Goal: Task Accomplishment & Management: Manage account settings

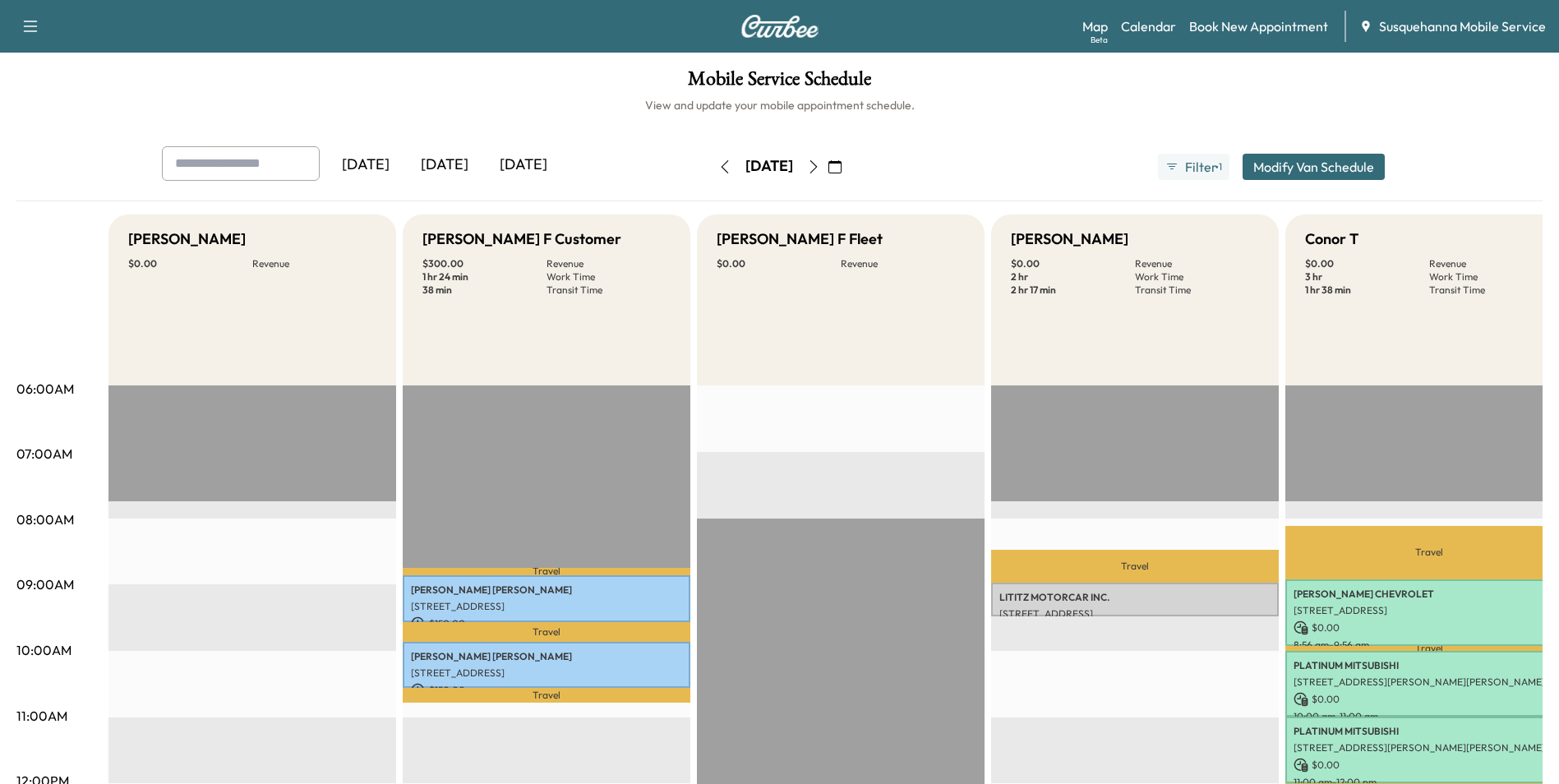
click at [820, 162] on icon "button" at bounding box center [813, 167] width 14 height 14
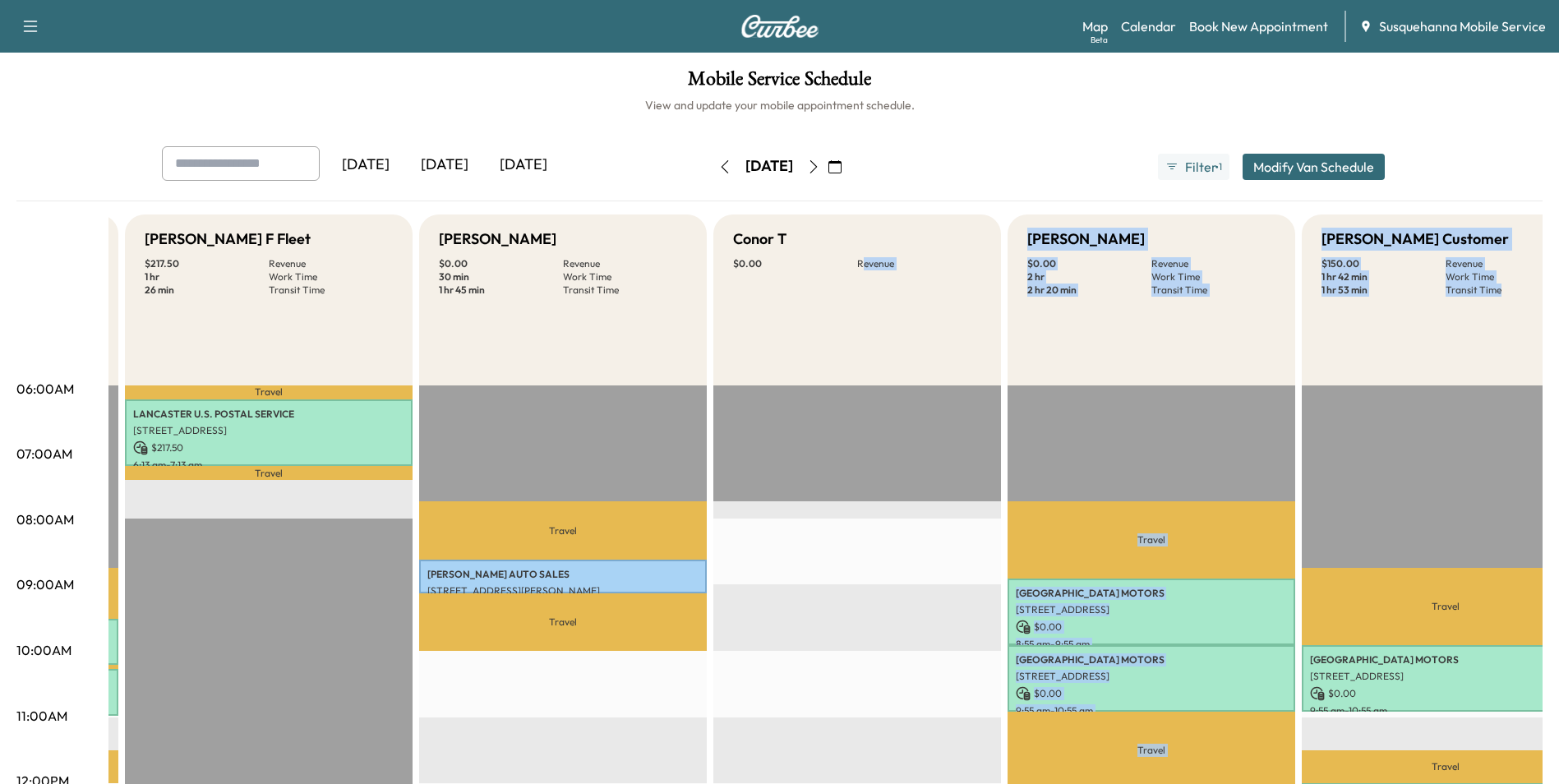
scroll to position [0, 814]
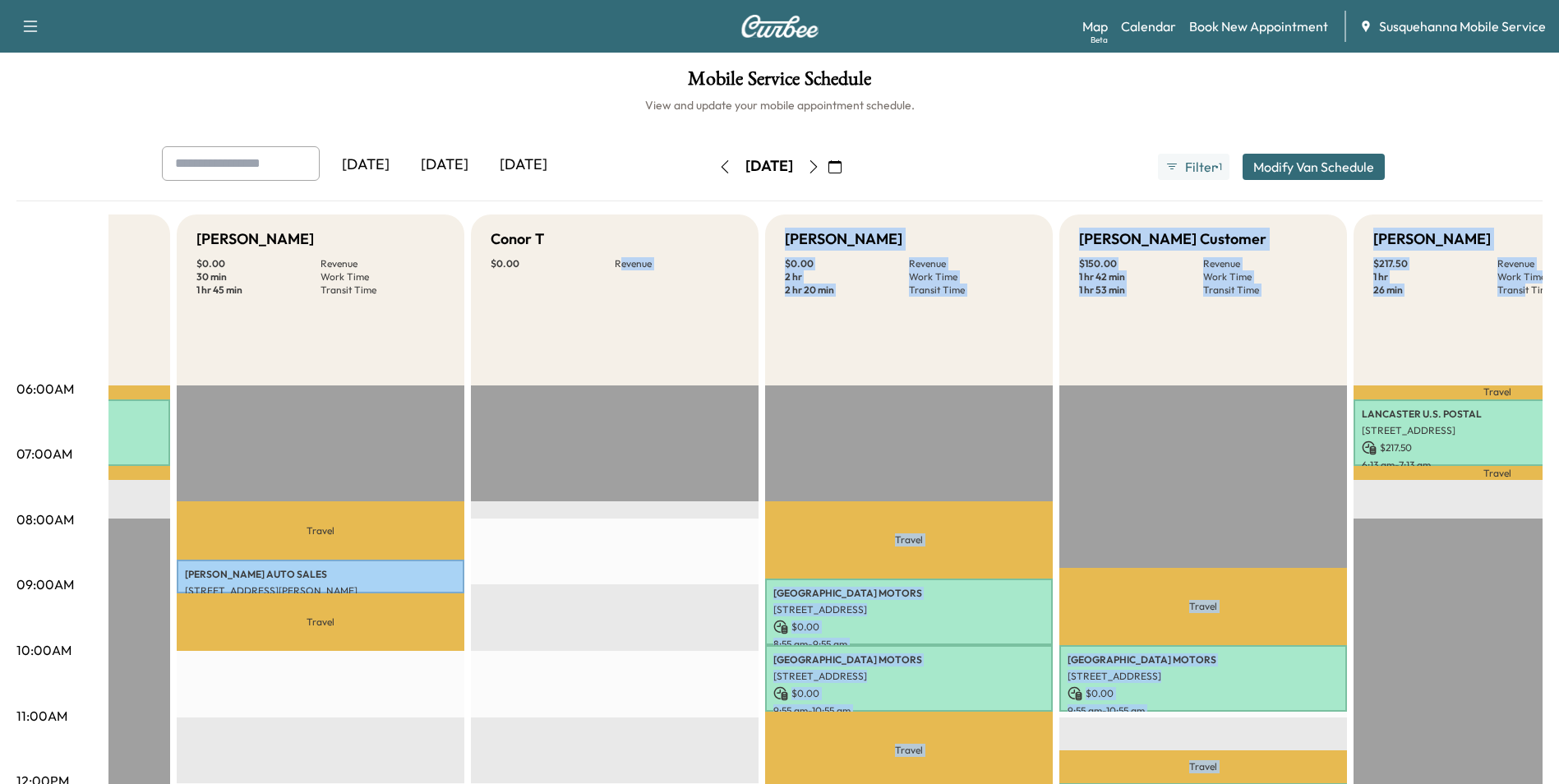
drag, startPoint x: 1439, startPoint y: 347, endPoint x: 1573, endPoint y: 333, distance: 134.7
click at [1559, 333] on html "Support Log Out Map Beta Calendar Book New Appointment Susquehanna Mobile Servi…" at bounding box center [779, 392] width 1559 height 784
click at [975, 379] on div "[PERSON_NAME] $ 0.00 Revenue 2 hr Work Time 2 hr 20 min Transit Time" at bounding box center [909, 300] width 287 height 171
click at [1027, 323] on div "[PERSON_NAME] $ 0.00 Revenue 2 hr Work Time 2 hr 20 min Transit Time" at bounding box center [909, 300] width 287 height 171
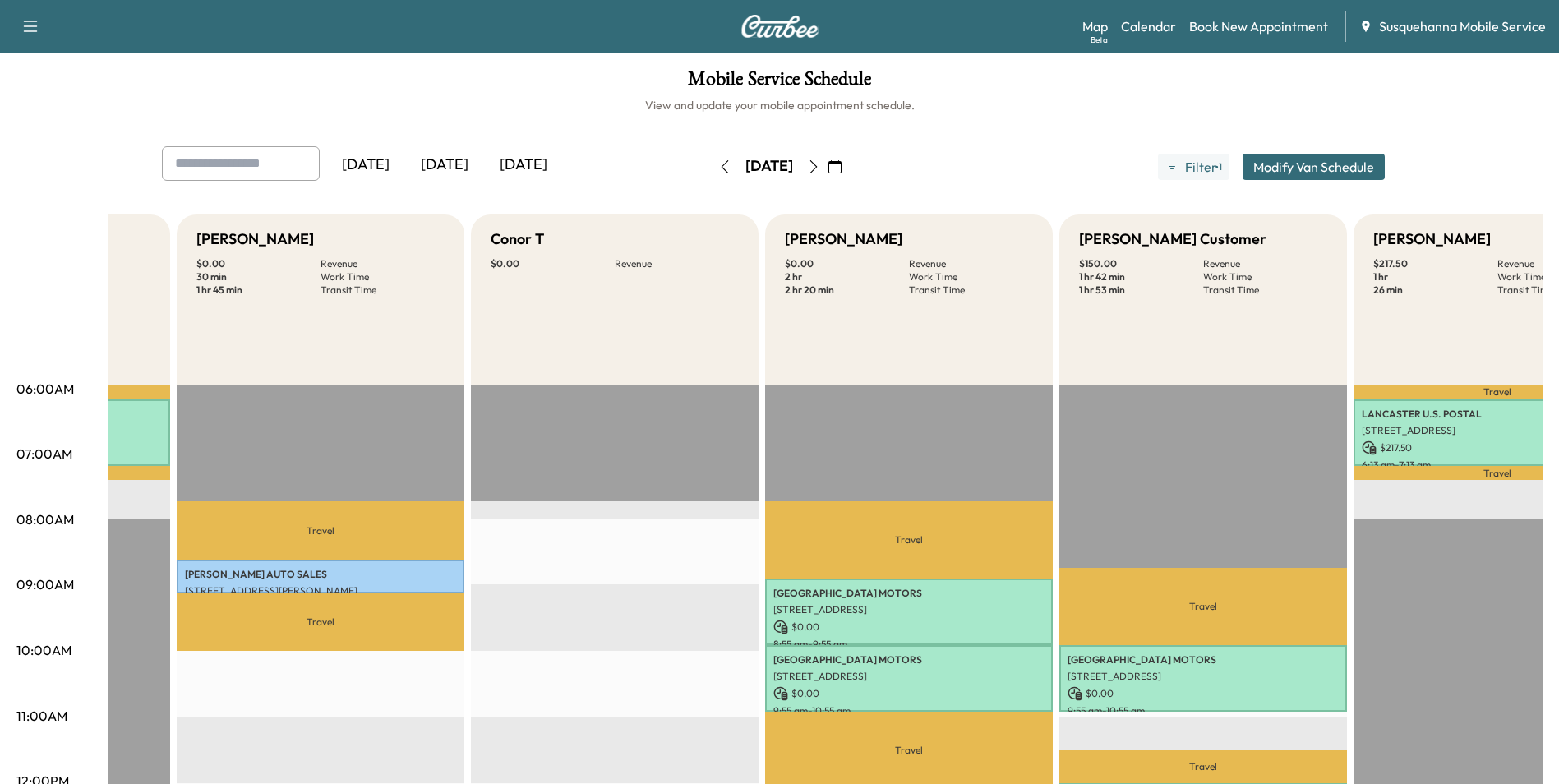
click at [1027, 323] on div "[PERSON_NAME] $ 0.00 Revenue 2 hr Work Time 2 hr 20 min Transit Time" at bounding box center [909, 300] width 287 height 171
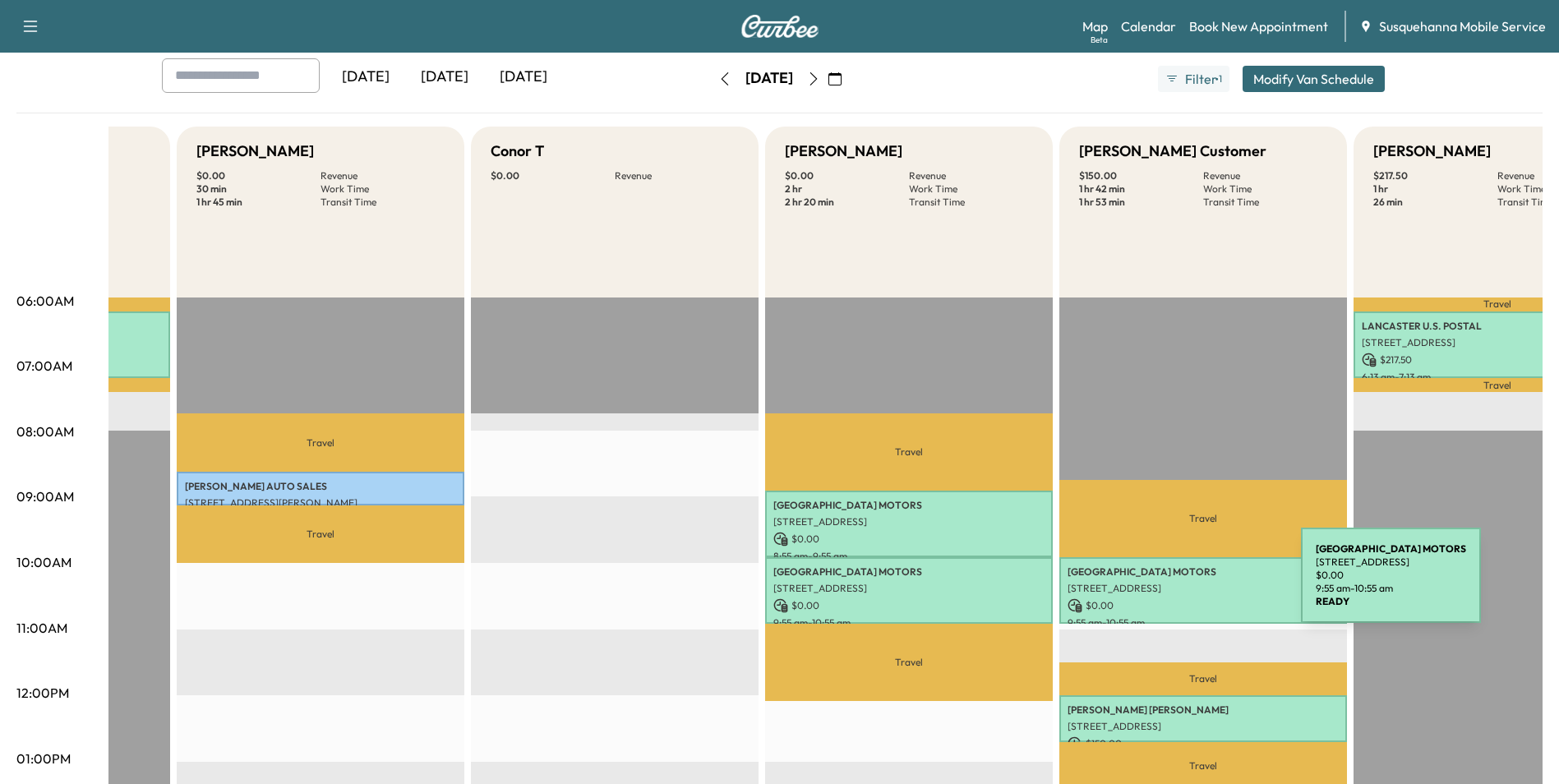
click at [1178, 585] on p "[STREET_ADDRESS]" at bounding box center [1202, 588] width 271 height 14
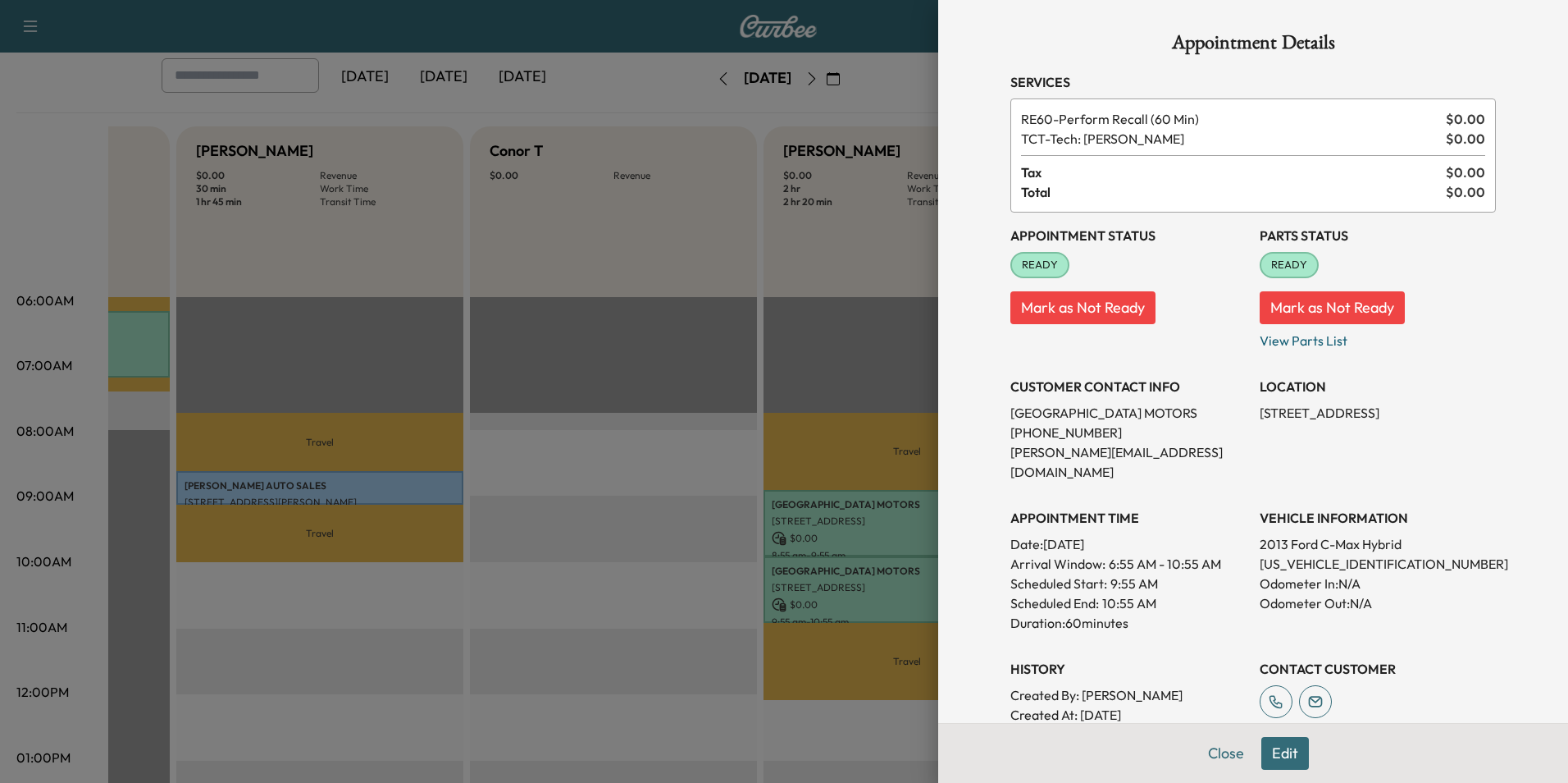
click at [702, 372] on div at bounding box center [784, 391] width 1568 height 783
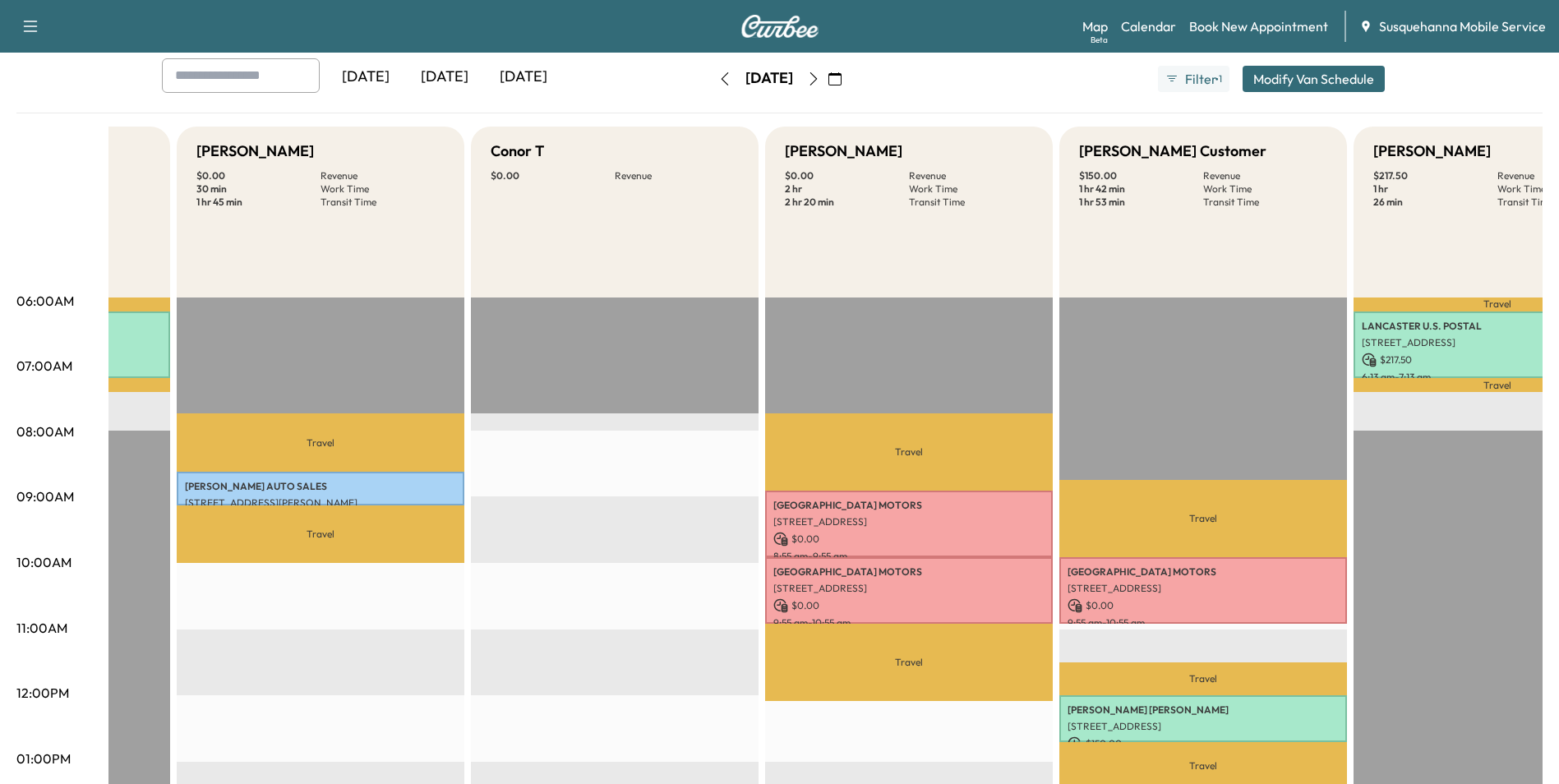
click at [1263, 66] on button "Modify Van Schedule" at bounding box center [1314, 78] width 142 height 26
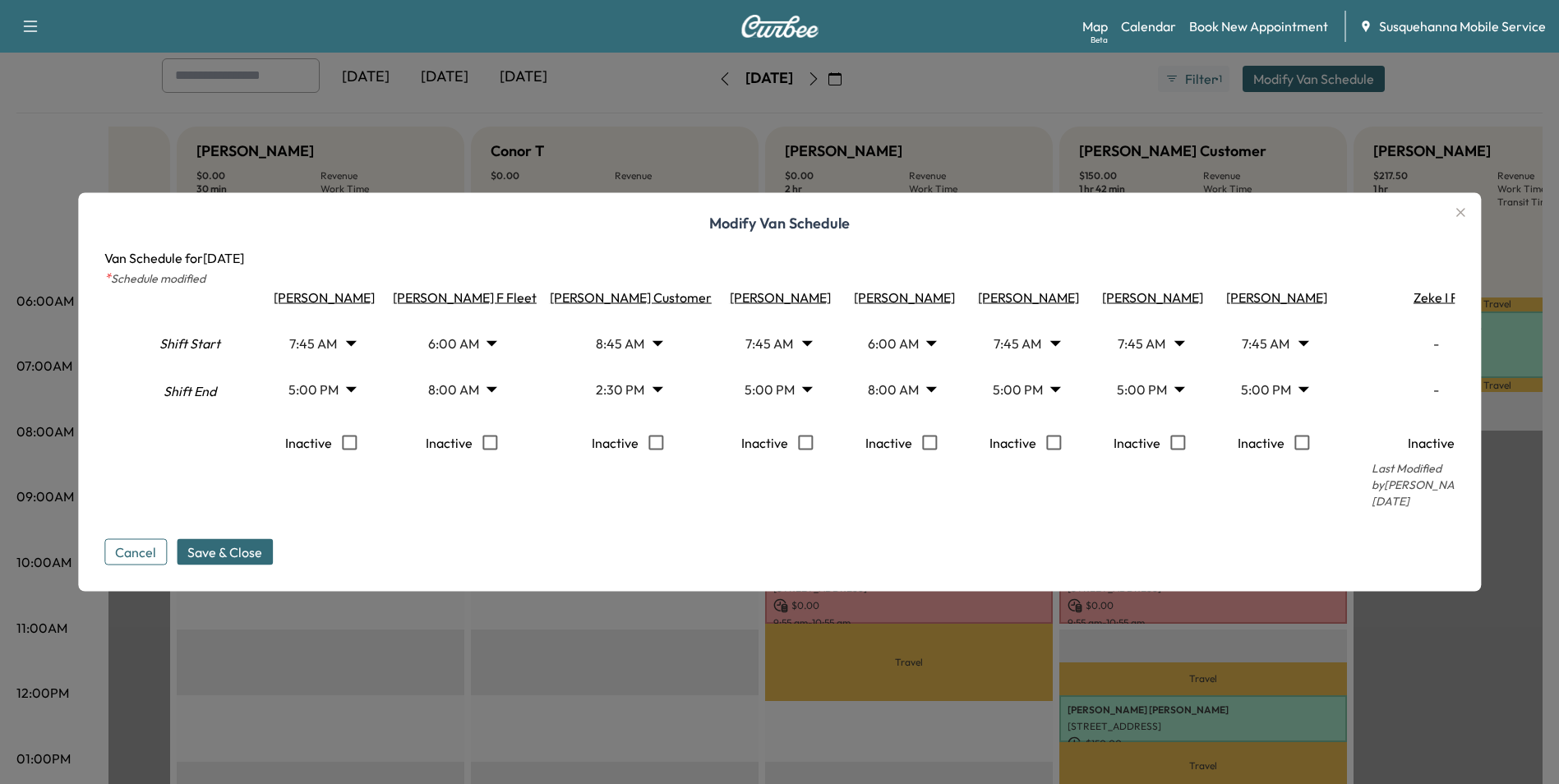
scroll to position [0, 0]
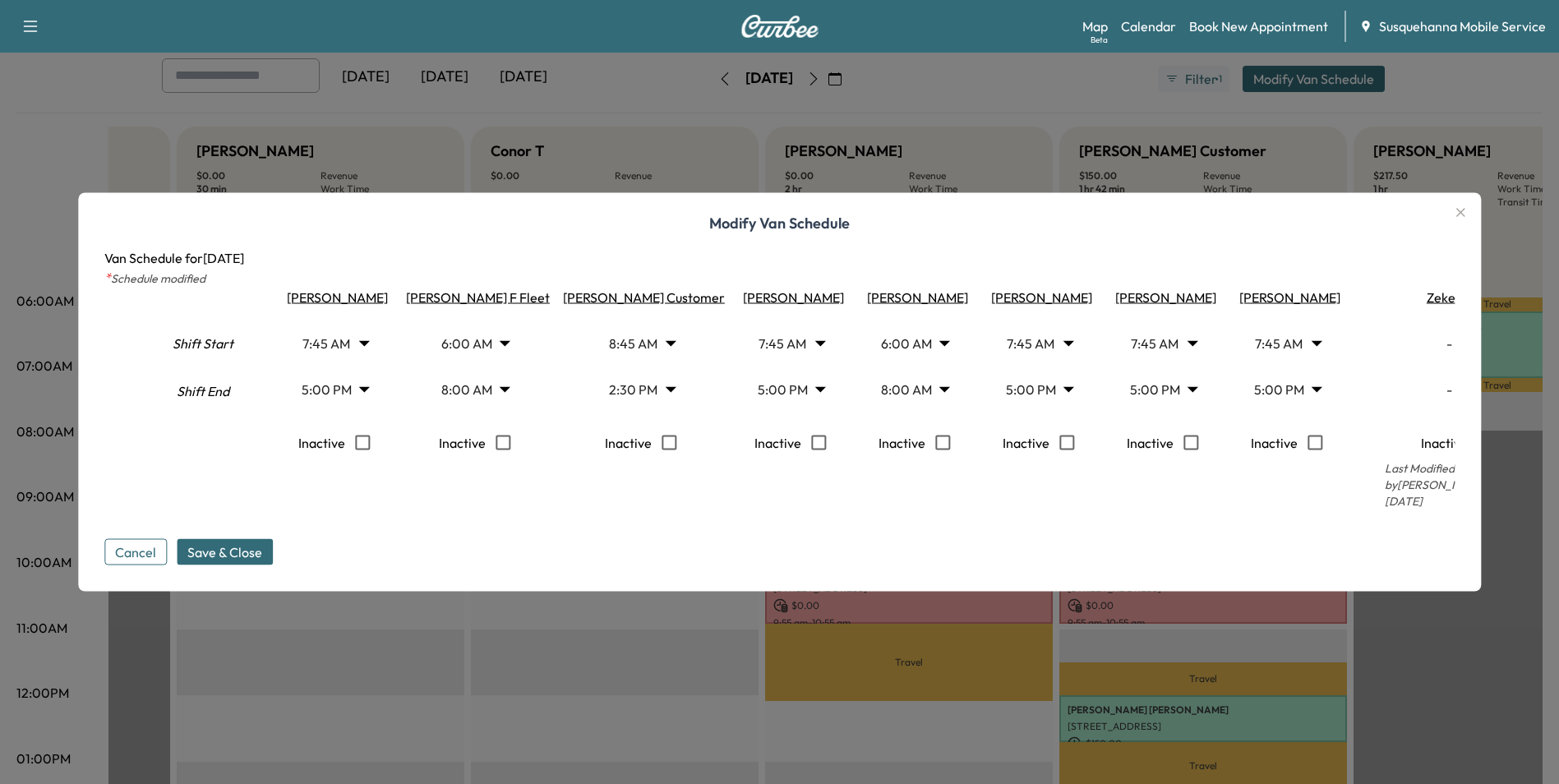
click at [1396, 657] on div at bounding box center [779, 392] width 1559 height 784
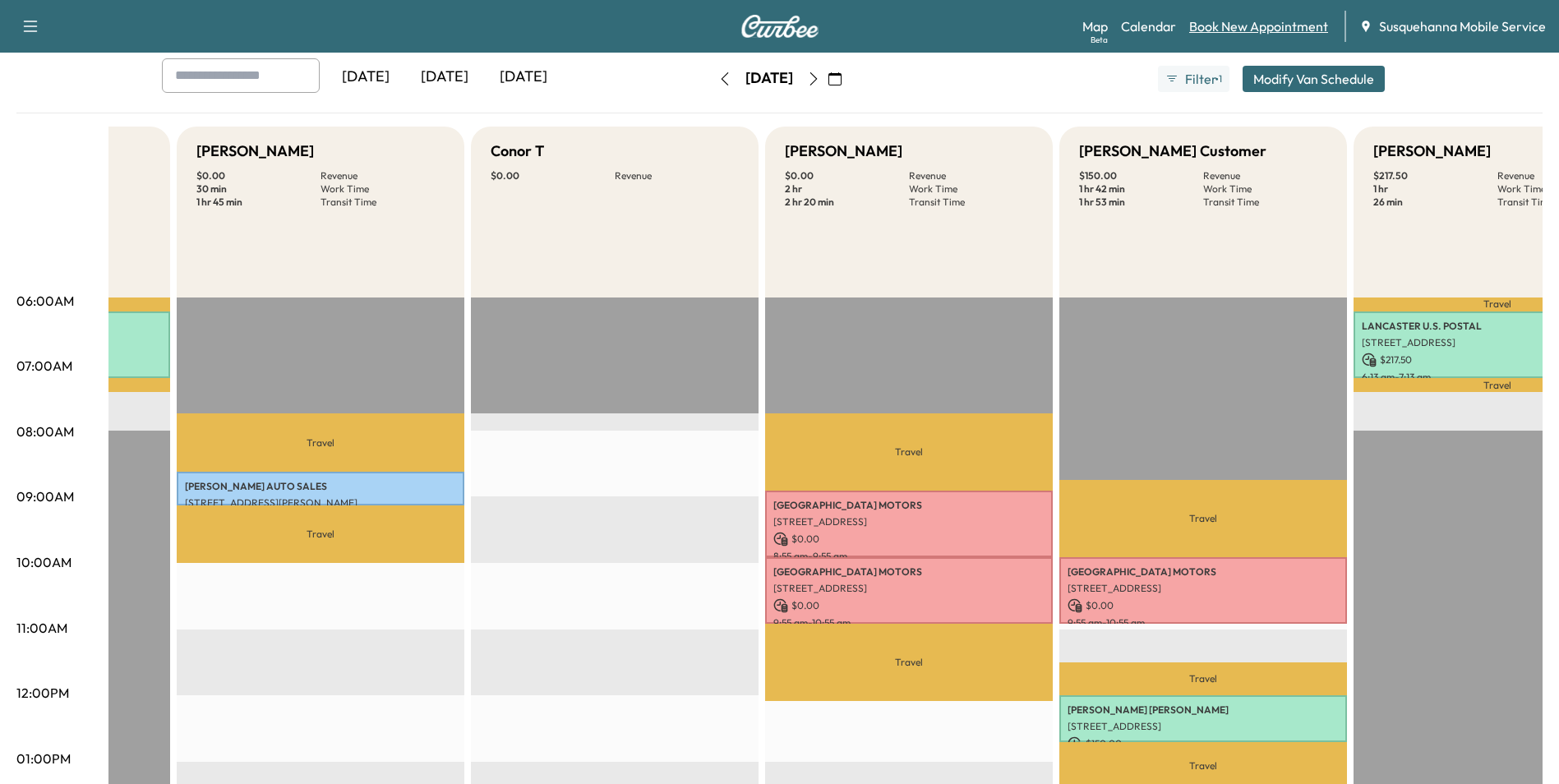
click at [1243, 27] on link "Book New Appointment" at bounding box center [1258, 26] width 139 height 20
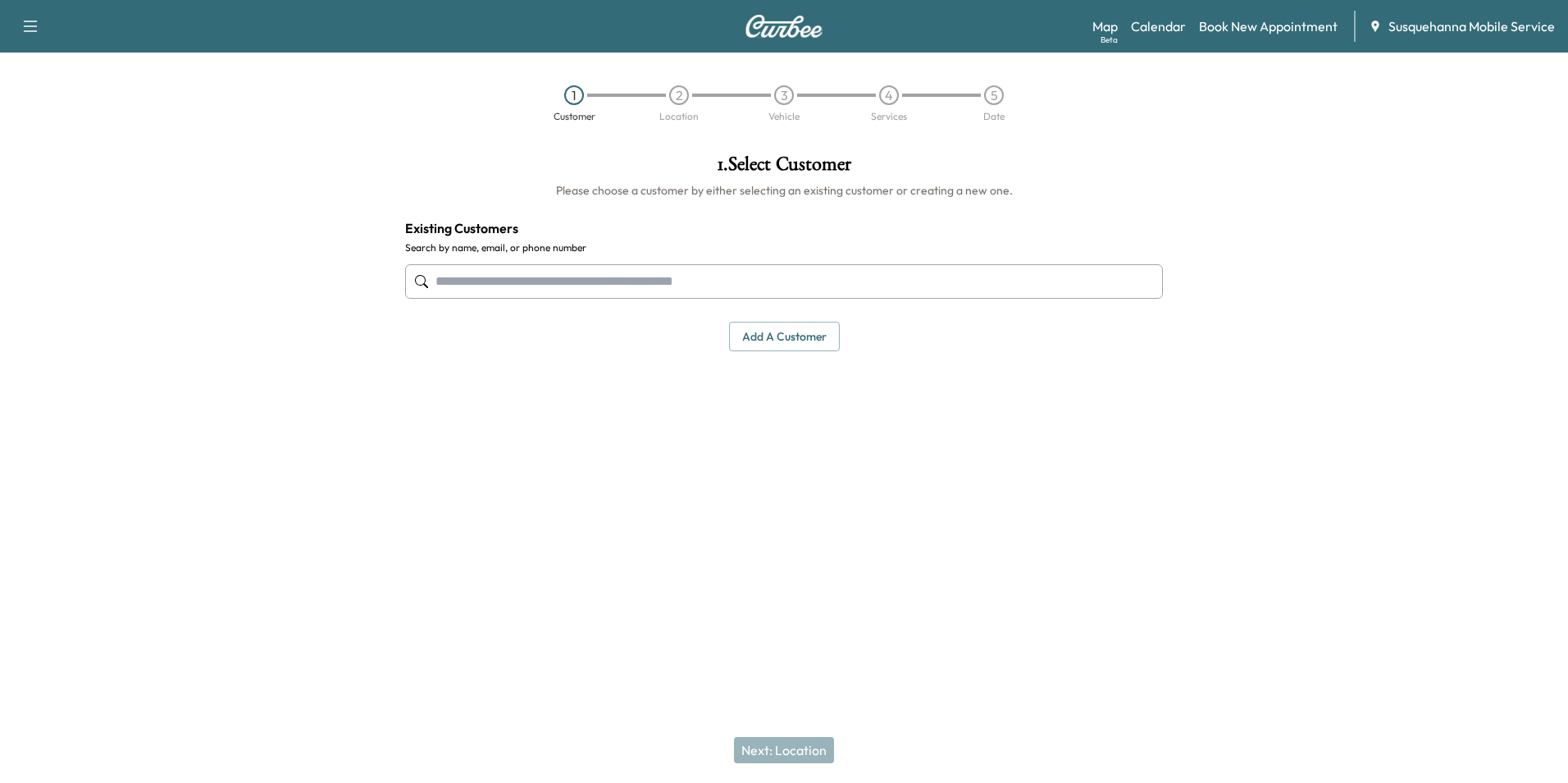
click at [625, 277] on input "text" at bounding box center [784, 281] width 757 height 34
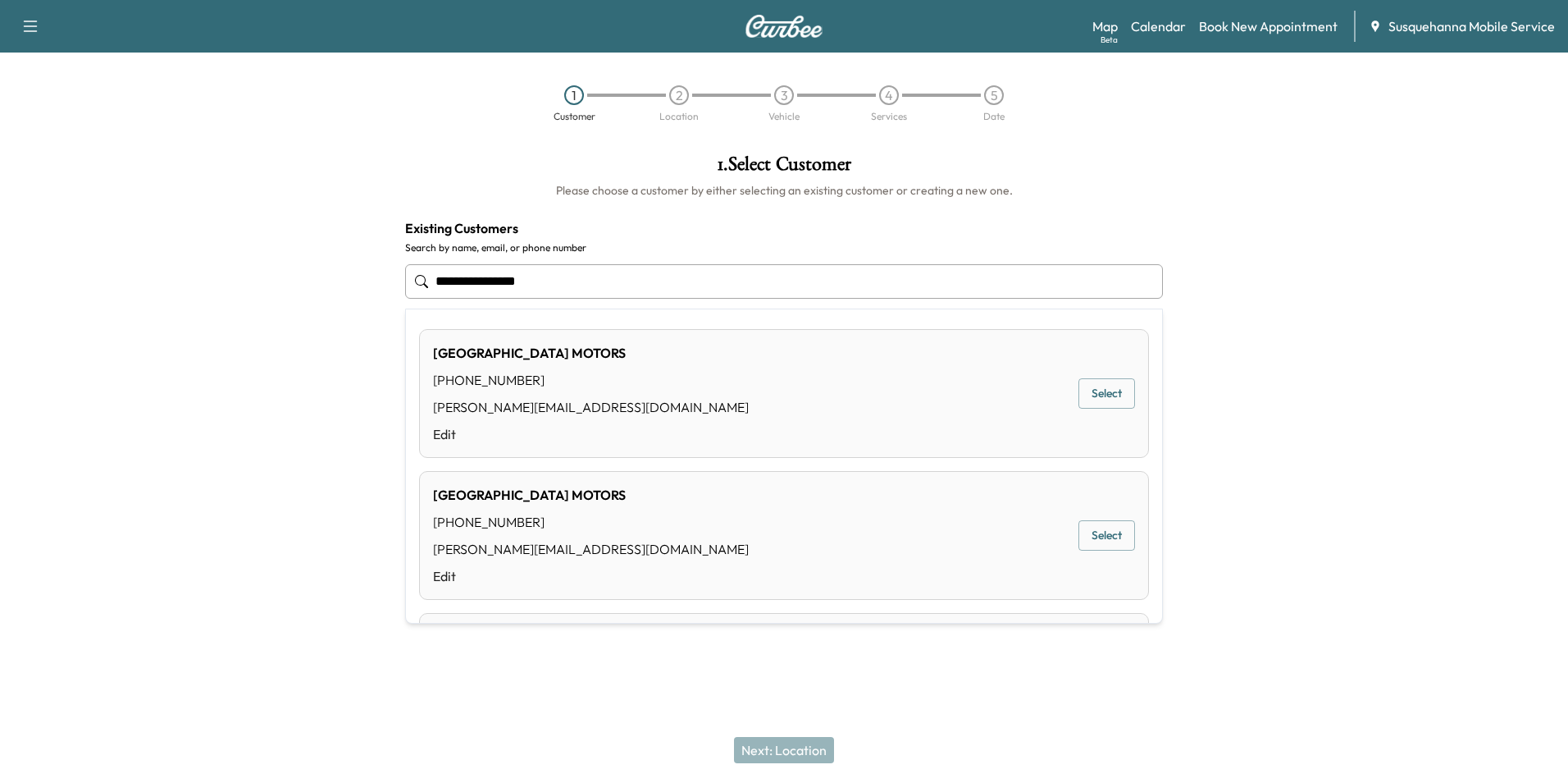
click at [1110, 391] on button "Select" at bounding box center [1106, 394] width 57 height 31
type input "**********"
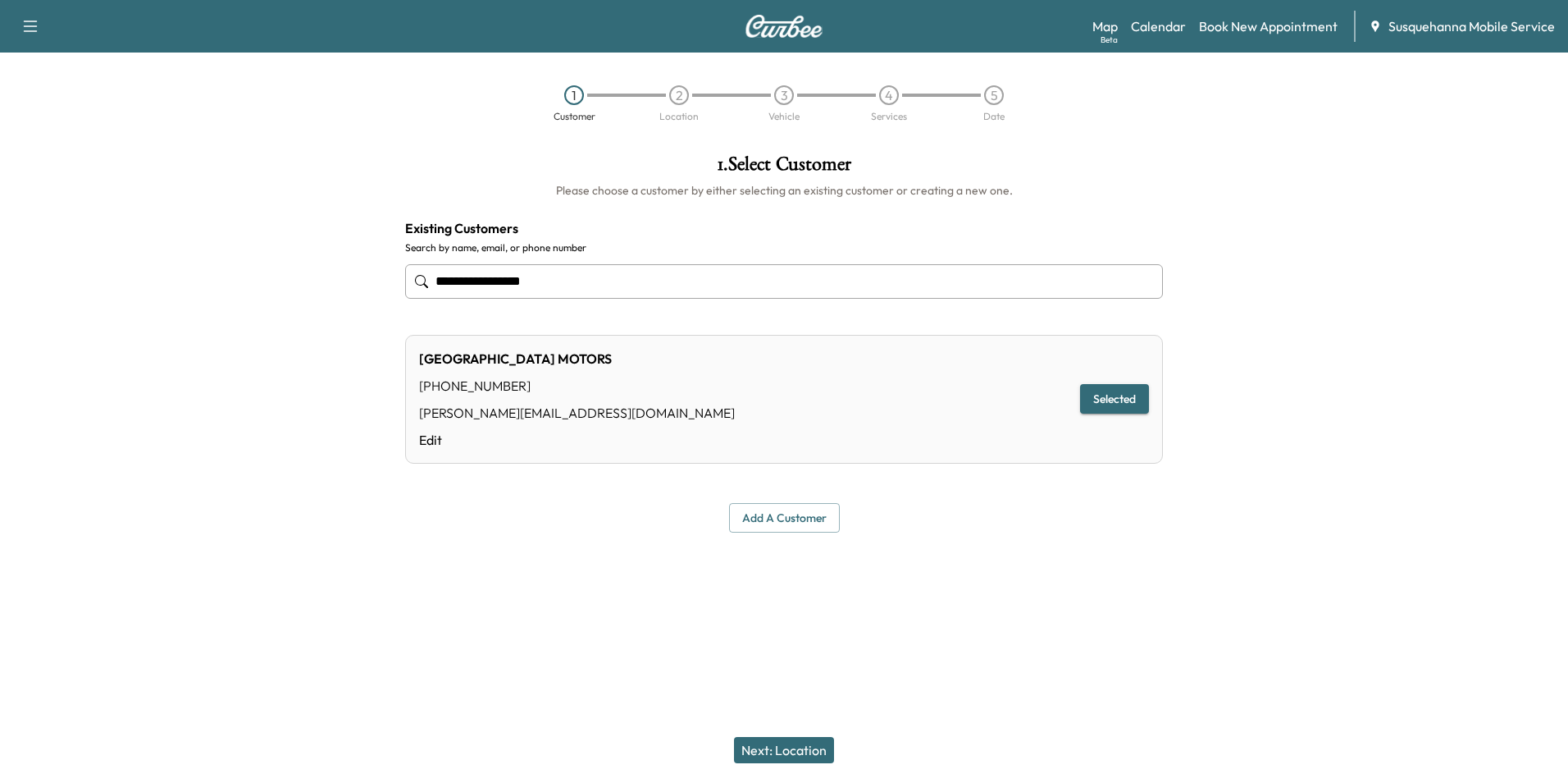
click at [788, 748] on button "Next: Location" at bounding box center [784, 749] width 100 height 26
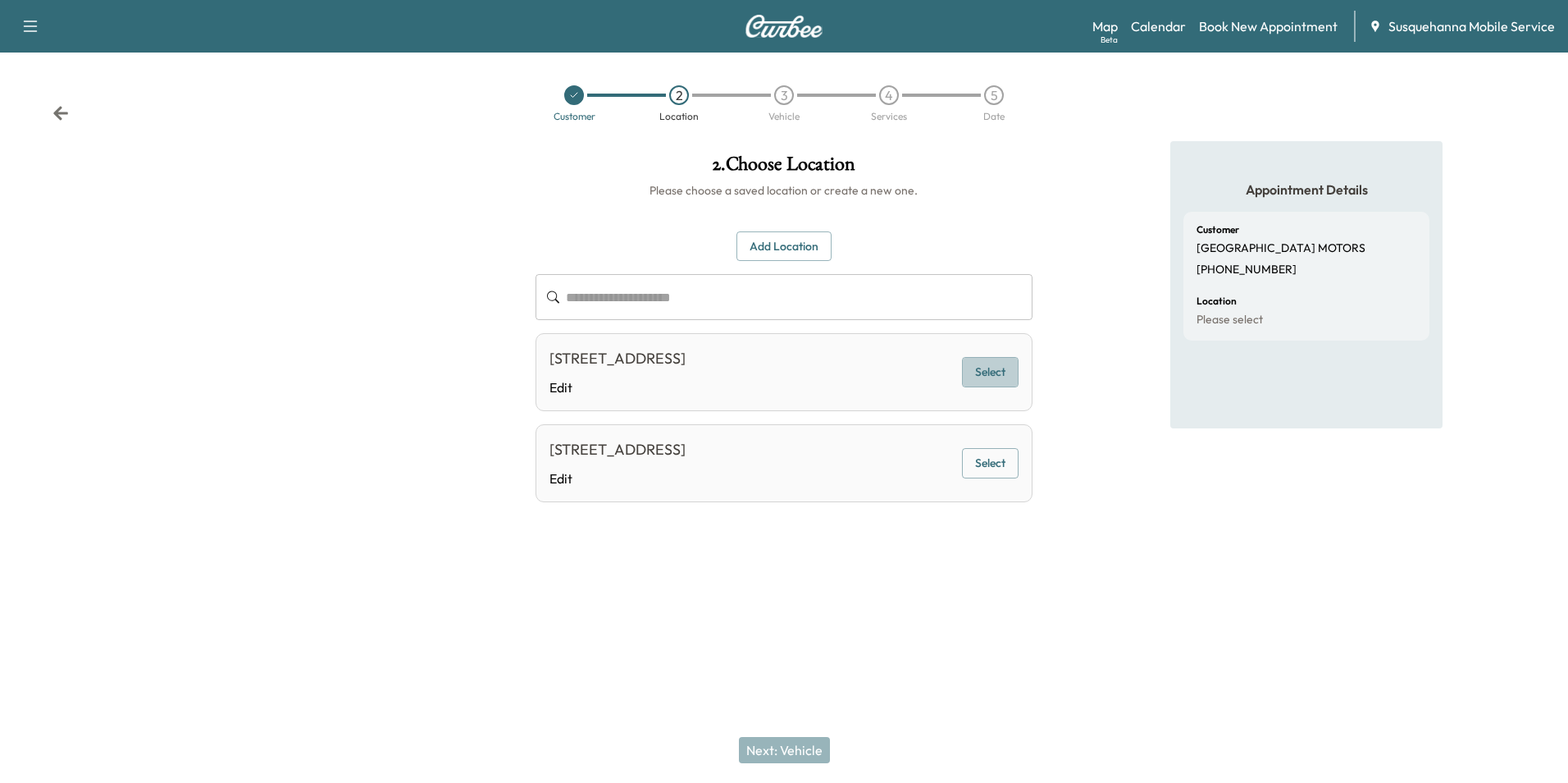
click at [982, 371] on button "Select" at bounding box center [989, 372] width 57 height 31
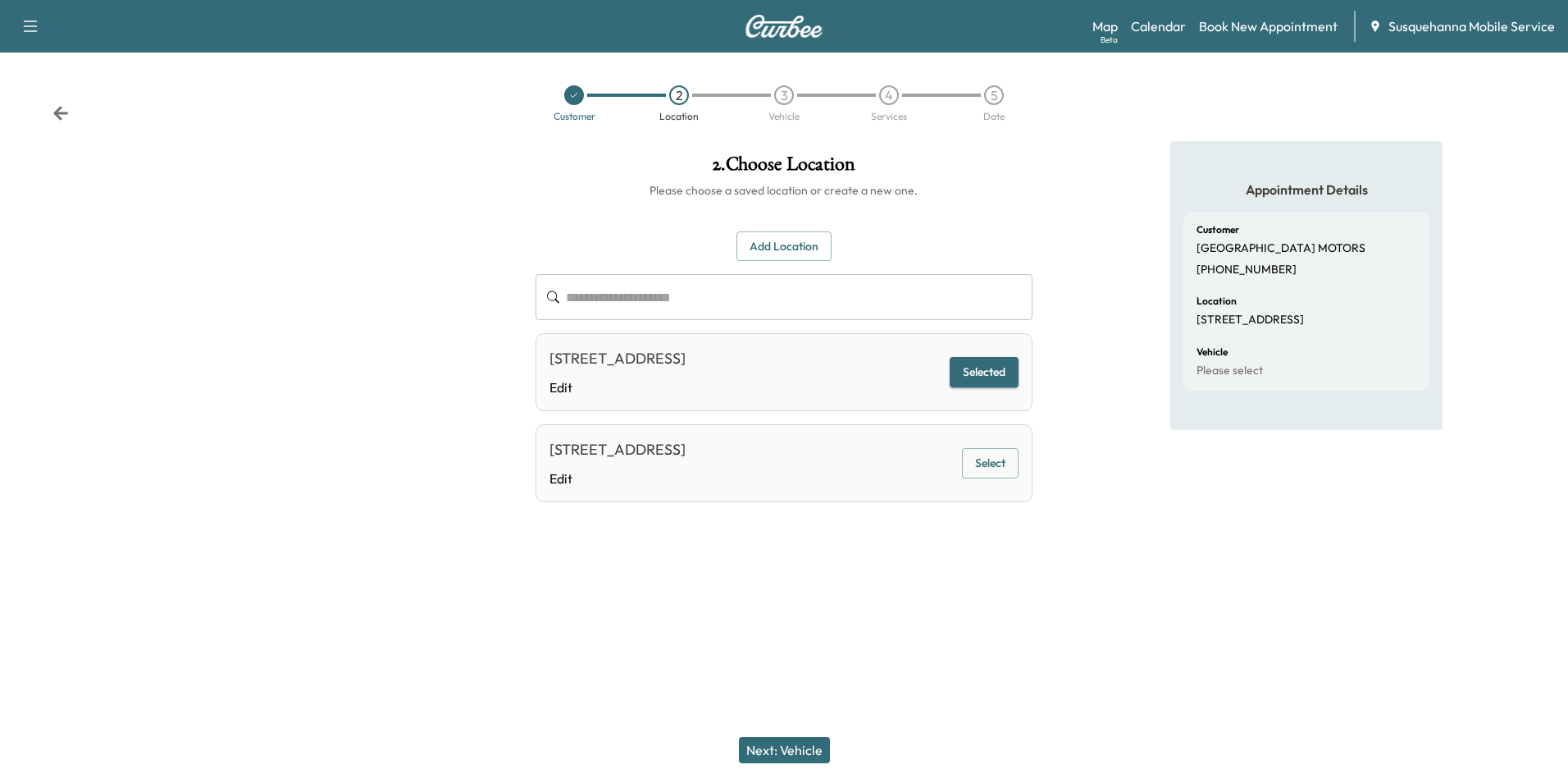
click at [1064, 697] on div "**********" at bounding box center [784, 391] width 1568 height 783
click at [808, 736] on div "Next: Vehicle" at bounding box center [784, 750] width 1568 height 66
drag, startPoint x: 811, startPoint y: 764, endPoint x: 800, endPoint y: 755, distance: 14.2
click at [811, 763] on div "Next: Vehicle" at bounding box center [784, 750] width 1568 height 66
click at [798, 754] on button "Next: Vehicle" at bounding box center [784, 749] width 91 height 26
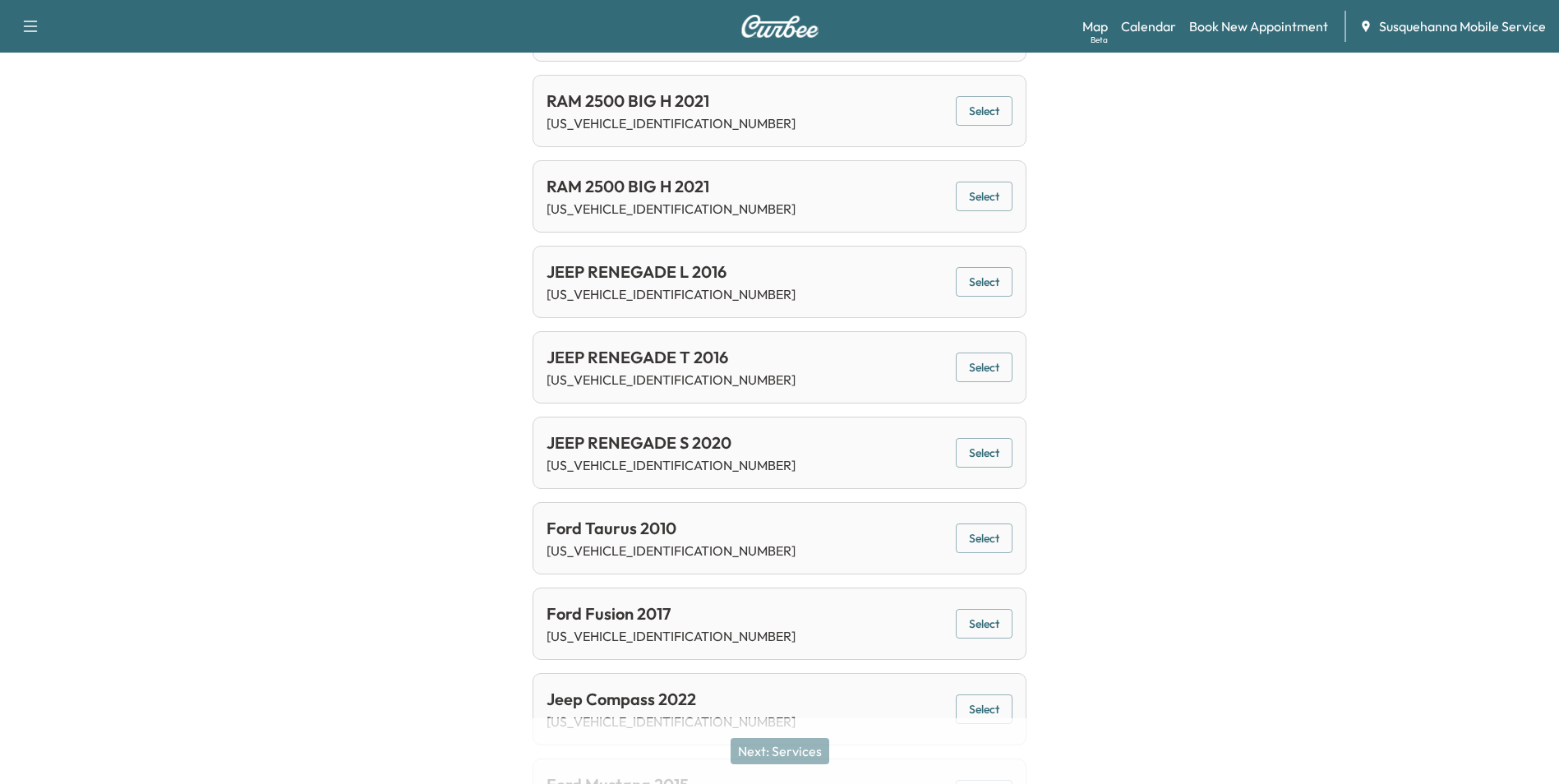
scroll to position [7553, 0]
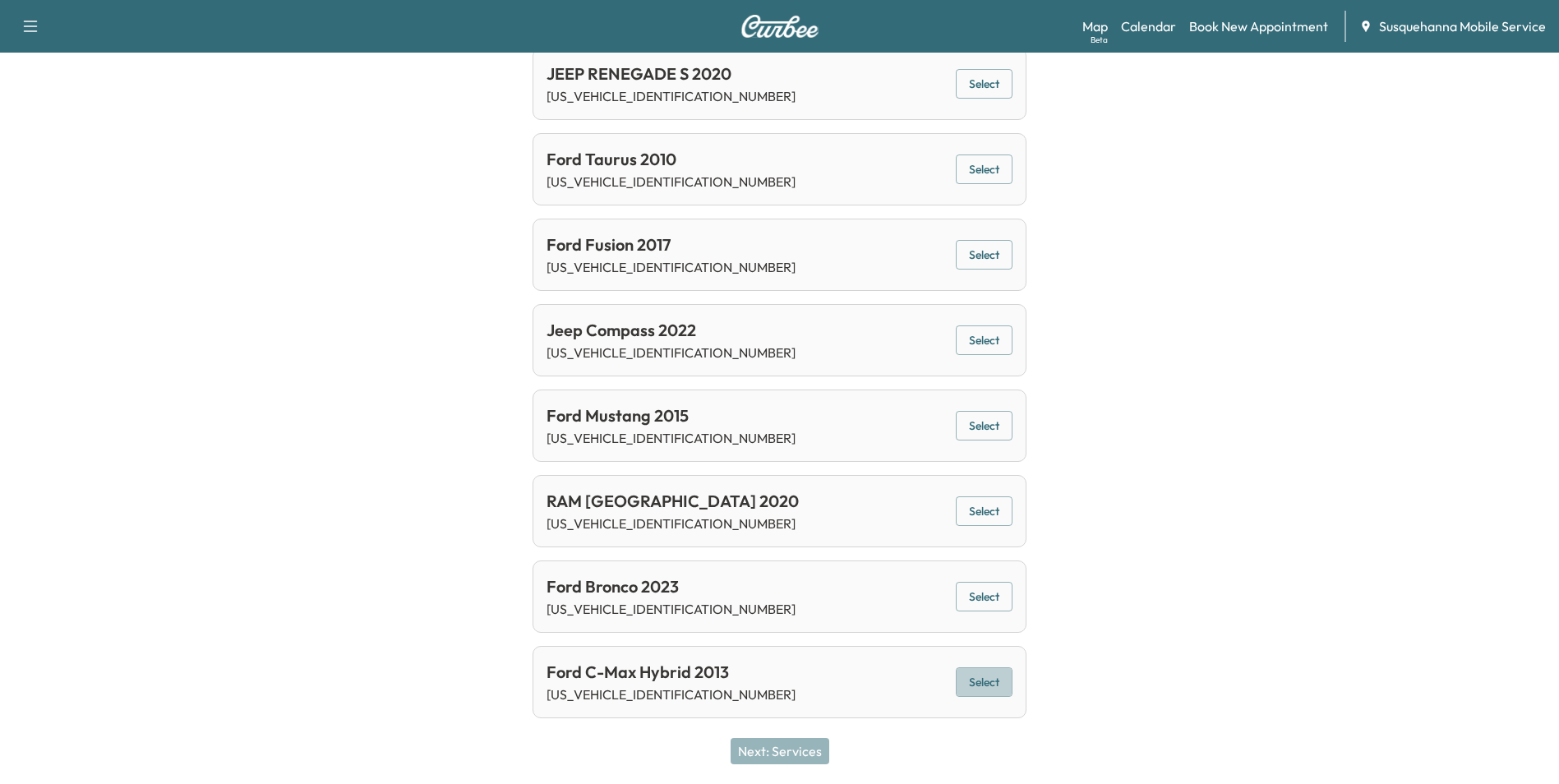
click at [976, 674] on button "Select" at bounding box center [983, 682] width 57 height 31
click at [793, 746] on button "Next: Services" at bounding box center [780, 750] width 99 height 26
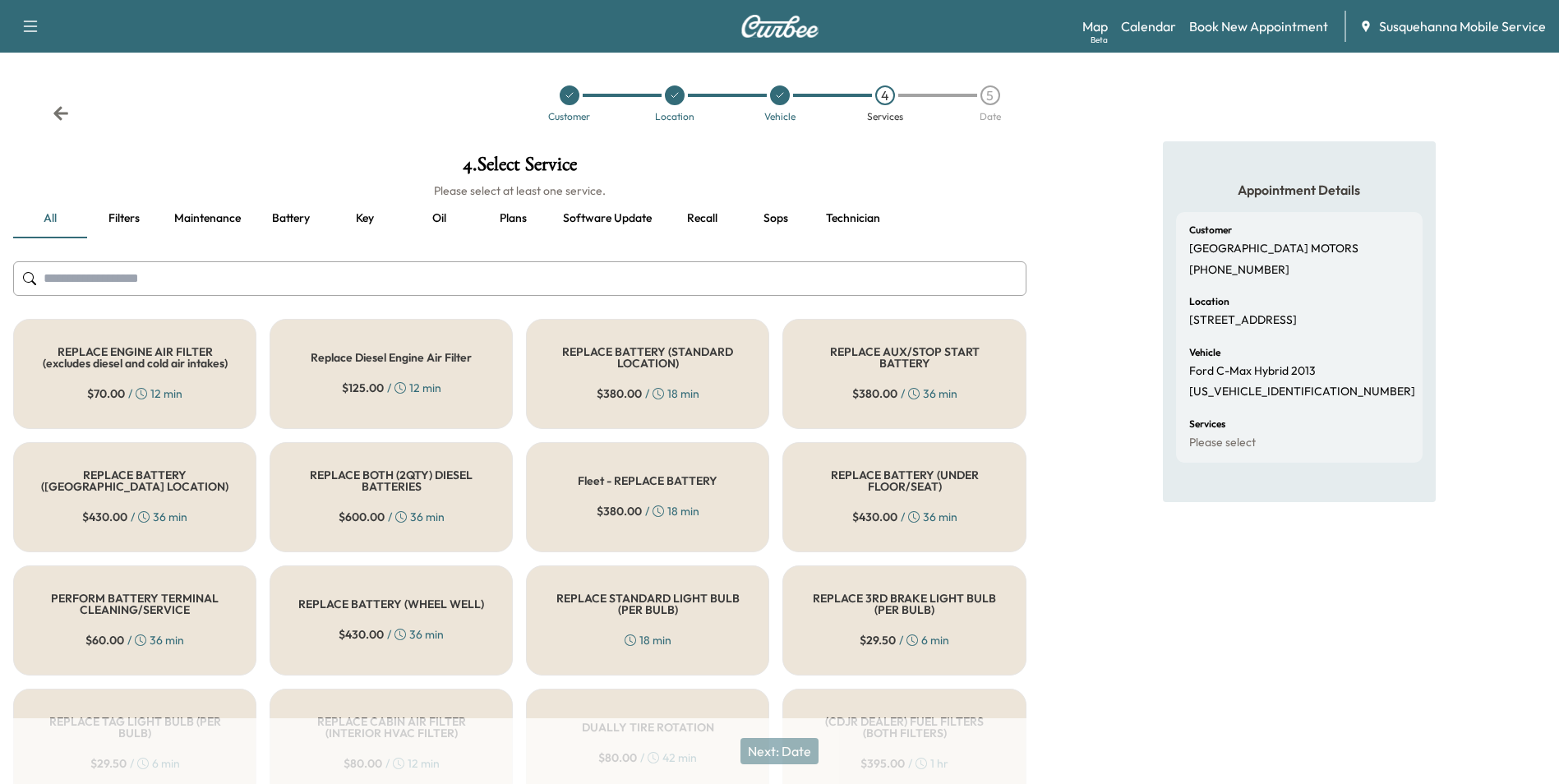
click at [632, 221] on button "Software update" at bounding box center [607, 219] width 115 height 40
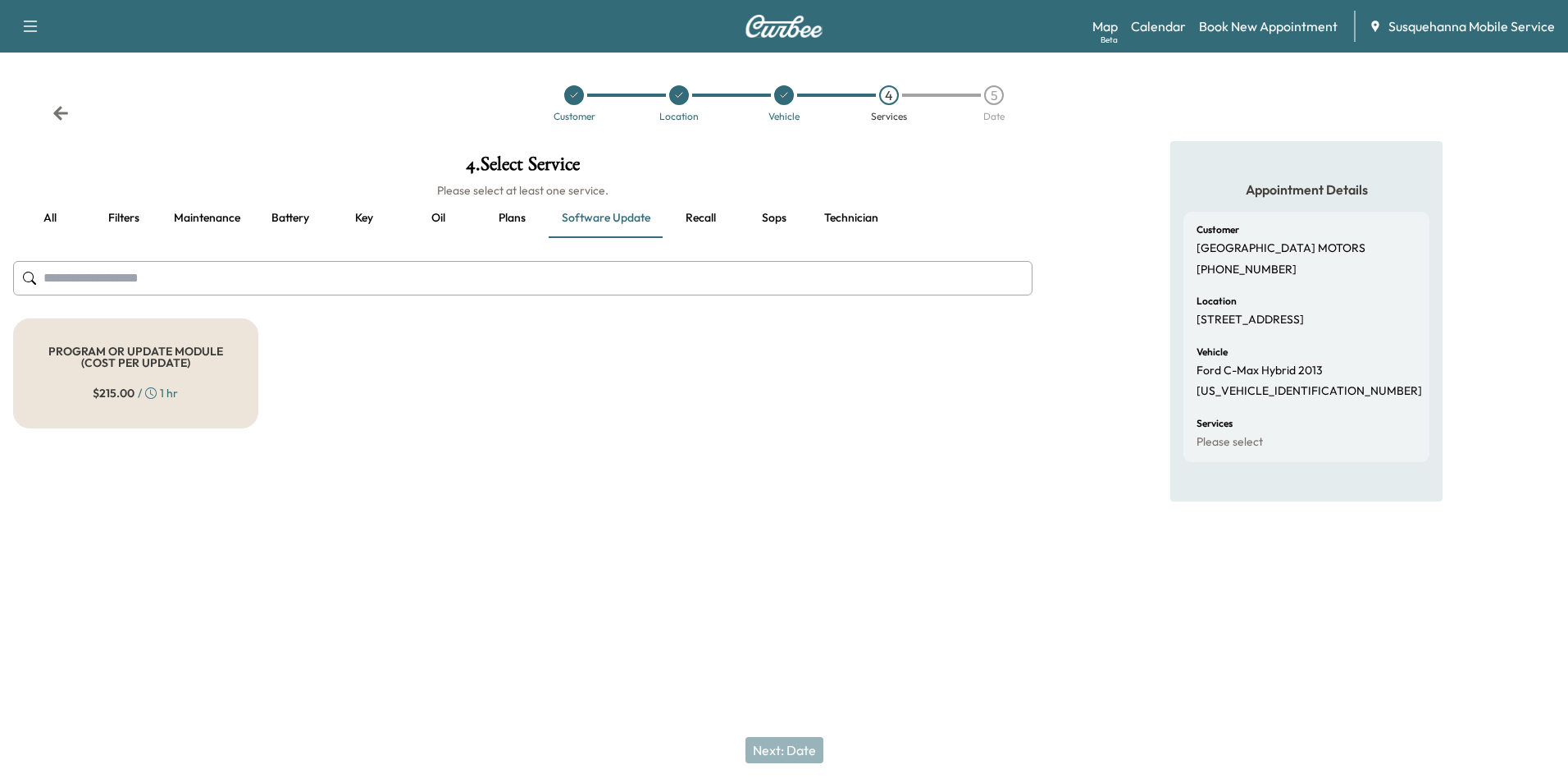
click at [704, 219] on button "Recall" at bounding box center [700, 218] width 74 height 40
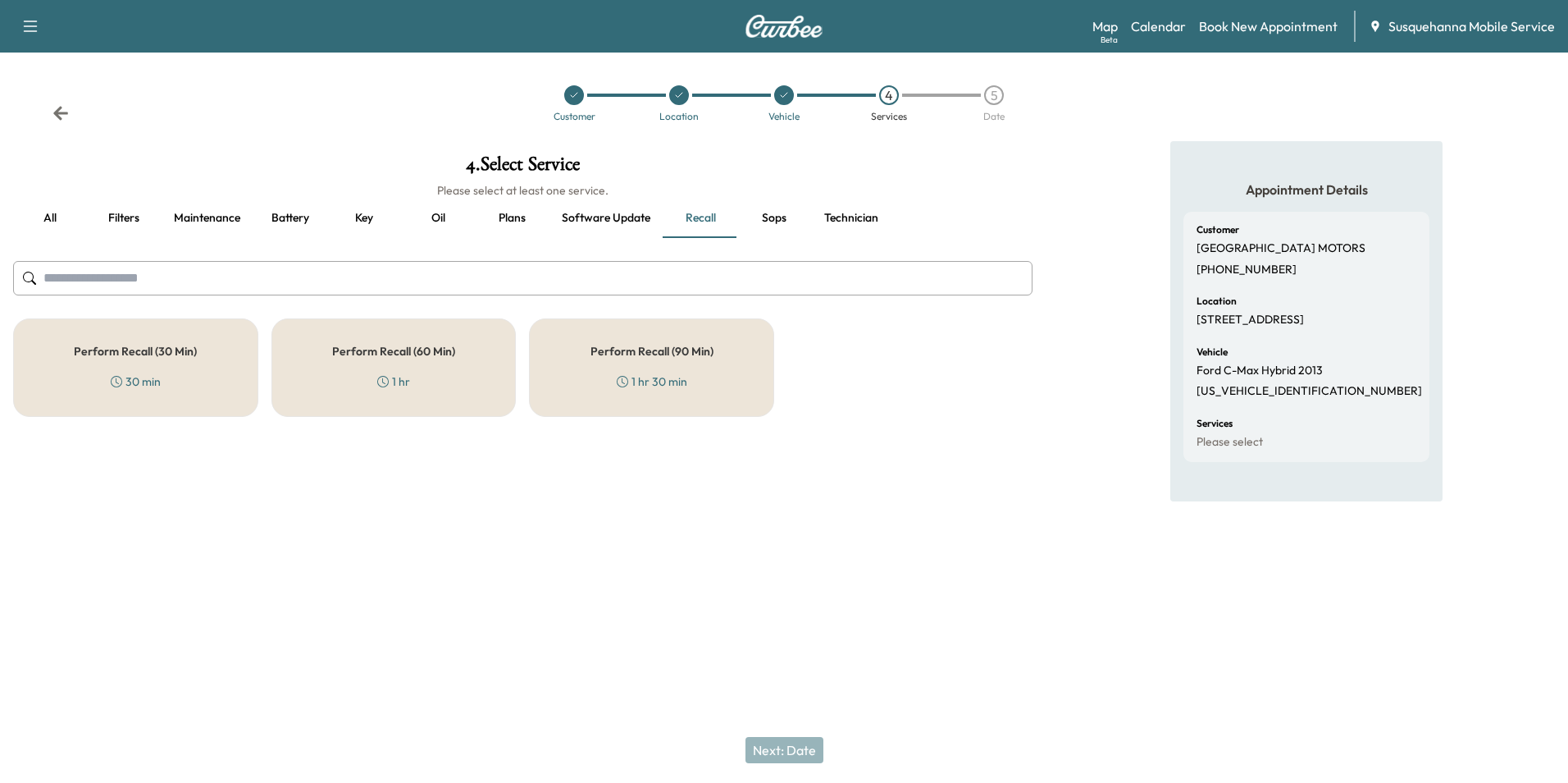
click at [182, 375] on div "Perform Recall (30 Min) 30 min" at bounding box center [136, 368] width 245 height 99
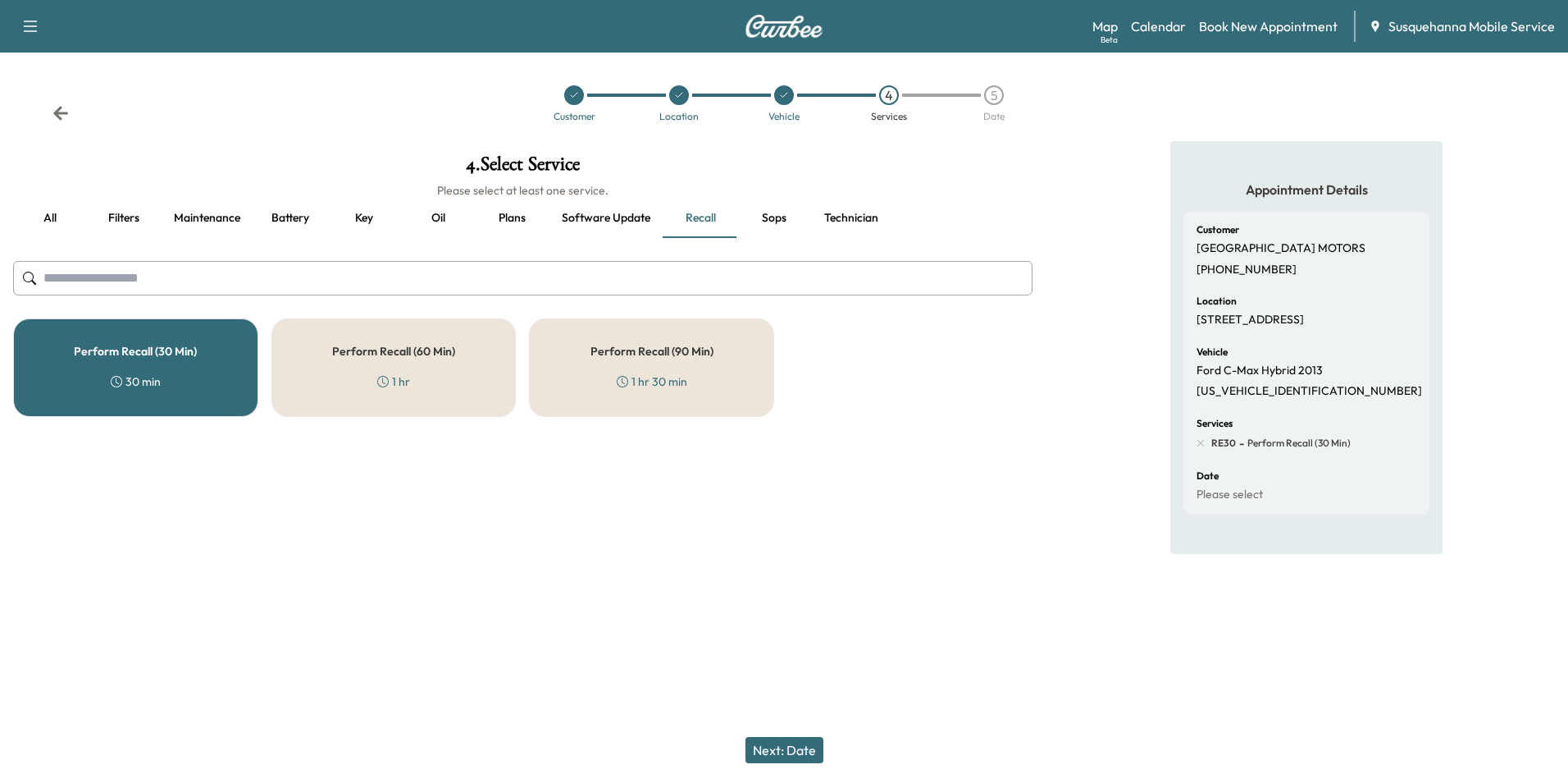
click at [775, 745] on button "Next: Date" at bounding box center [784, 749] width 78 height 26
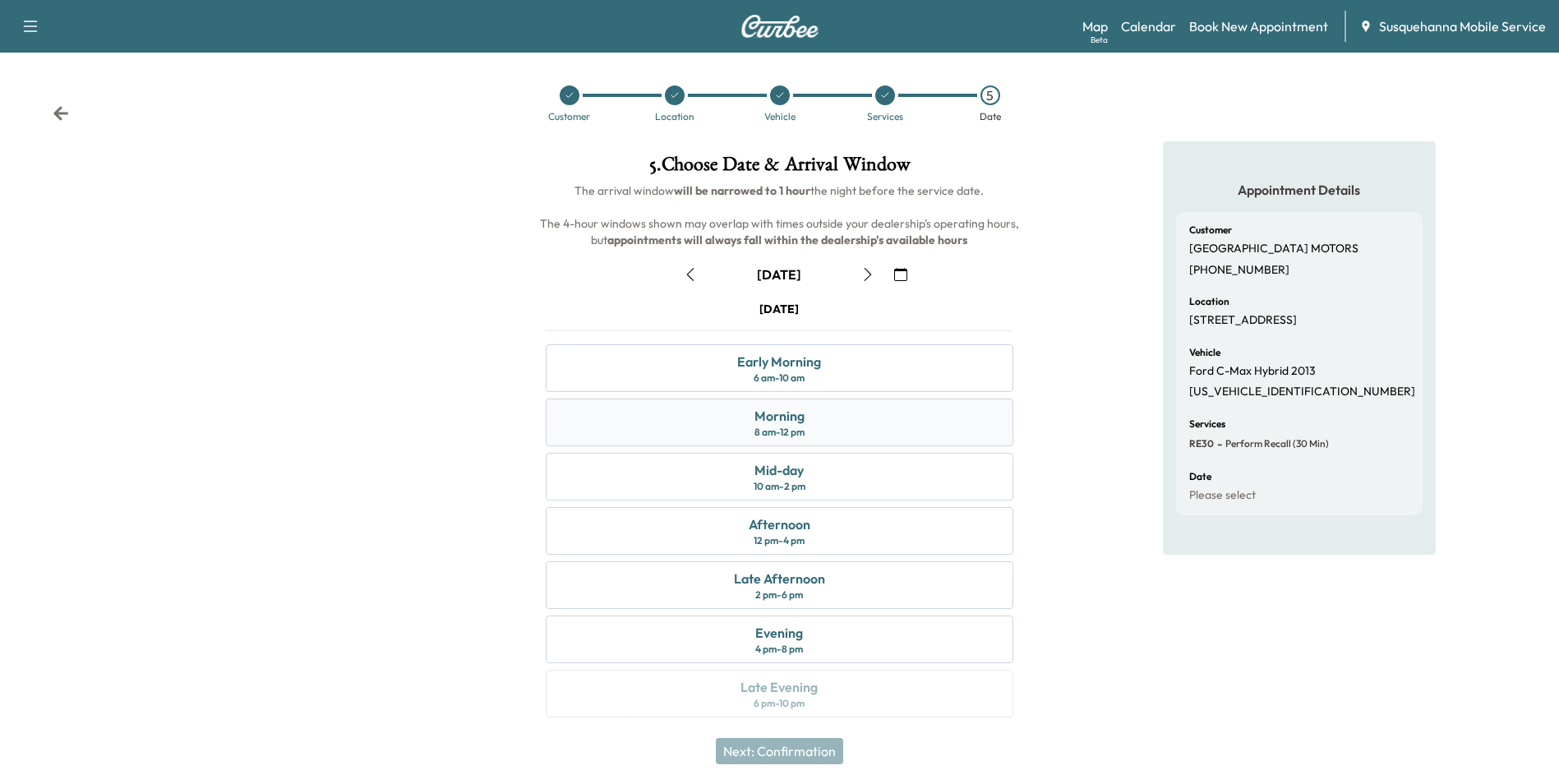
click at [830, 424] on div "Morning 8 am - 12 pm" at bounding box center [779, 422] width 467 height 48
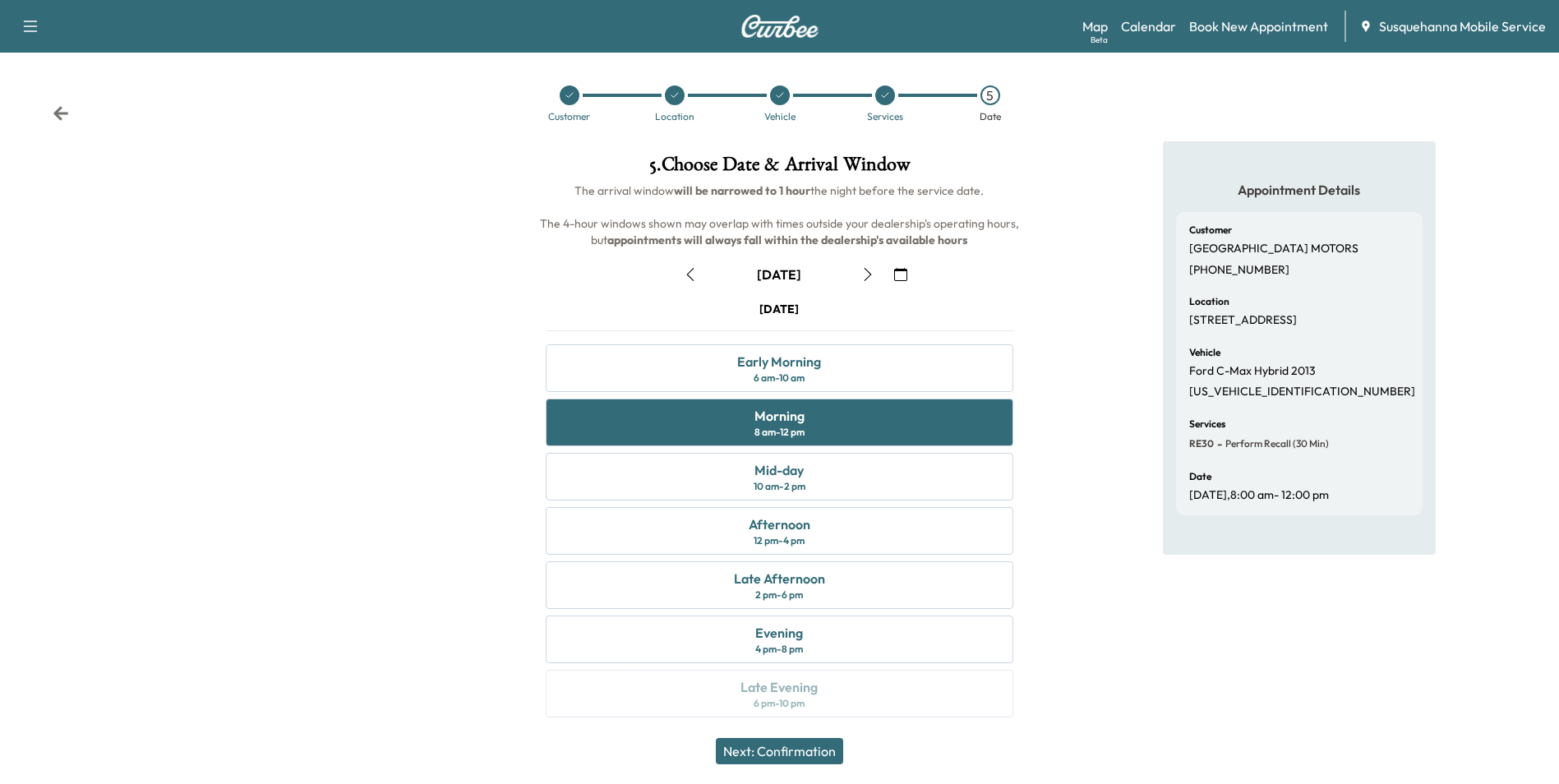
click at [800, 754] on button "Next: Confirmation" at bounding box center [779, 750] width 127 height 26
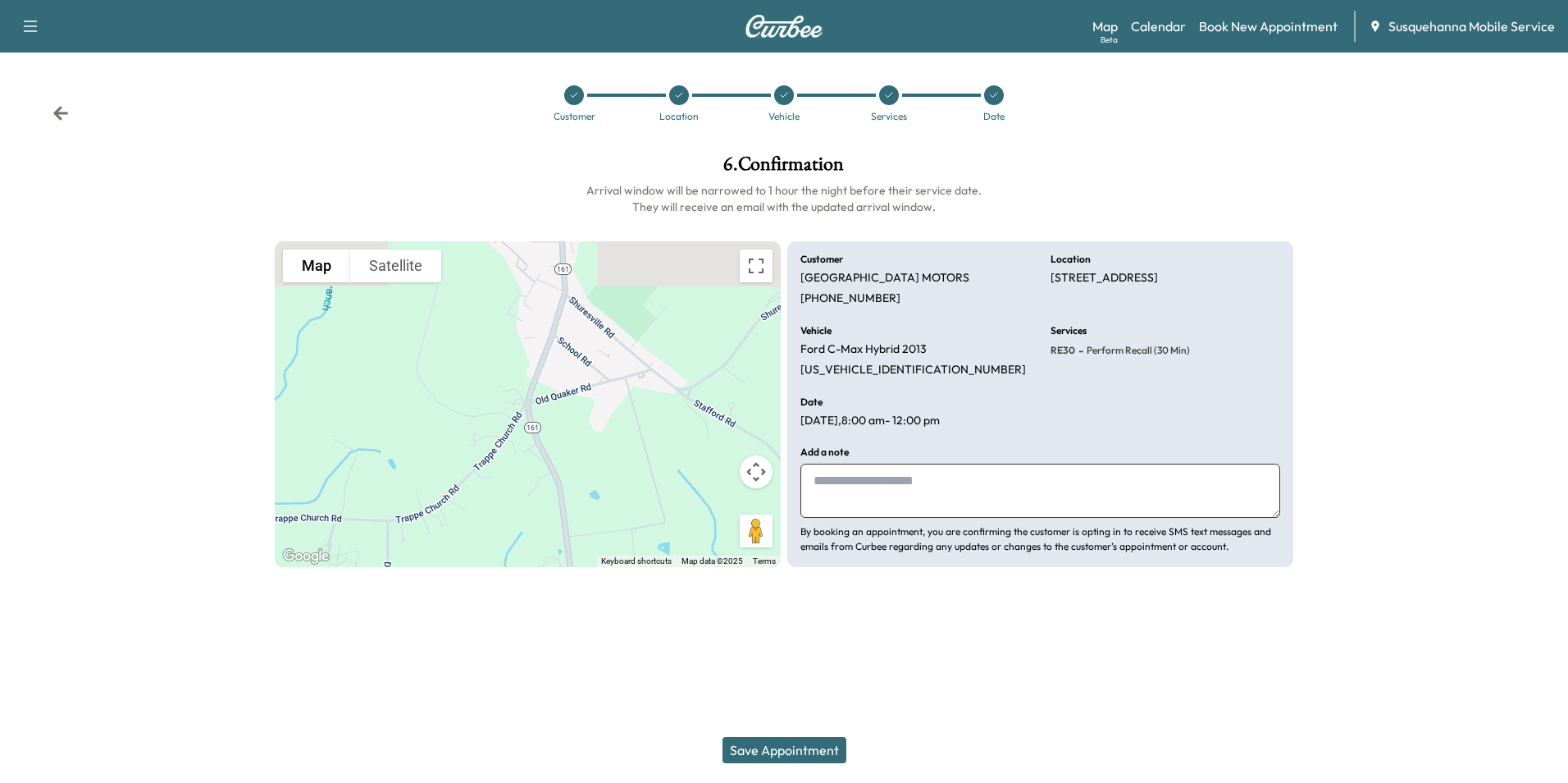
click at [55, 110] on icon at bounding box center [60, 113] width 16 height 16
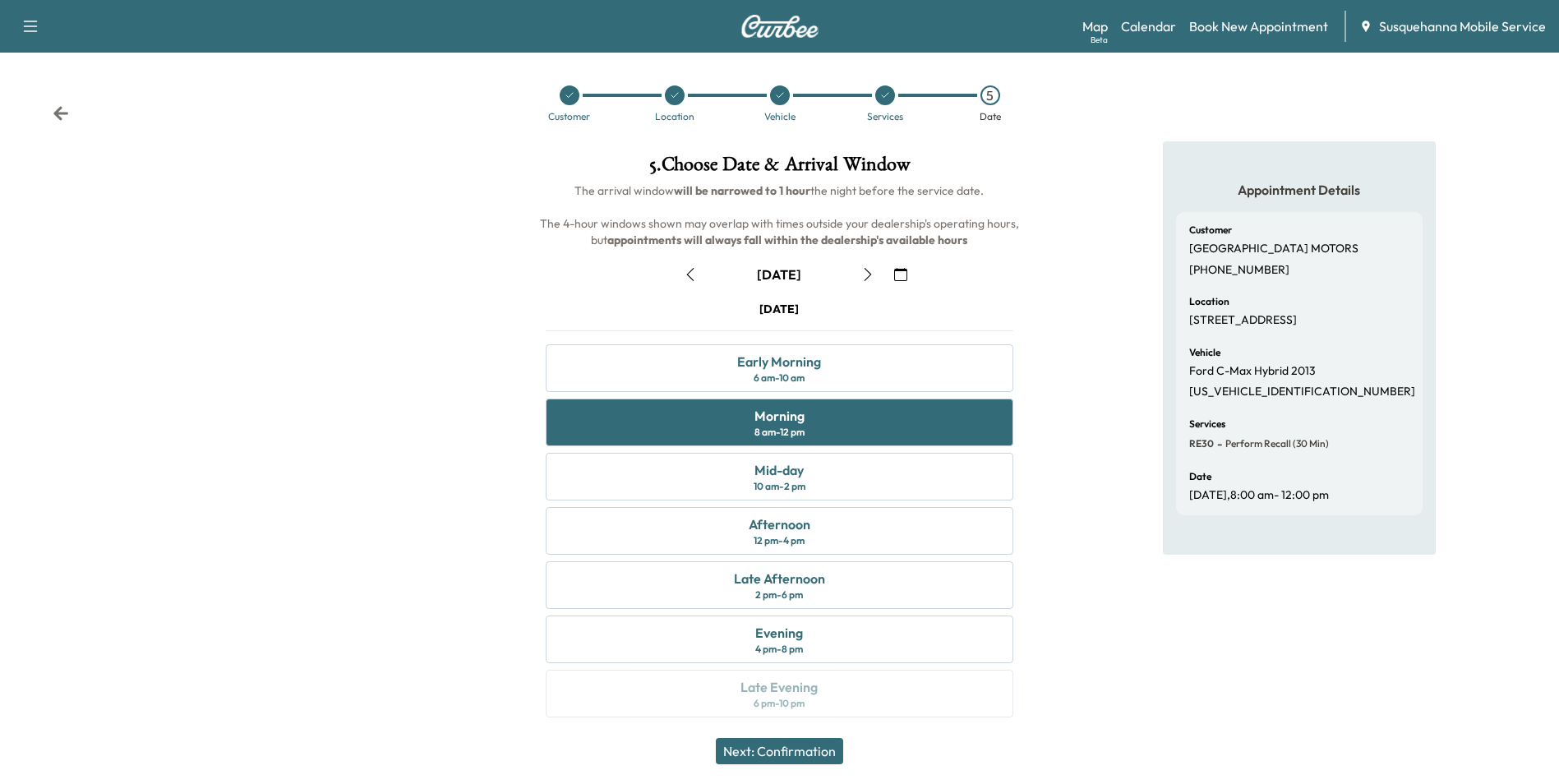
click at [55, 110] on icon at bounding box center [60, 113] width 16 height 16
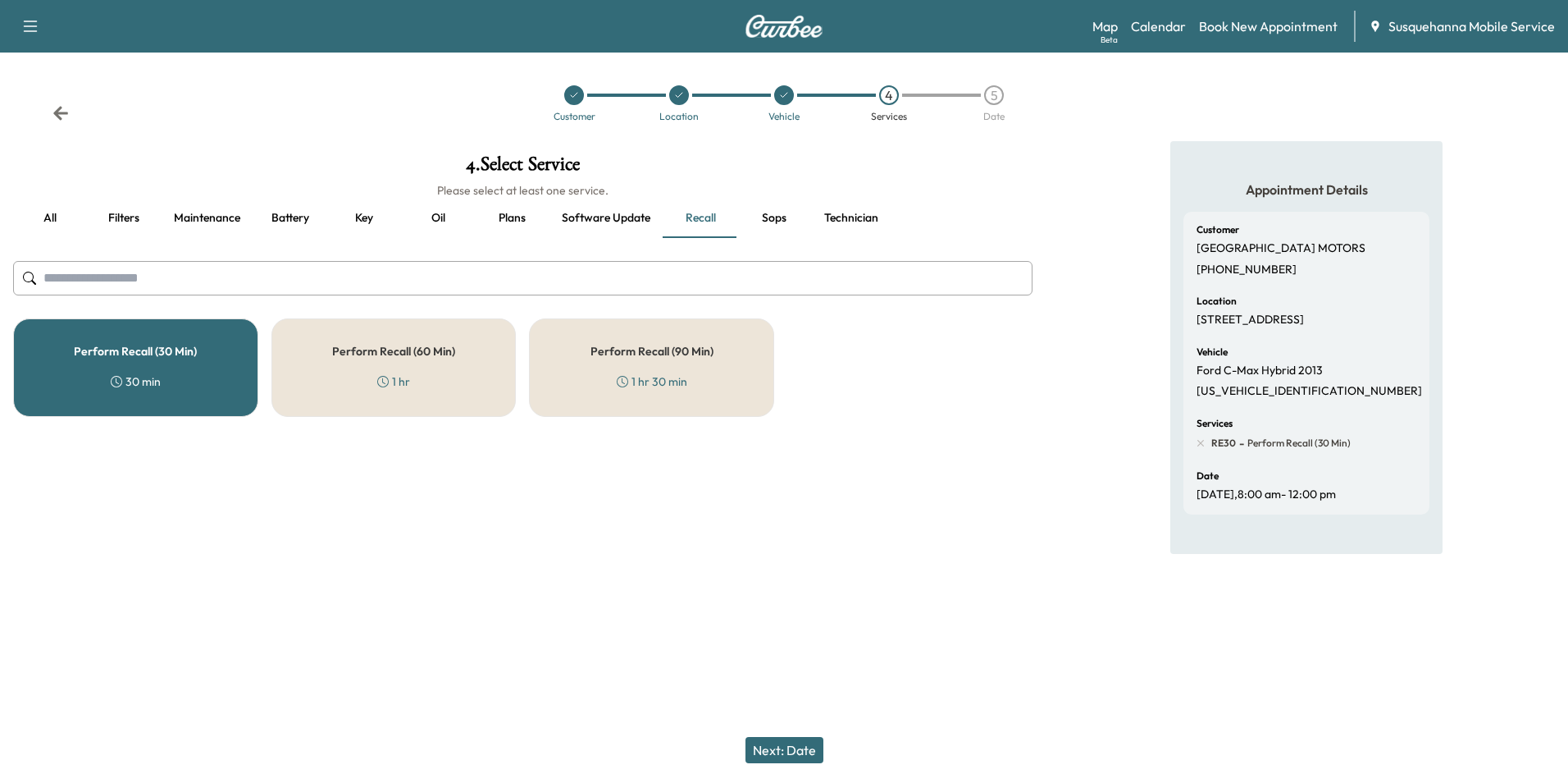
click at [368, 393] on div "Perform Recall (60 Min) 1 hr" at bounding box center [394, 368] width 245 height 99
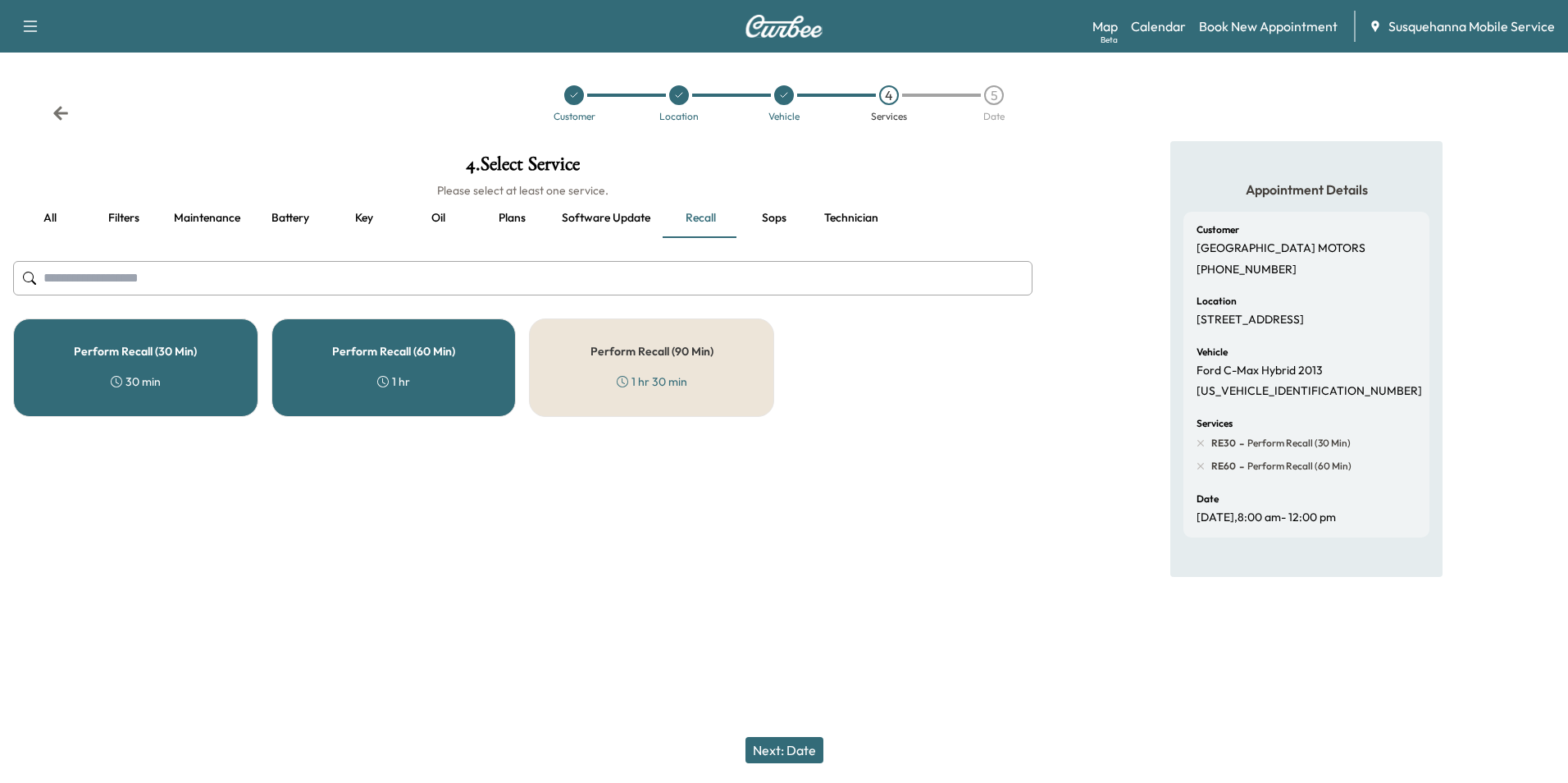
click at [182, 374] on div "Perform Recall (30 Min) 30 min" at bounding box center [136, 368] width 245 height 99
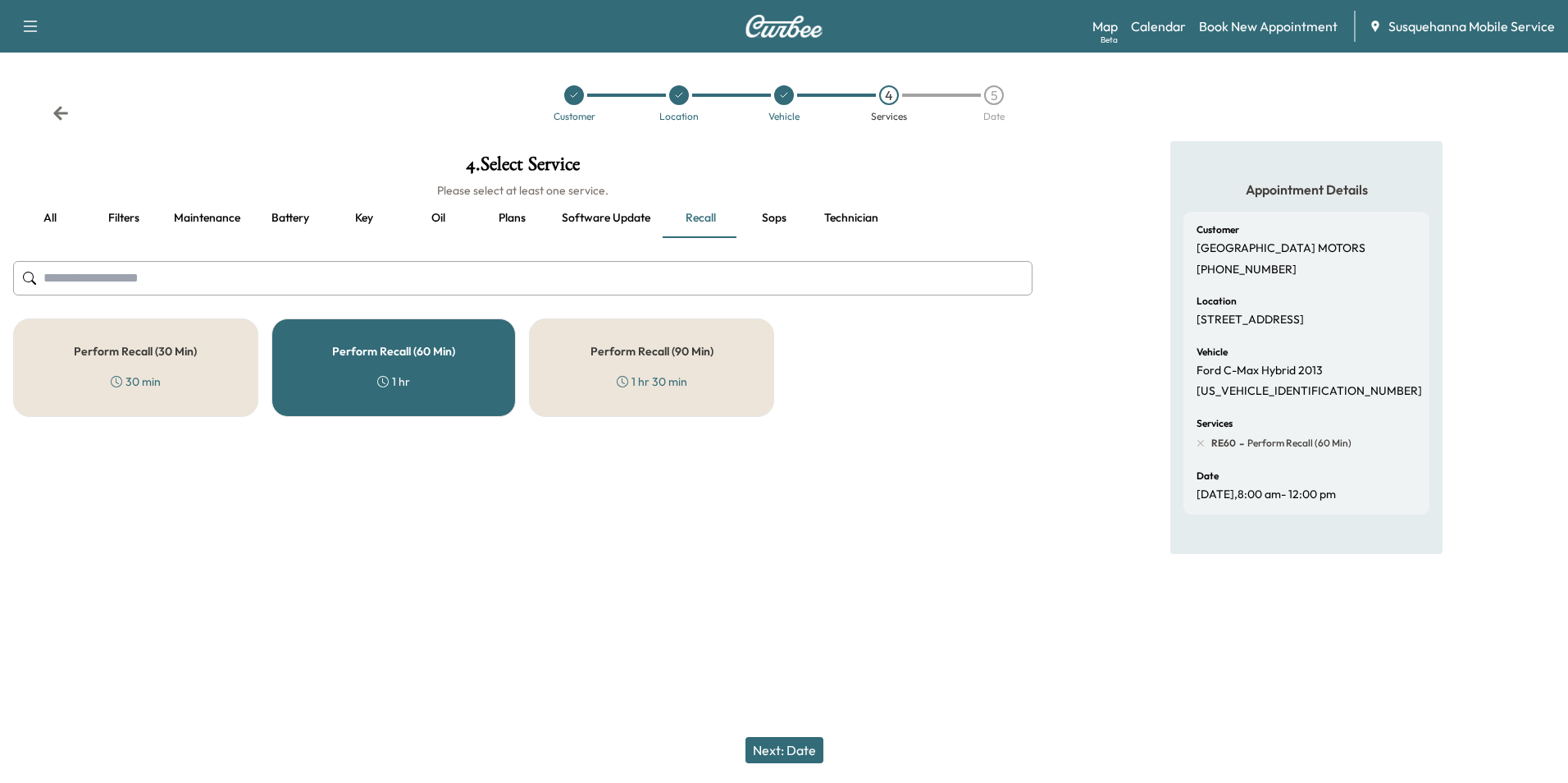
click at [800, 758] on button "Next: Date" at bounding box center [784, 749] width 78 height 26
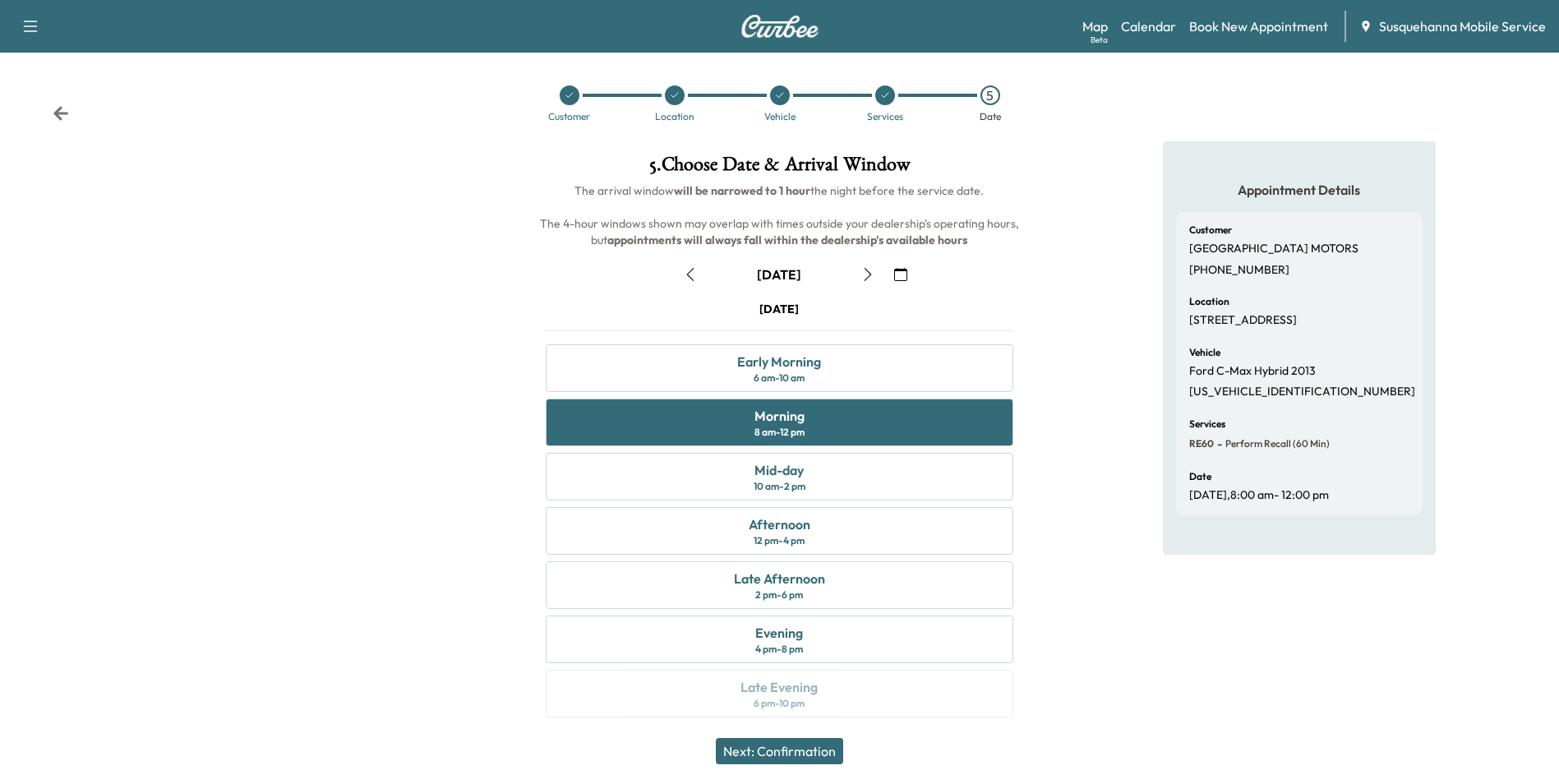
click at [804, 747] on button "Next: Confirmation" at bounding box center [779, 750] width 127 height 26
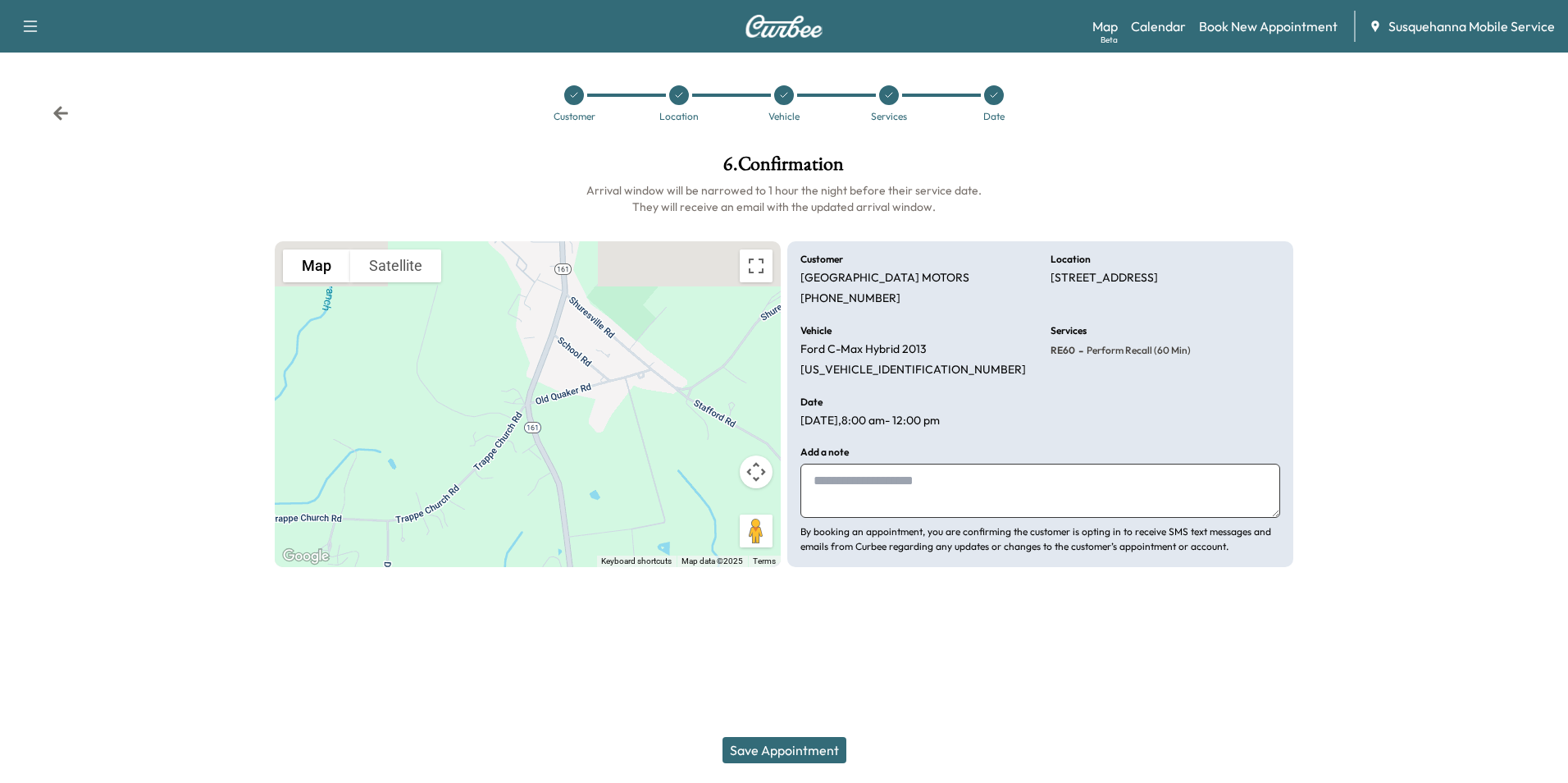
click at [783, 750] on button "Save Appointment" at bounding box center [784, 749] width 124 height 26
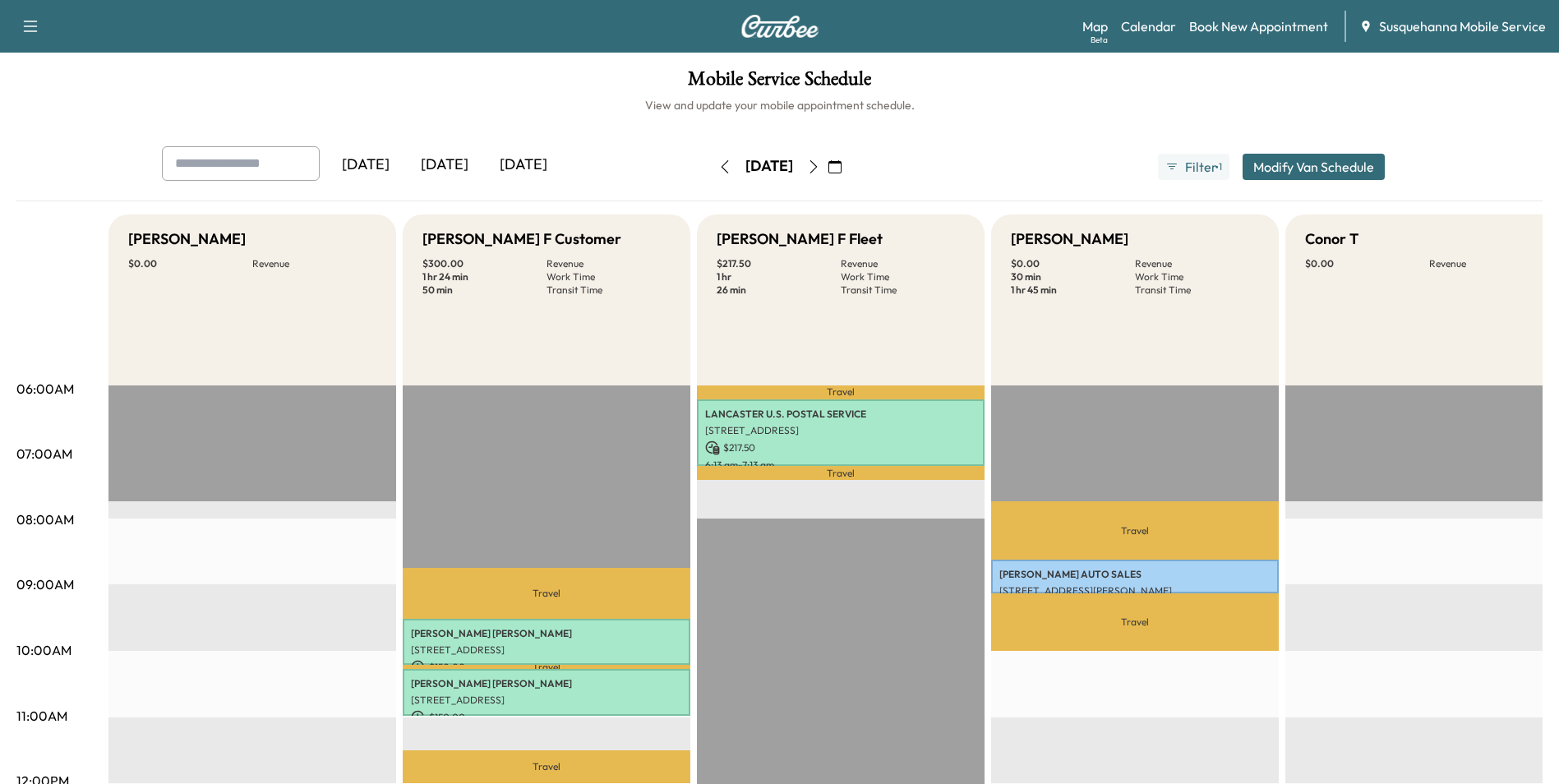
click at [719, 167] on icon "button" at bounding box center [725, 167] width 14 height 14
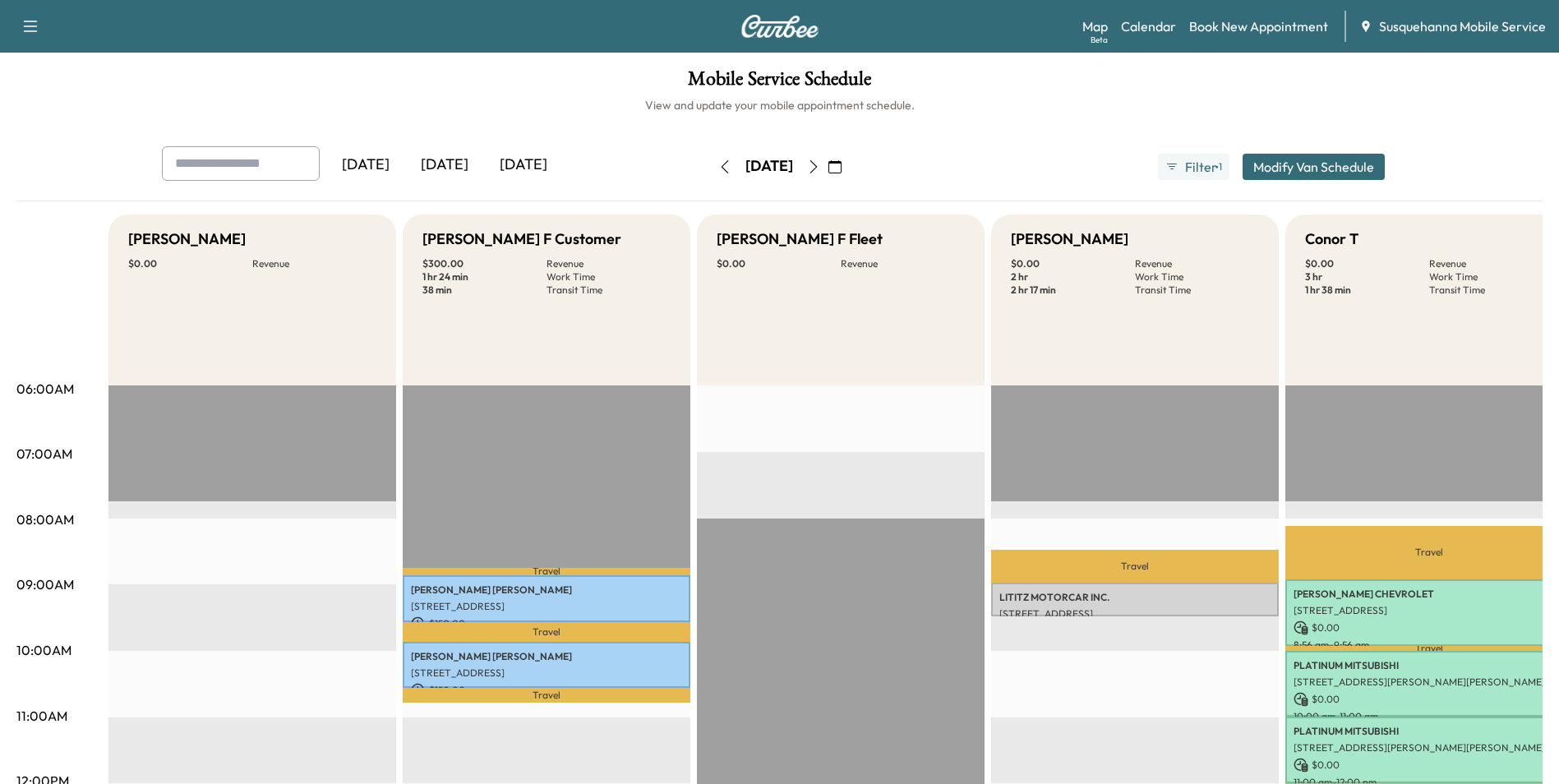
click at [820, 161] on icon "button" at bounding box center [813, 167] width 14 height 14
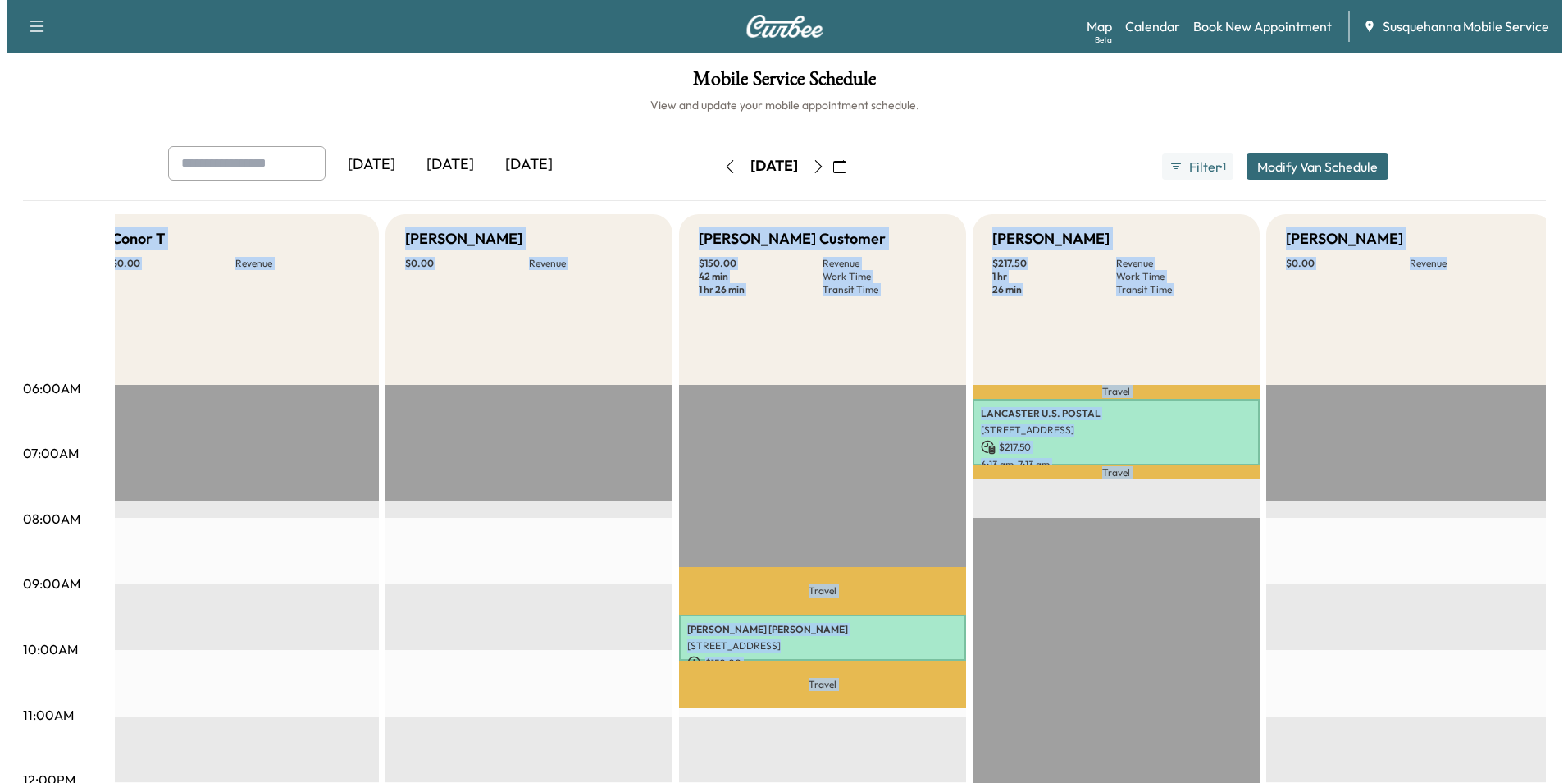
scroll to position [0, 1391]
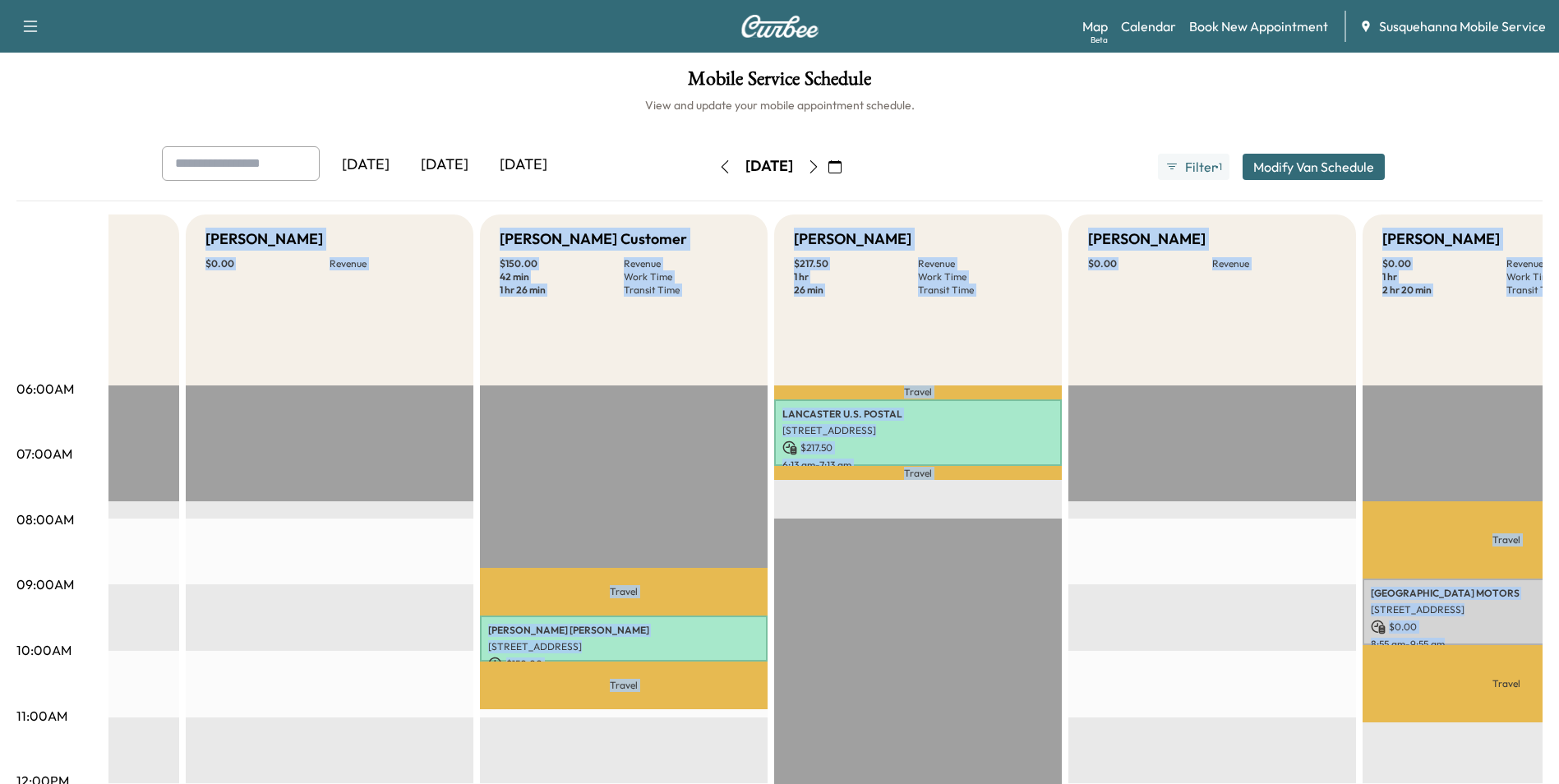
drag, startPoint x: 1273, startPoint y: 707, endPoint x: 1573, endPoint y: 634, distance: 308.8
click at [1559, 634] on html "Support Log Out Map Beta Calendar Book New Appointment Susquehanna Mobile Servi…" at bounding box center [779, 392] width 1559 height 784
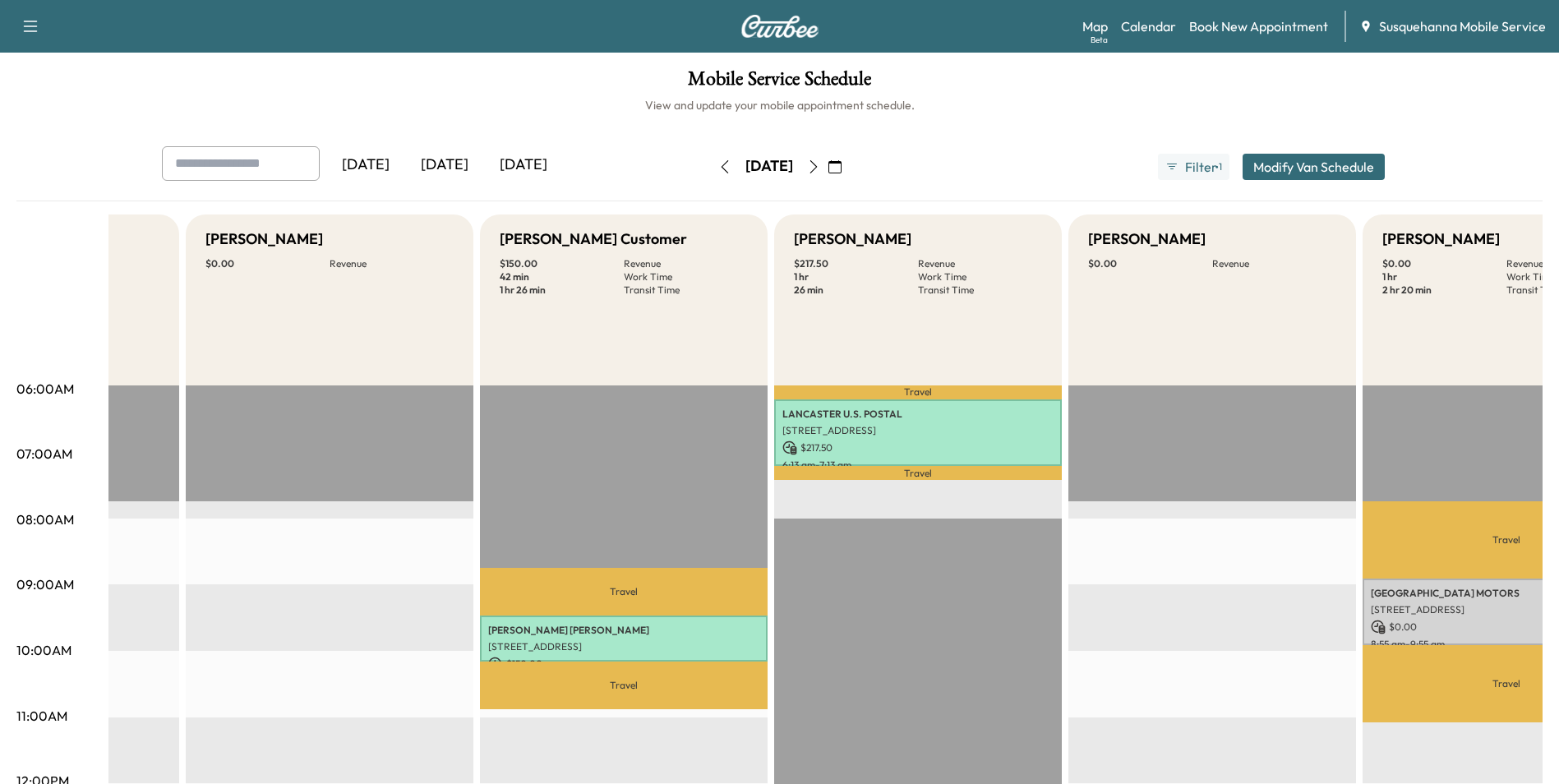
drag, startPoint x: 1276, startPoint y: 549, endPoint x: 1397, endPoint y: 605, distance: 133.3
click at [1397, 605] on p "[STREET_ADDRESS]" at bounding box center [1506, 609] width 271 height 14
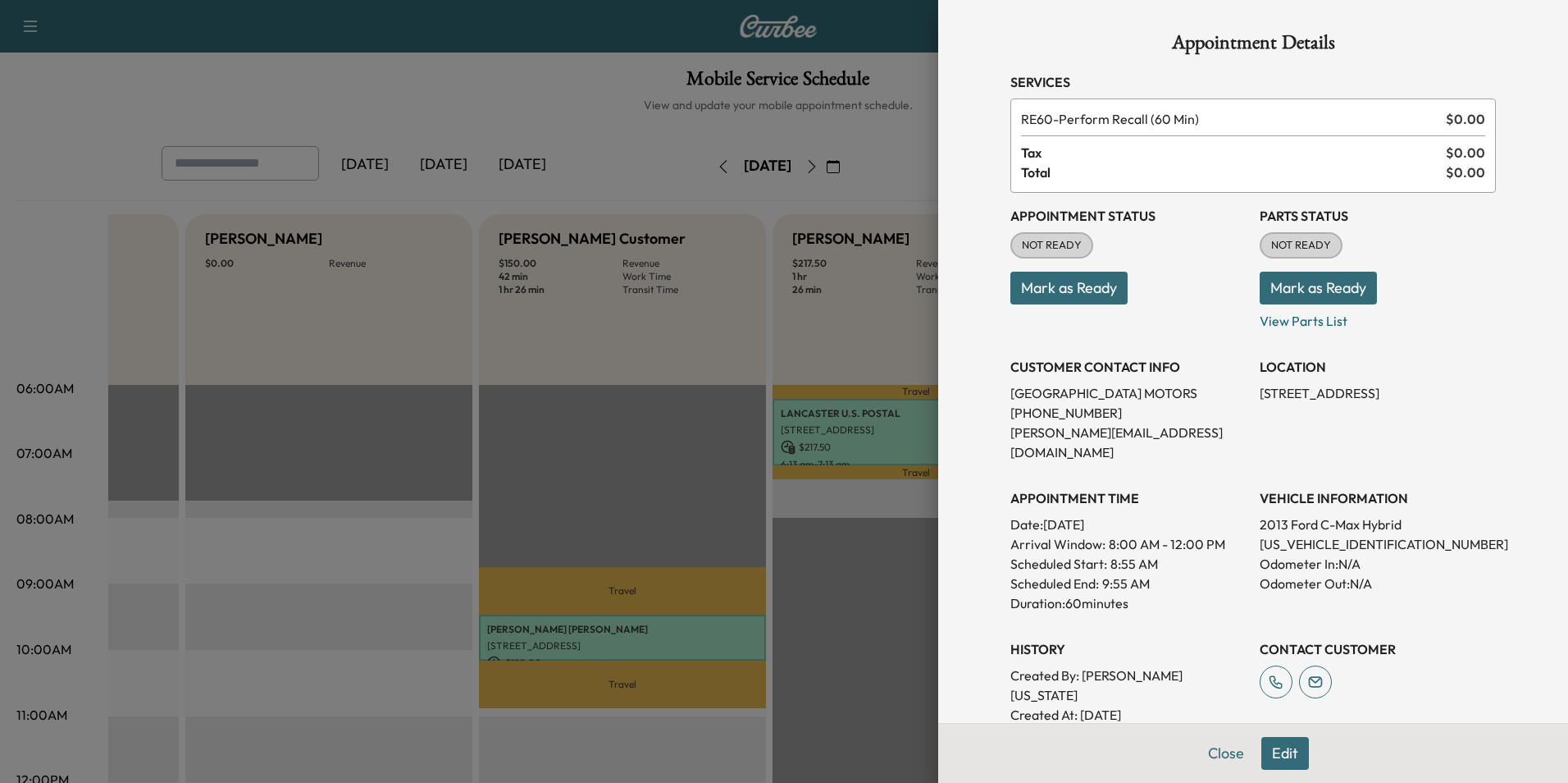
click at [1270, 751] on button "Edit" at bounding box center [1284, 752] width 48 height 33
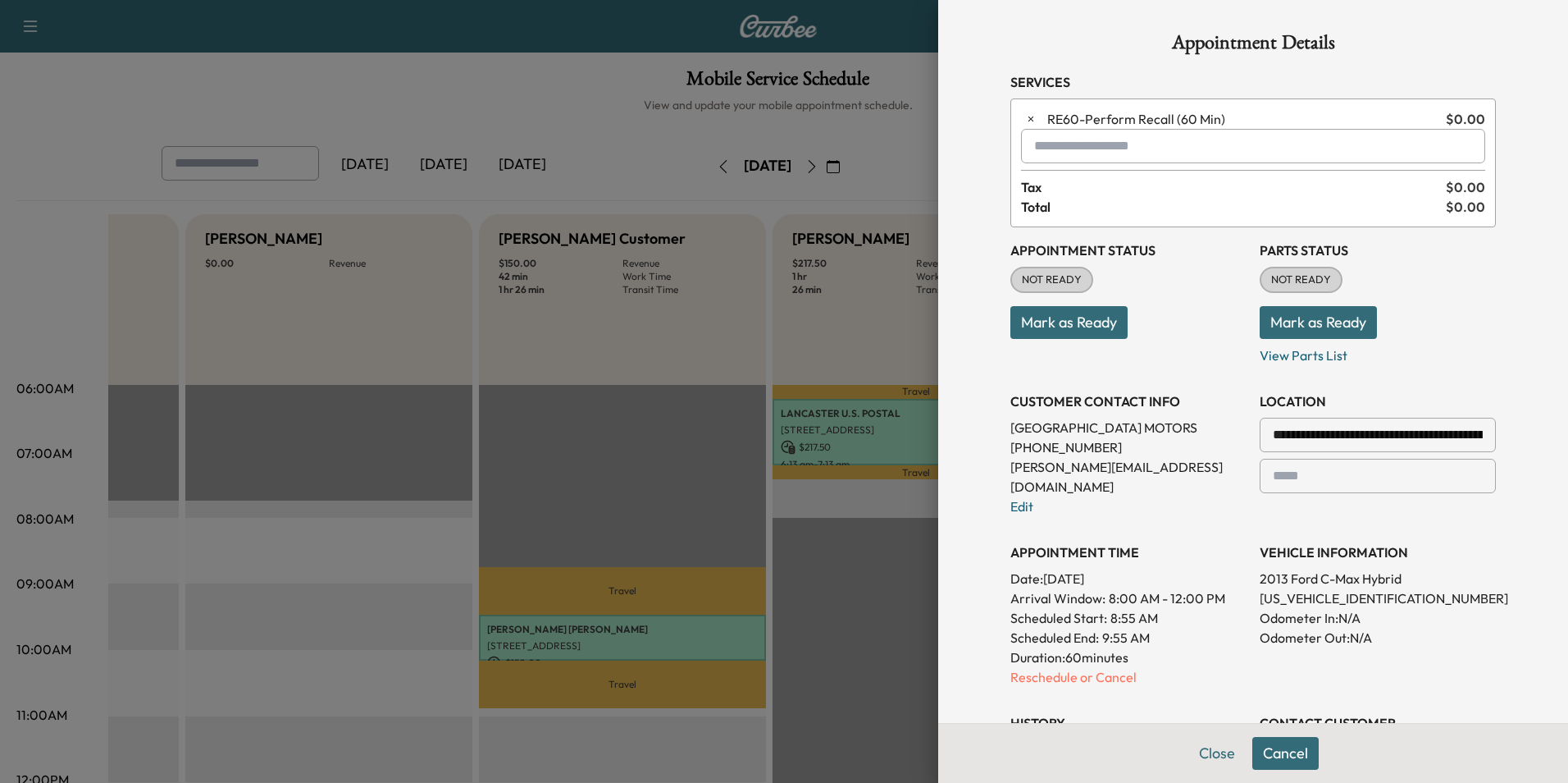
scroll to position [262, 0]
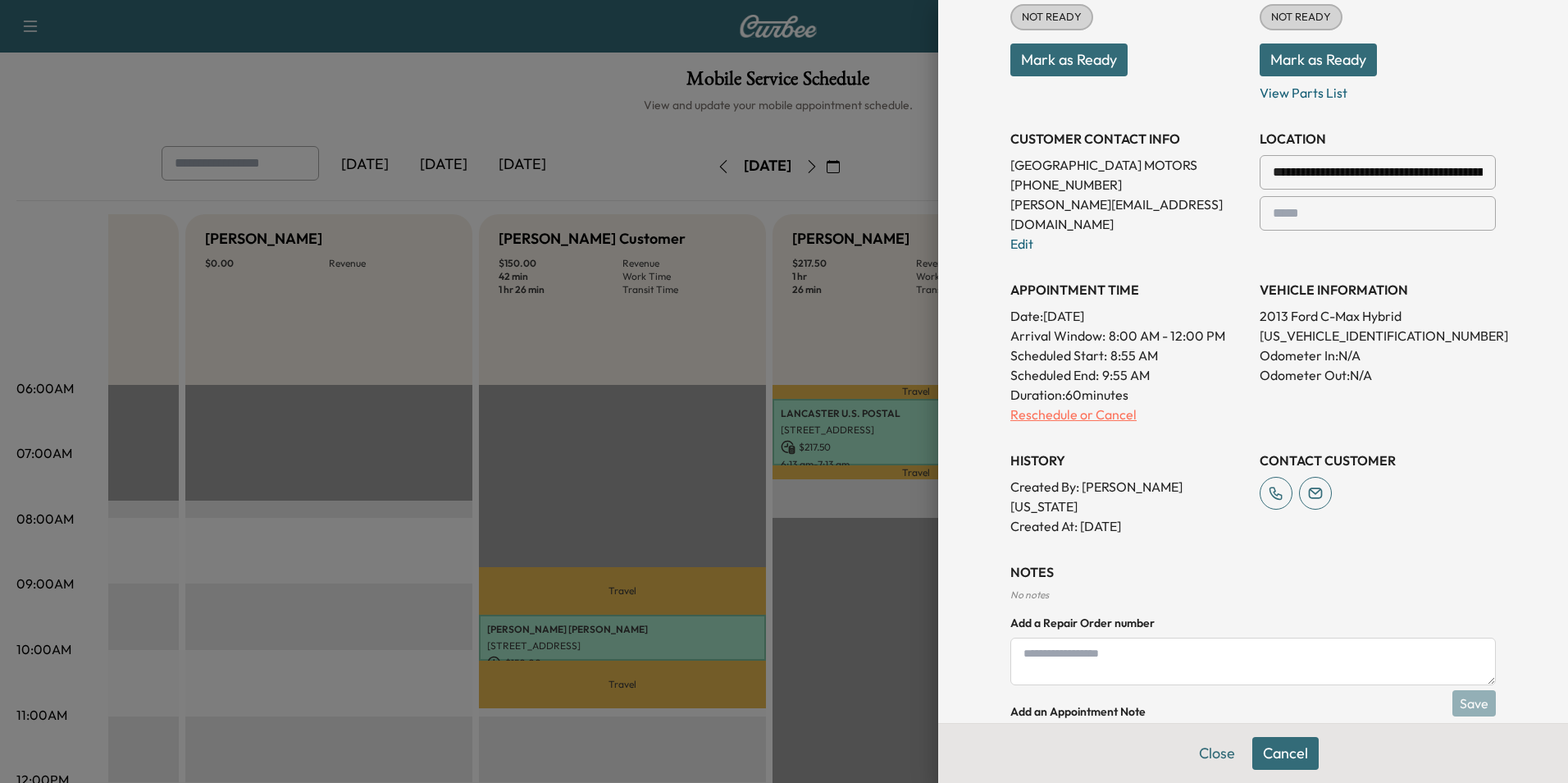
click at [1104, 405] on p "Reschedule or Cancel" at bounding box center [1128, 414] width 236 height 20
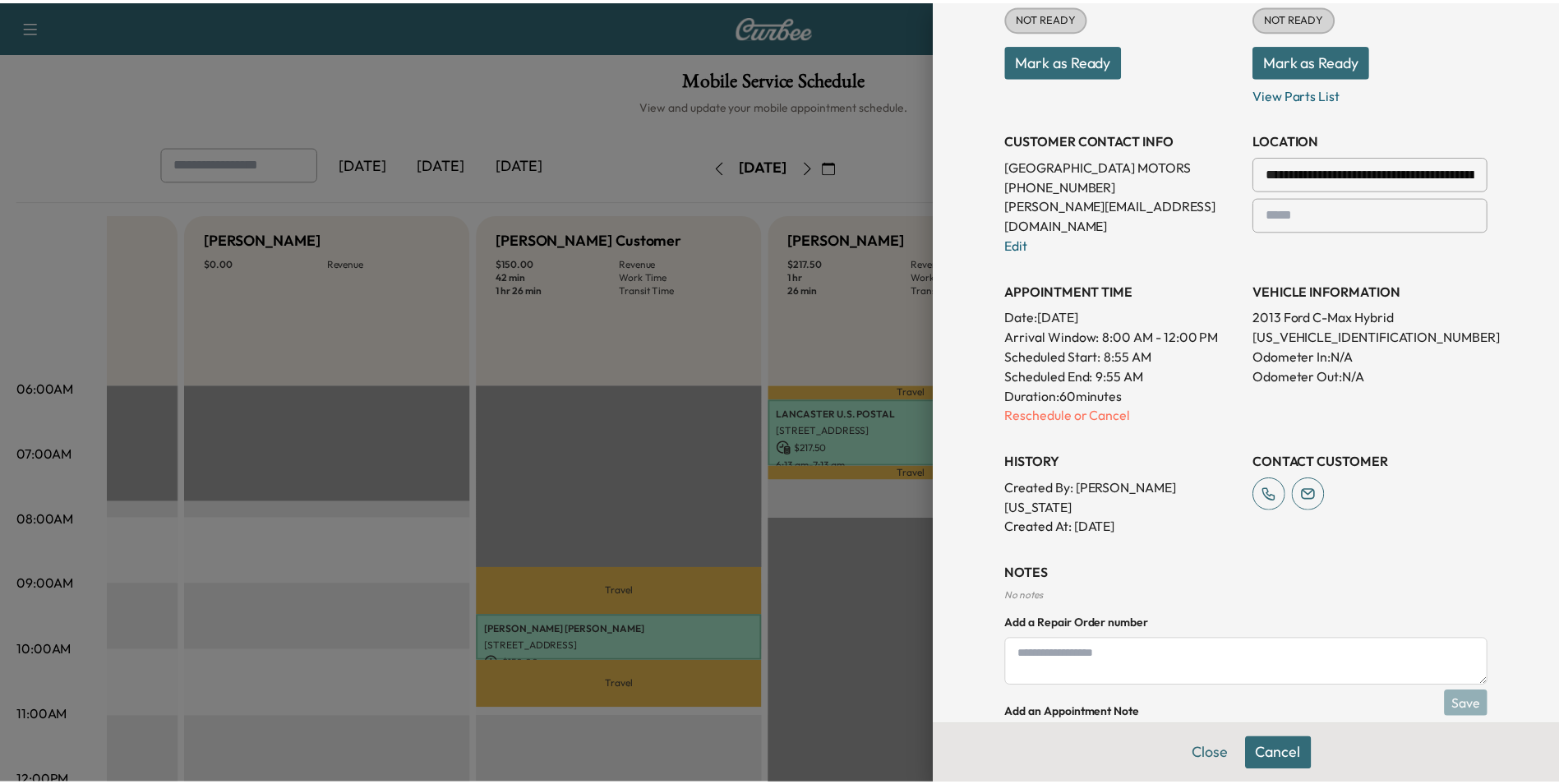
scroll to position [0, 0]
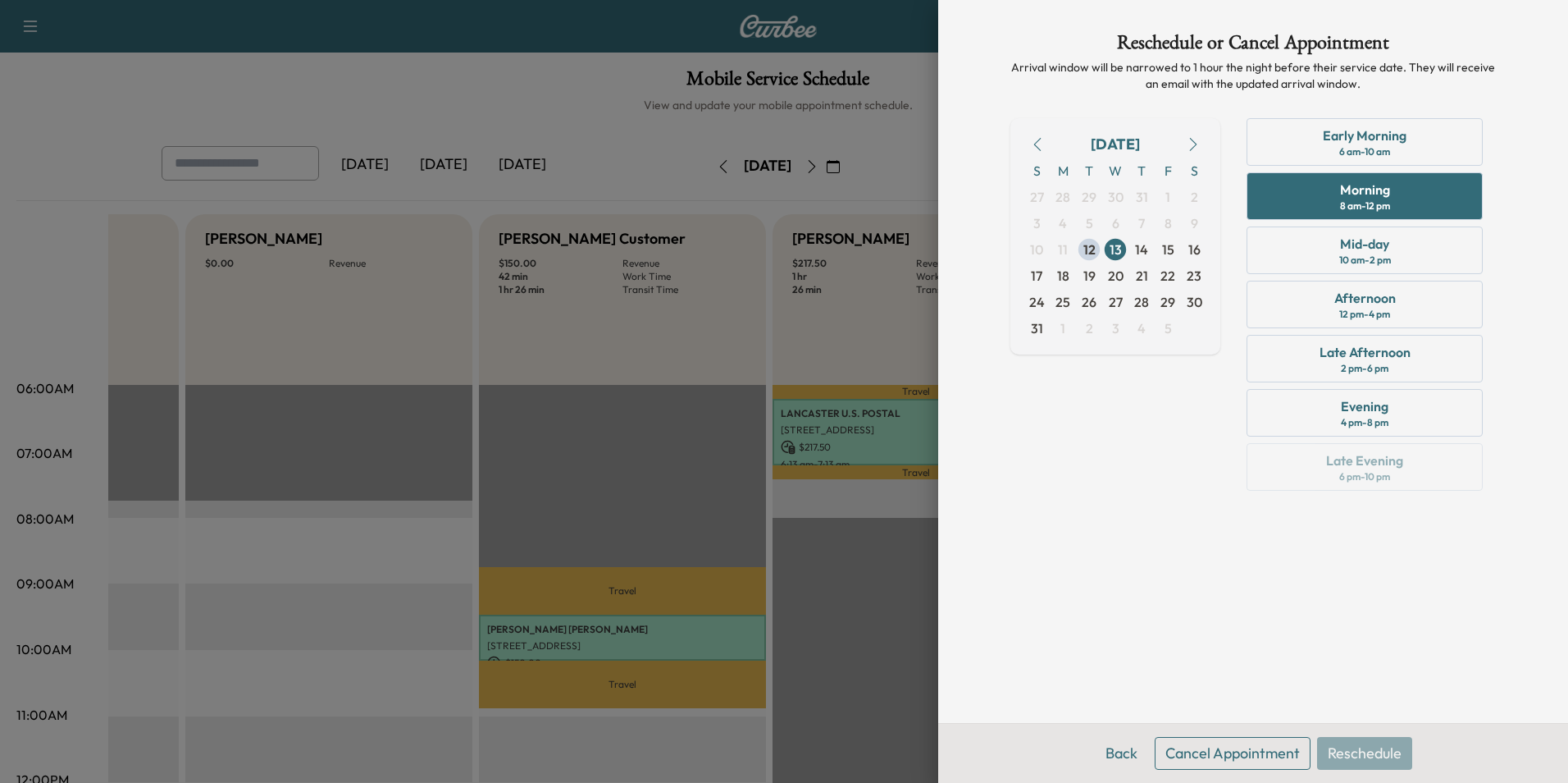
click at [1226, 757] on button "Cancel Appointment" at bounding box center [1232, 752] width 155 height 33
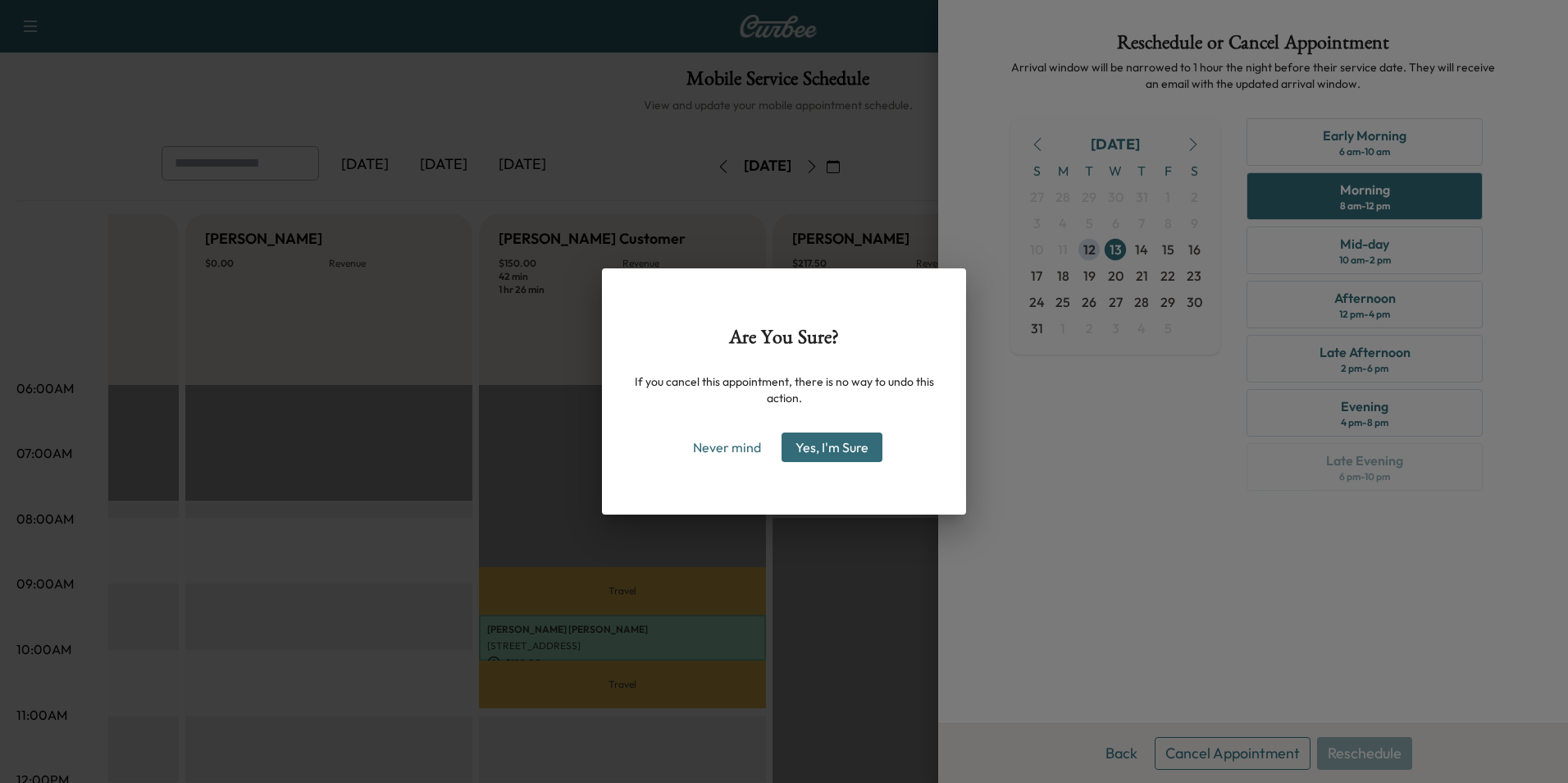
click at [819, 447] on button "Yes, I'm Sure" at bounding box center [832, 447] width 101 height 30
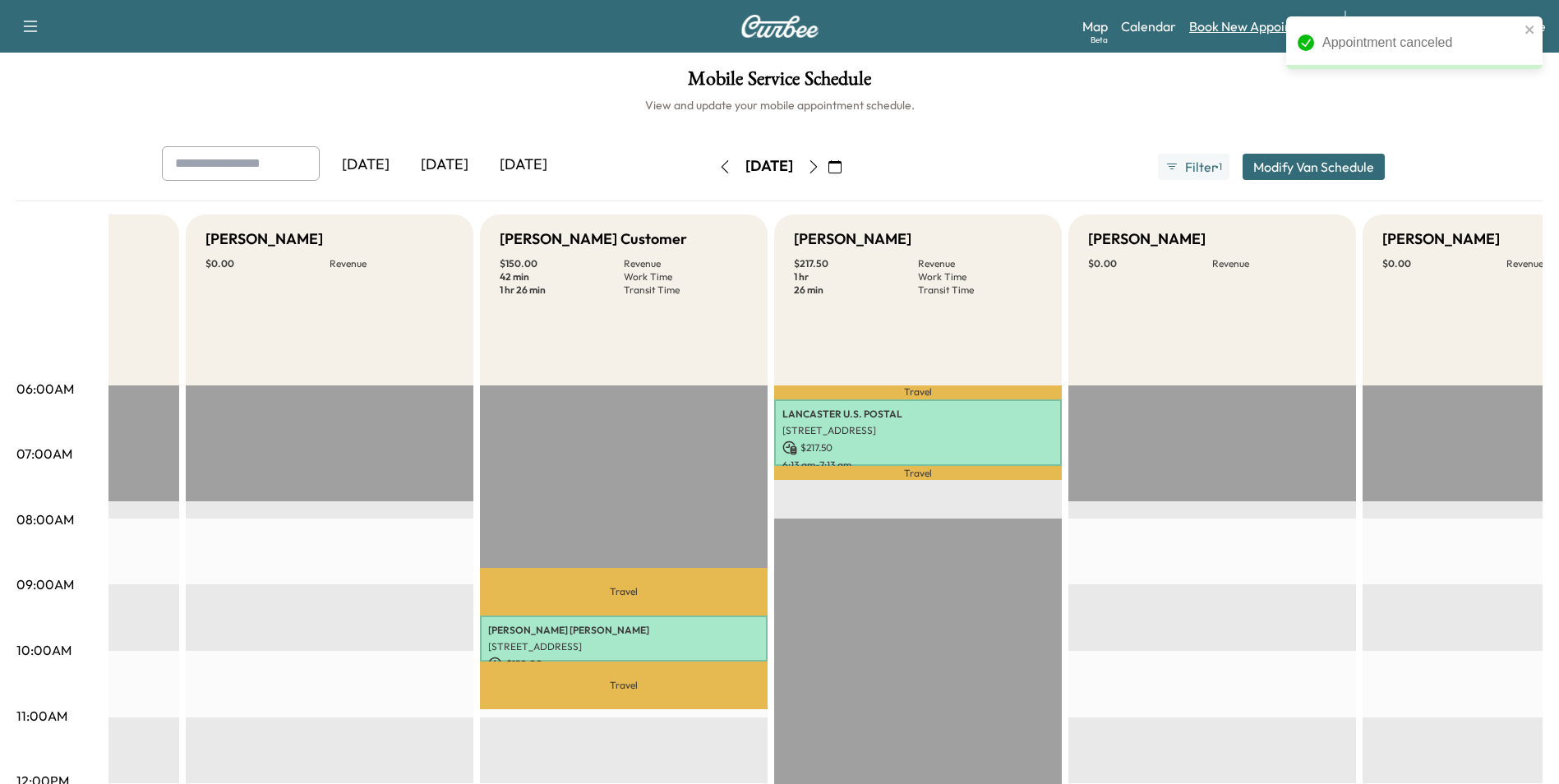
click at [1224, 26] on link "Book New Appointment" at bounding box center [1258, 26] width 139 height 20
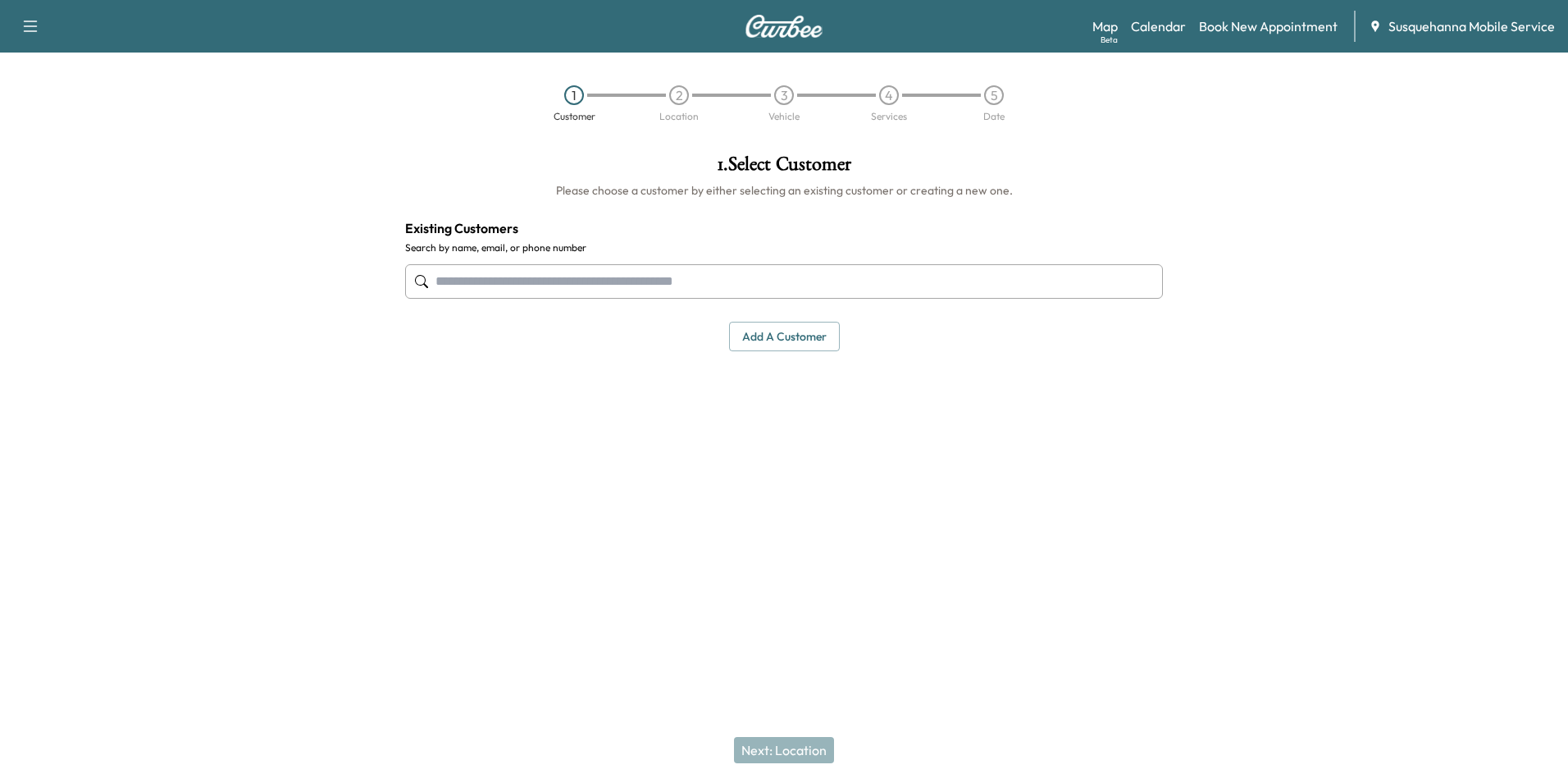
click at [598, 288] on input "text" at bounding box center [784, 281] width 757 height 34
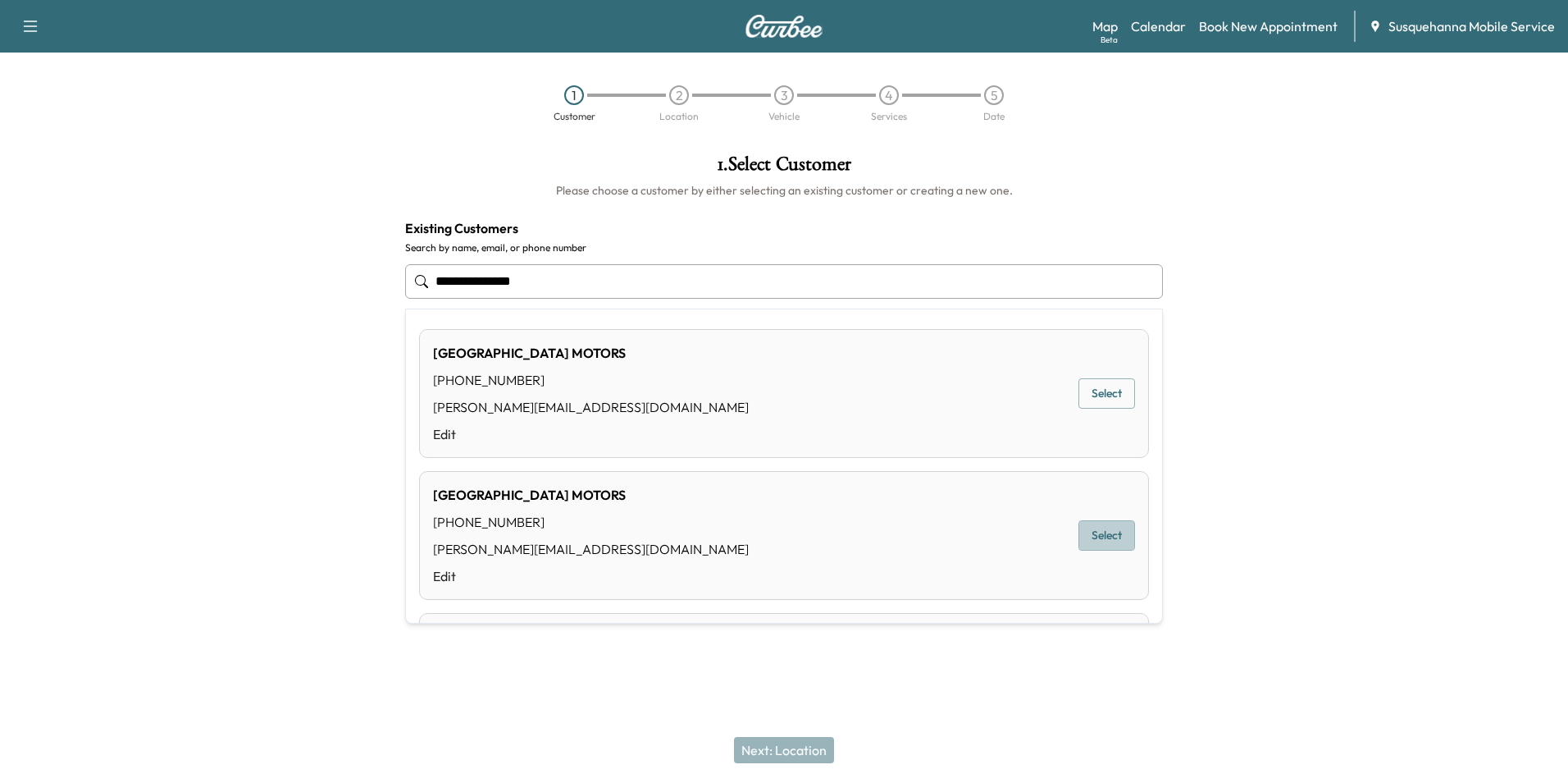
click at [1095, 542] on button "Select" at bounding box center [1106, 536] width 57 height 31
type input "**********"
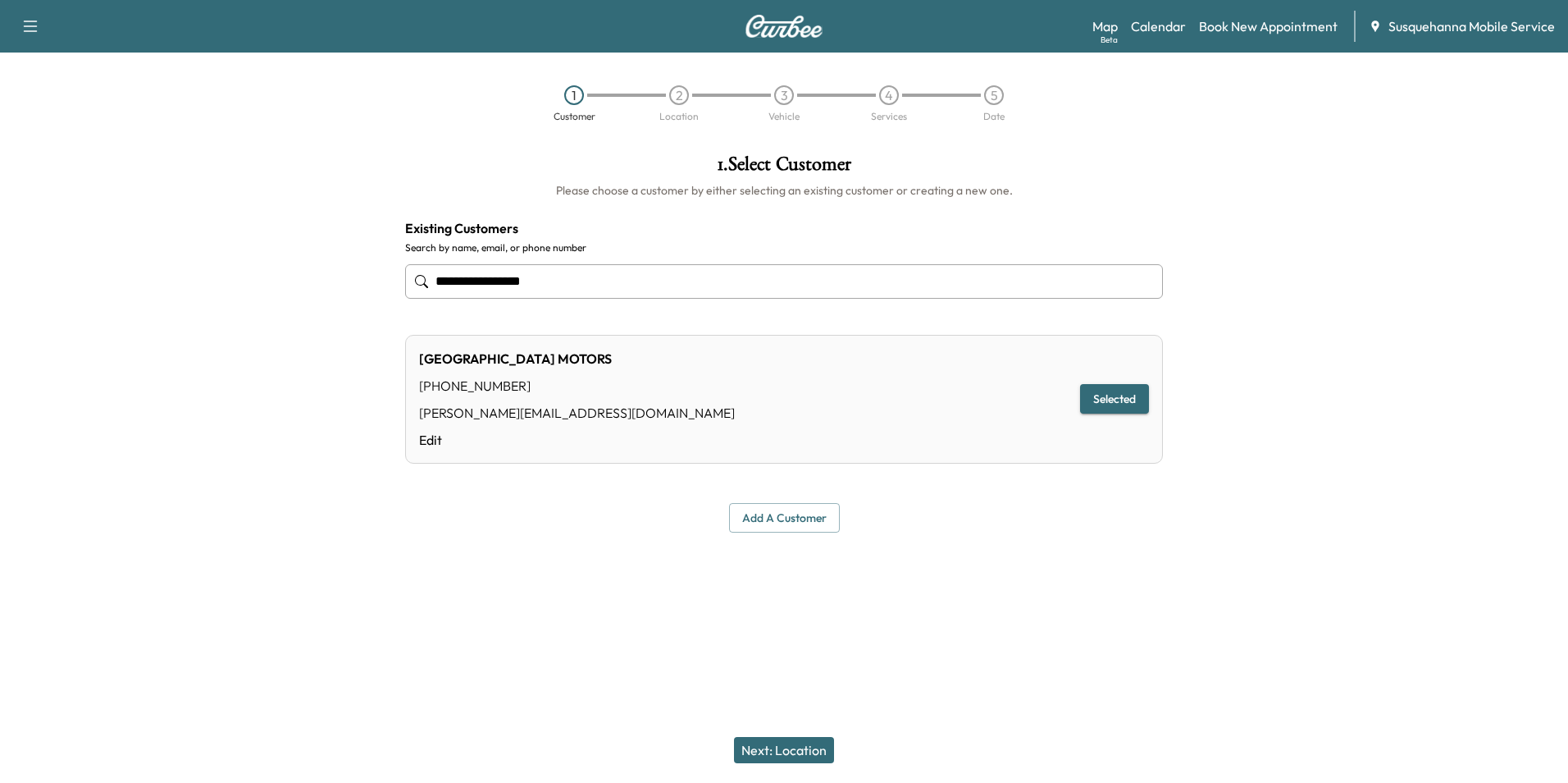
click at [777, 744] on button "Next: Location" at bounding box center [784, 749] width 100 height 26
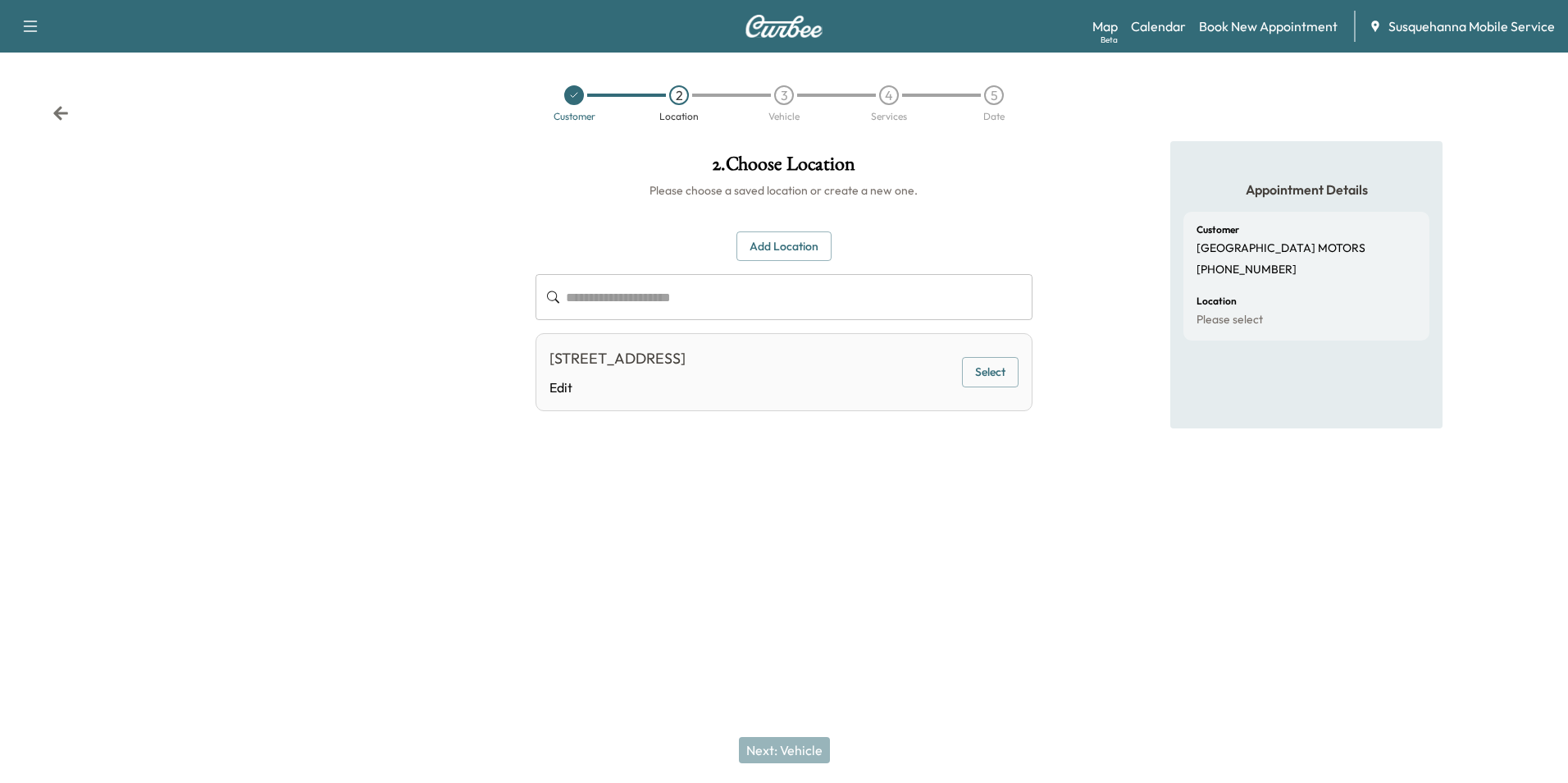
click at [1011, 378] on button "Select" at bounding box center [989, 372] width 57 height 31
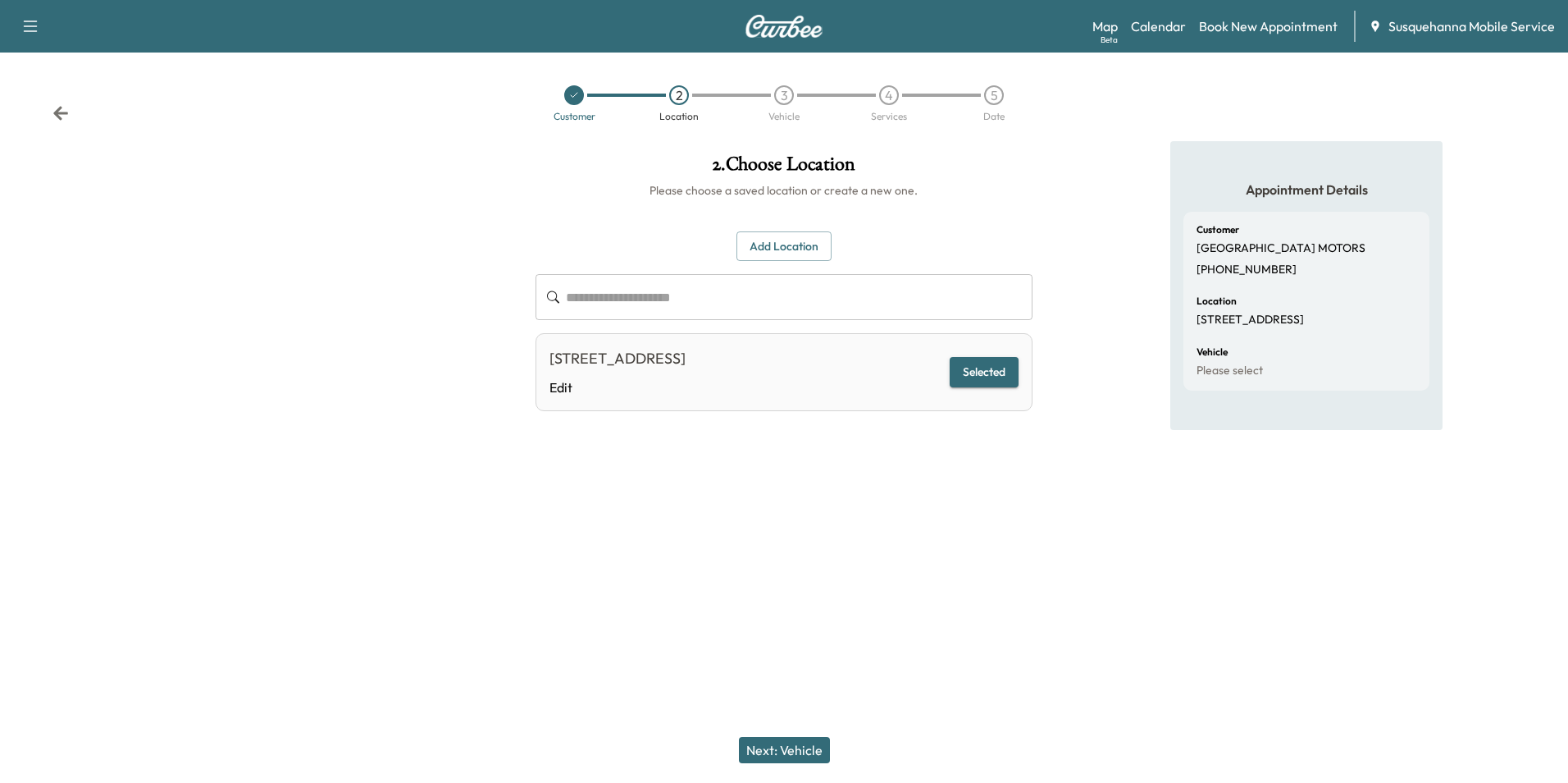
click at [803, 746] on button "Next: Vehicle" at bounding box center [784, 749] width 91 height 26
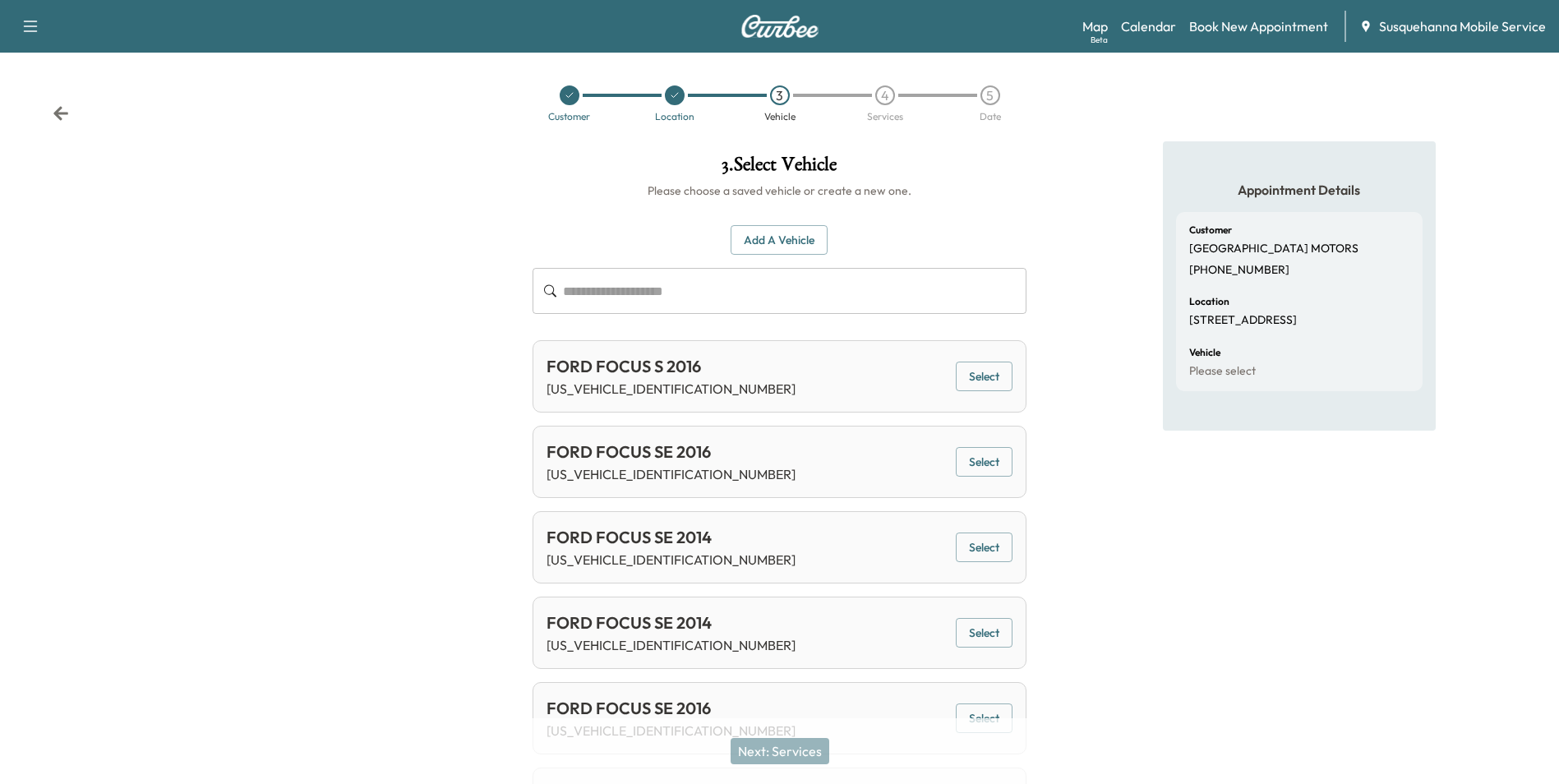
click at [71, 113] on div "Customer Location 3 Vehicle 4 Services 5 Date" at bounding box center [779, 104] width 1559 height 76
click at [59, 114] on icon at bounding box center [60, 113] width 14 height 14
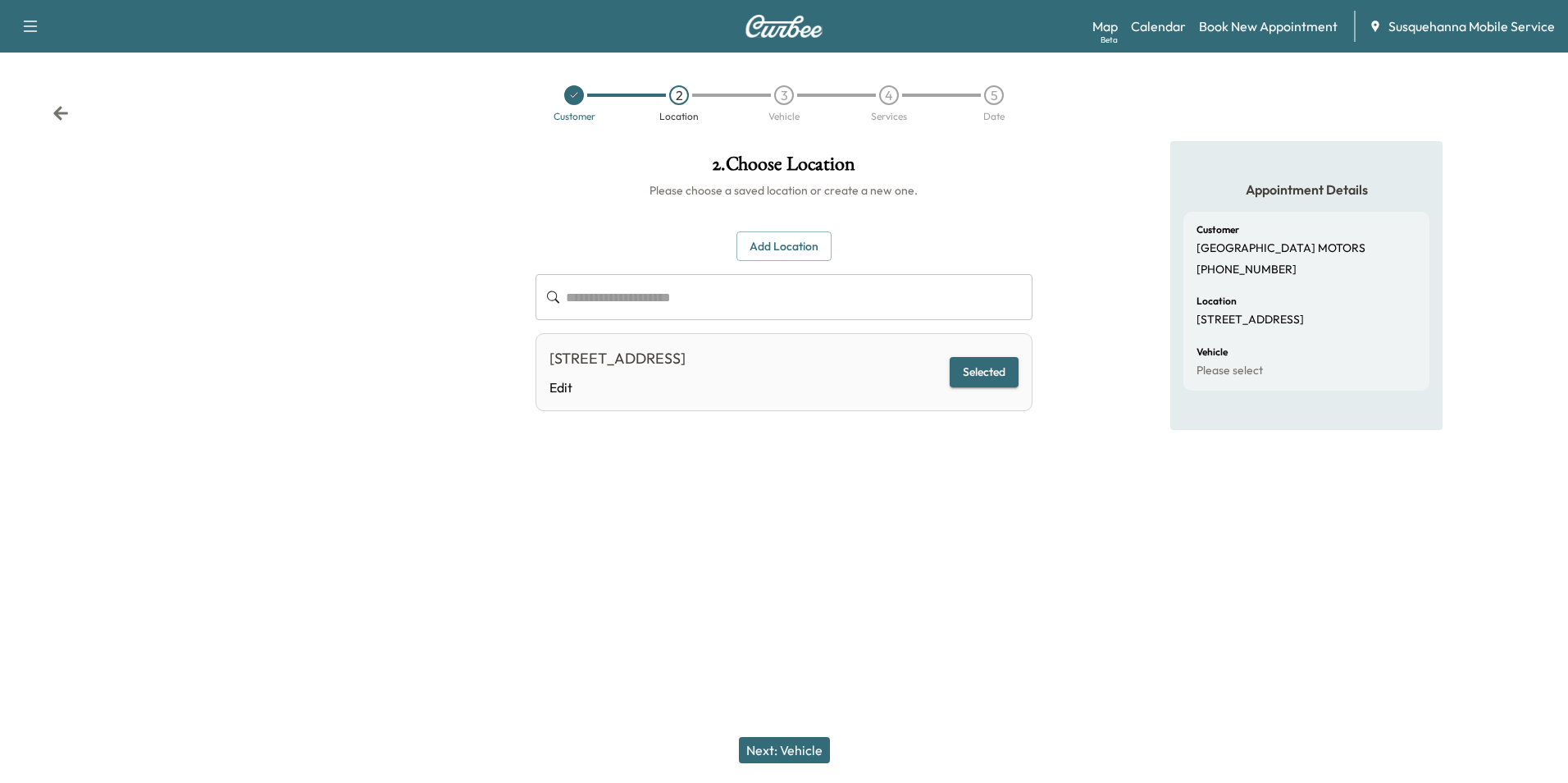
click at [50, 108] on div "Customer 2 Location 3 Vehicle 4 Services 5 Date" at bounding box center [784, 103] width 1568 height 76
click at [61, 108] on icon at bounding box center [60, 113] width 14 height 14
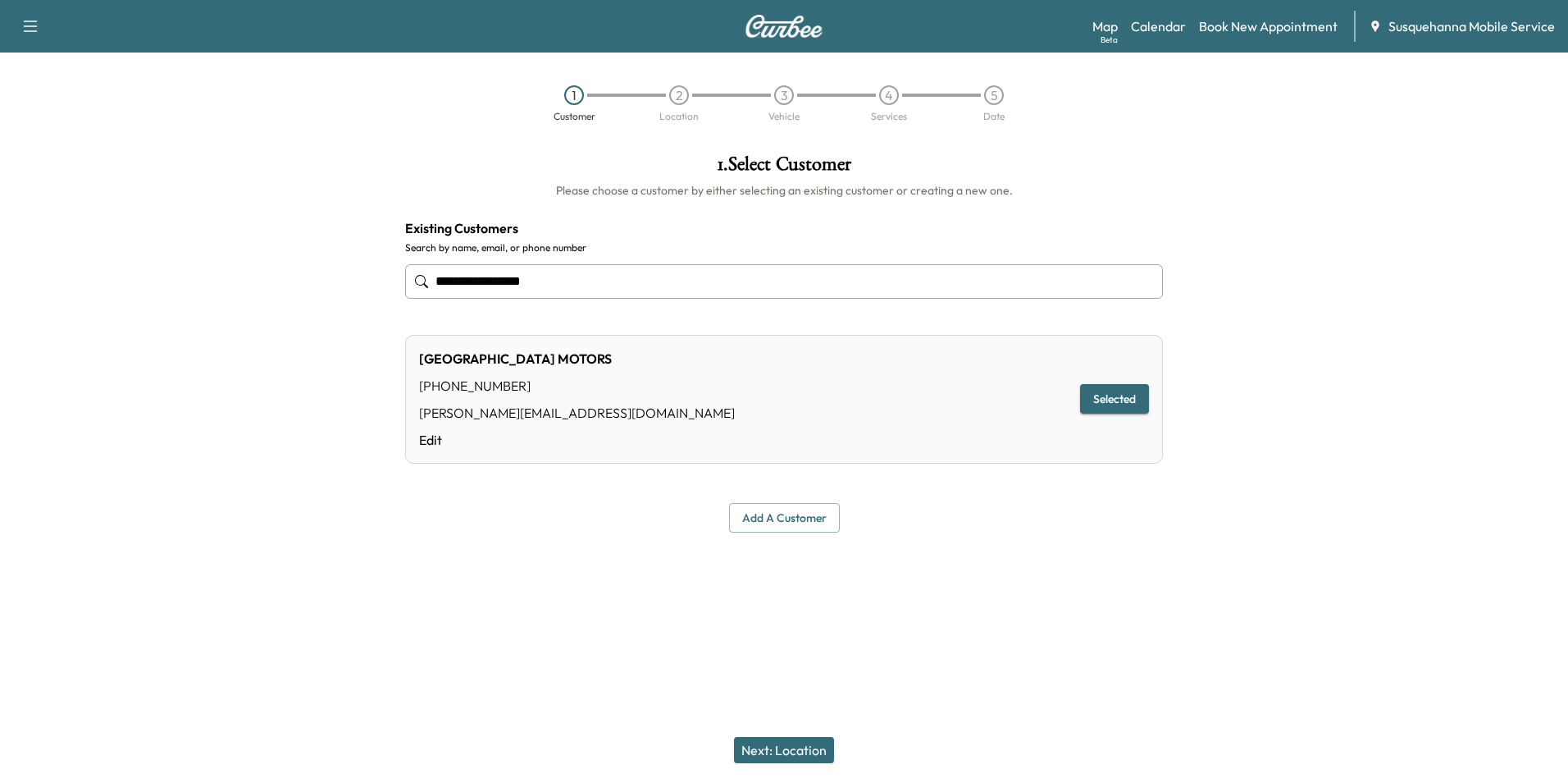
click at [589, 281] on input "**********" at bounding box center [784, 281] width 757 height 34
click at [1094, 405] on button "Selected" at bounding box center [1114, 399] width 69 height 31
click at [434, 434] on link "Edit" at bounding box center [576, 440] width 315 height 20
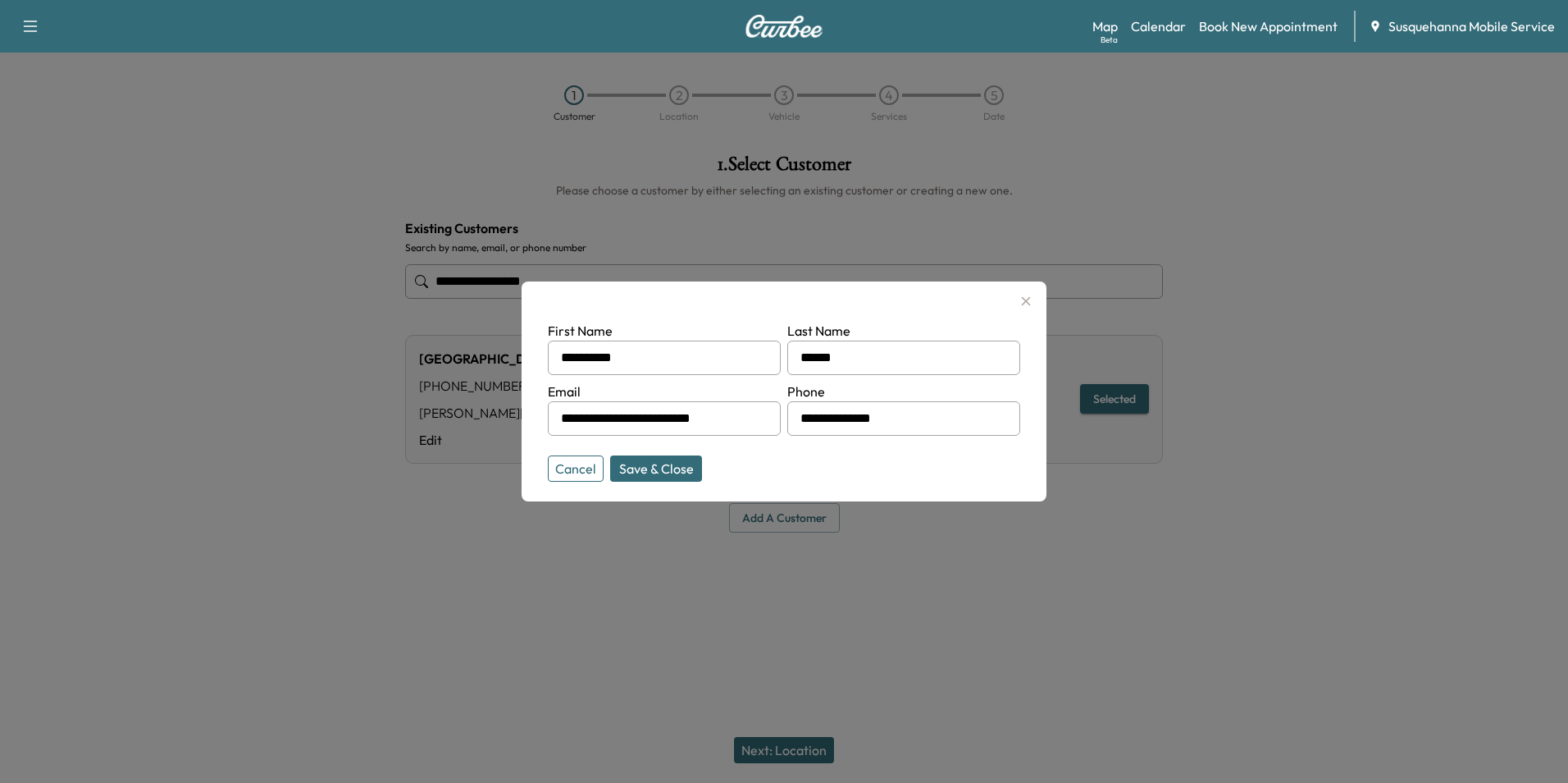
click at [561, 467] on button "Cancel" at bounding box center [576, 467] width 56 height 26
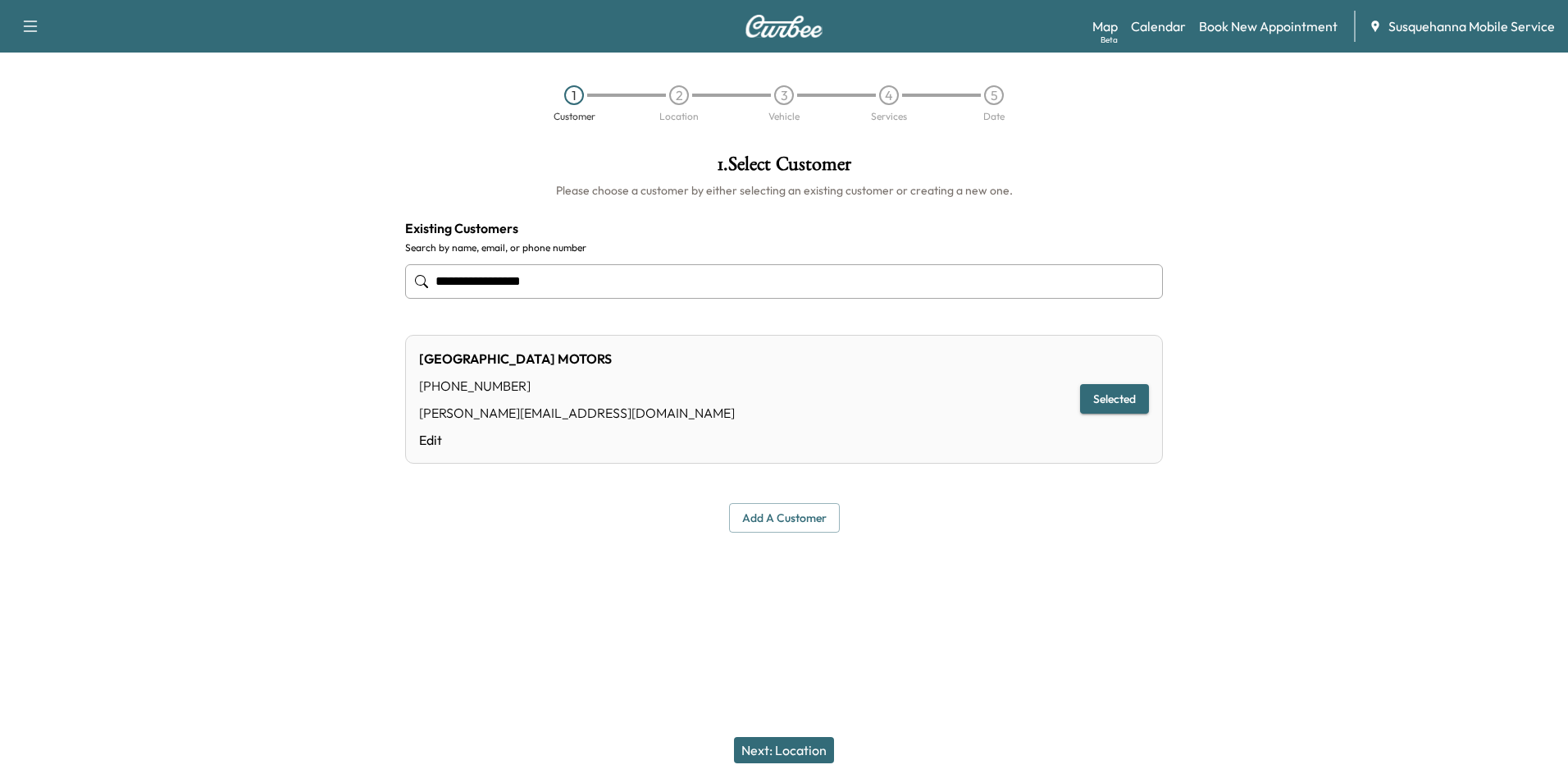
click at [36, 33] on icon "button" at bounding box center [31, 26] width 20 height 20
click at [230, 202] on div at bounding box center [196, 343] width 392 height 405
click at [1278, 31] on link "Book New Appointment" at bounding box center [1268, 26] width 138 height 20
click at [1245, 31] on link "Book New Appointment" at bounding box center [1268, 26] width 138 height 20
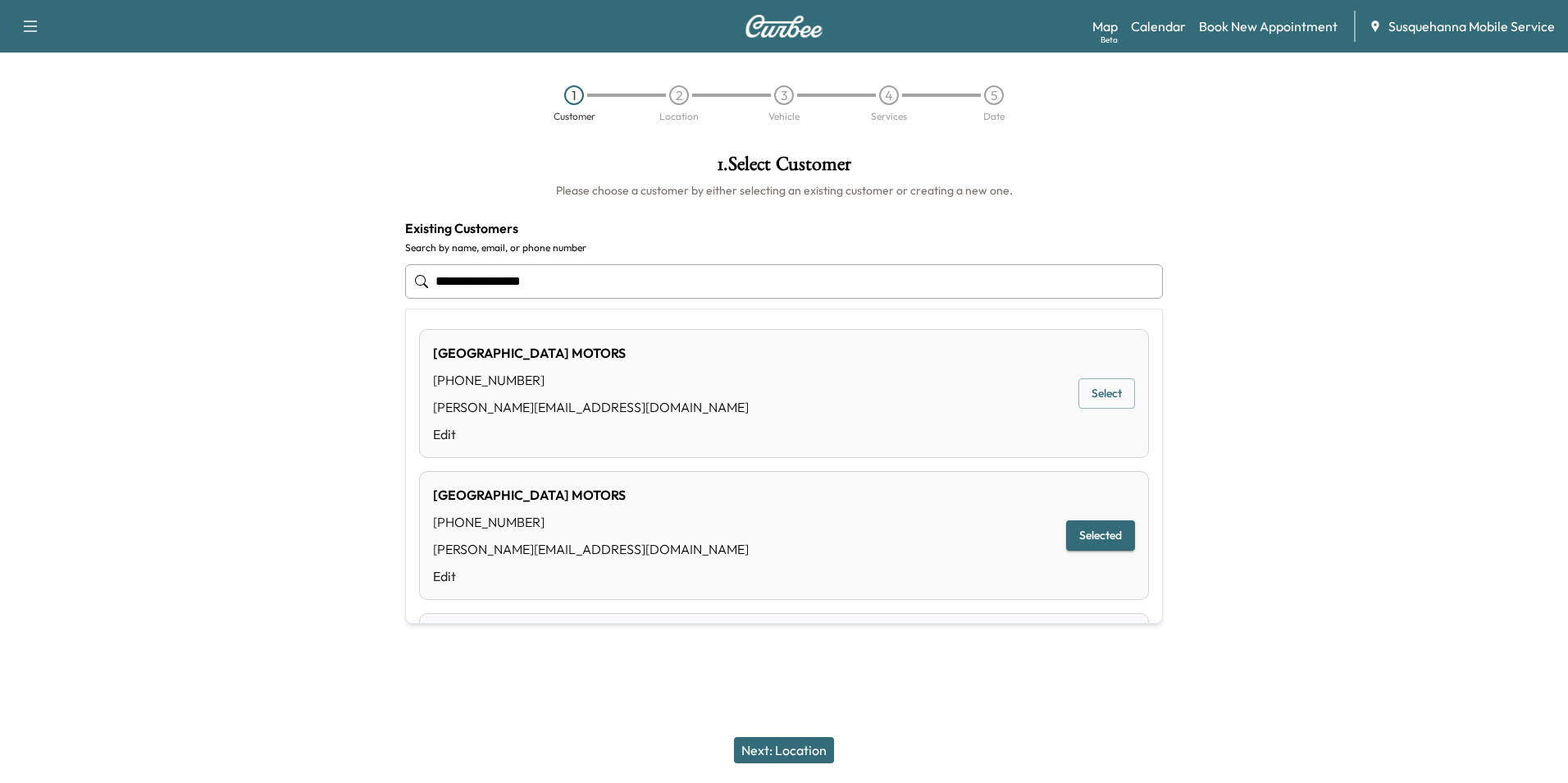
drag, startPoint x: 587, startPoint y: 288, endPoint x: 329, endPoint y: 287, distance: 258.0
click at [329, 287] on div "**********" at bounding box center [784, 343] width 1568 height 405
click at [1110, 397] on button "Select" at bounding box center [1106, 394] width 57 height 31
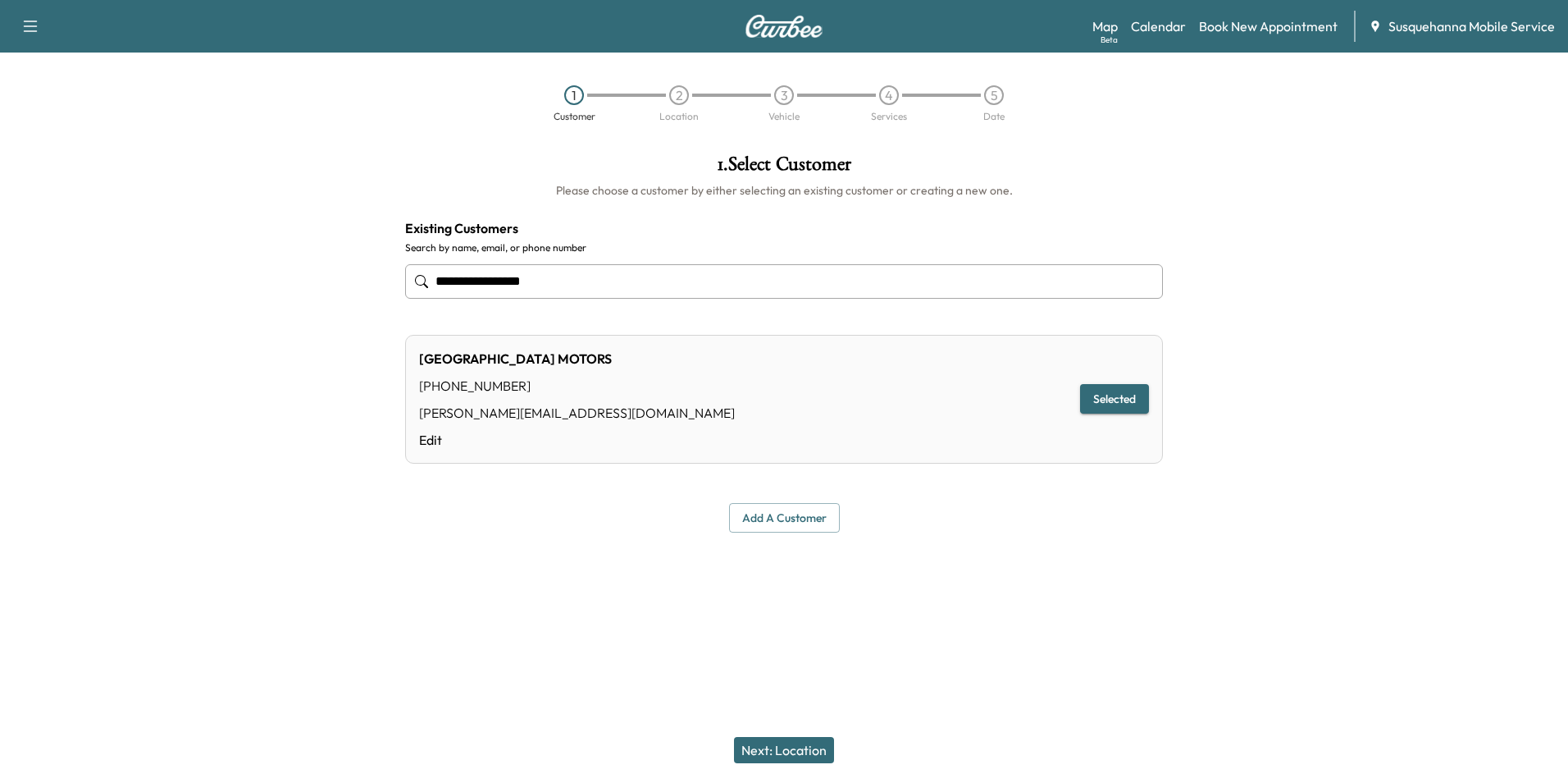
click at [778, 749] on button "Next: Location" at bounding box center [784, 749] width 100 height 26
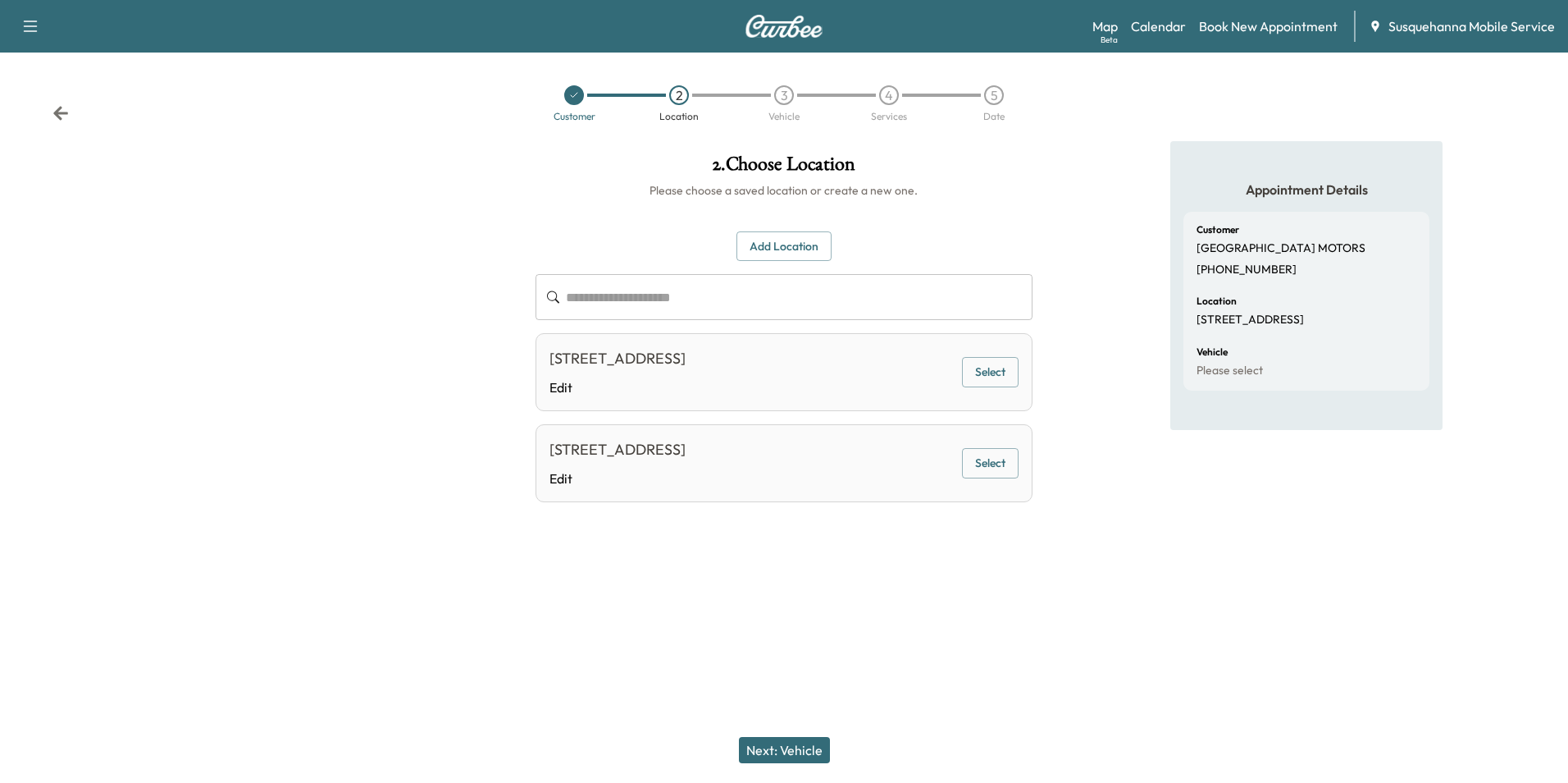
click at [985, 379] on button "Select" at bounding box center [989, 372] width 57 height 31
click at [801, 755] on button "Next: Vehicle" at bounding box center [784, 749] width 91 height 26
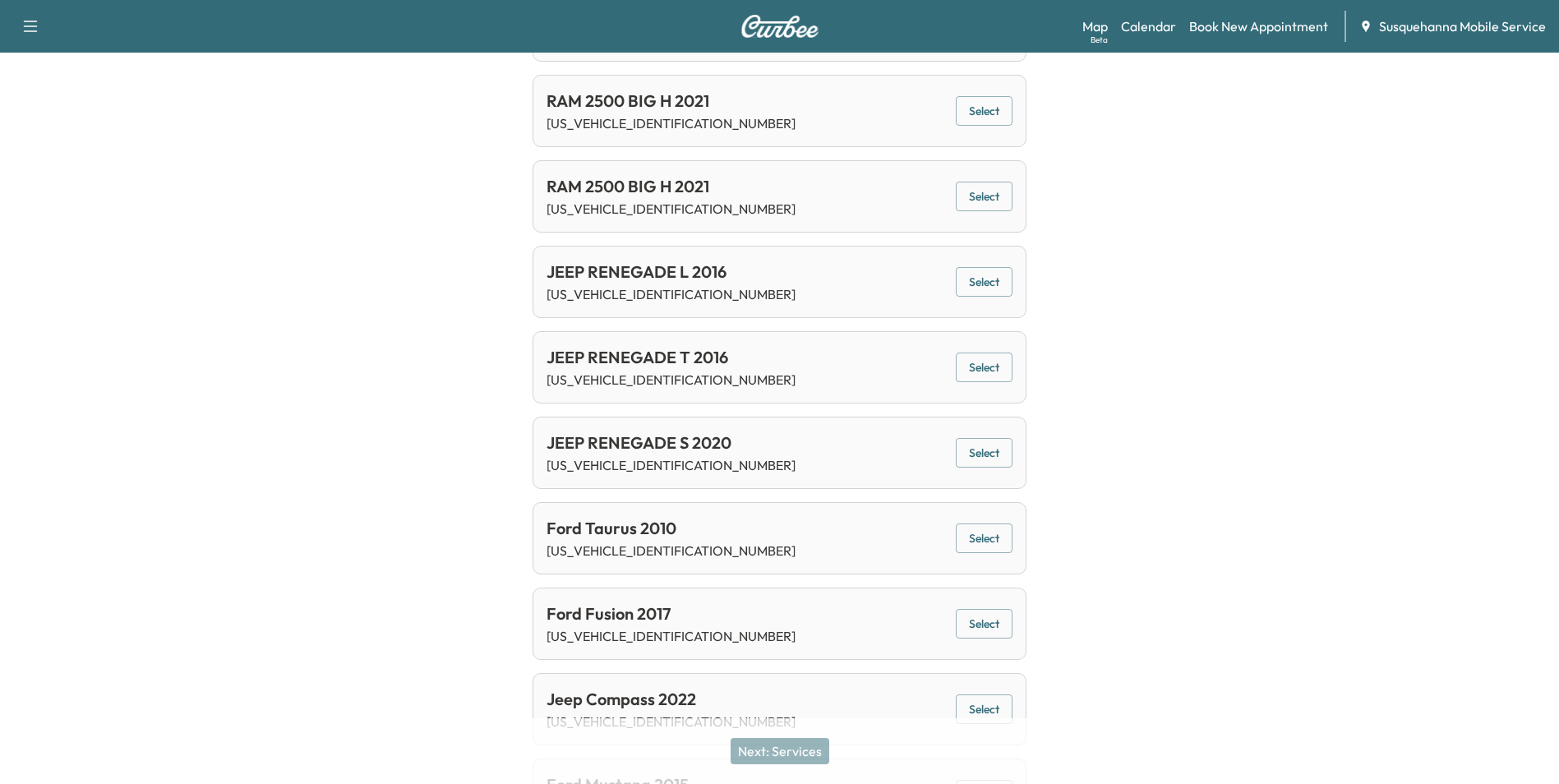
scroll to position [7553, 0]
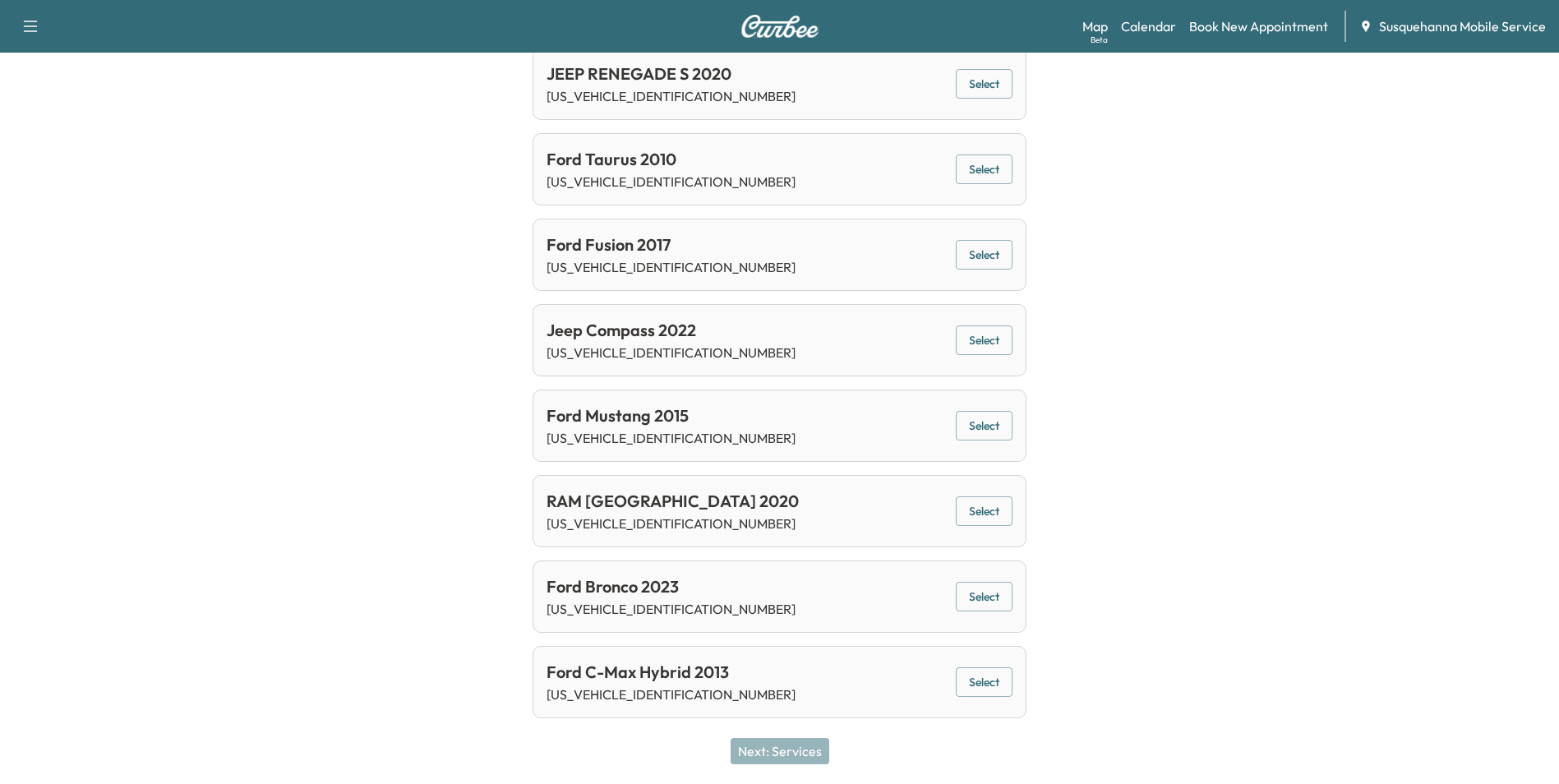
click at [981, 679] on button "Select" at bounding box center [983, 682] width 57 height 31
click at [784, 749] on button "Next: Services" at bounding box center [780, 750] width 99 height 26
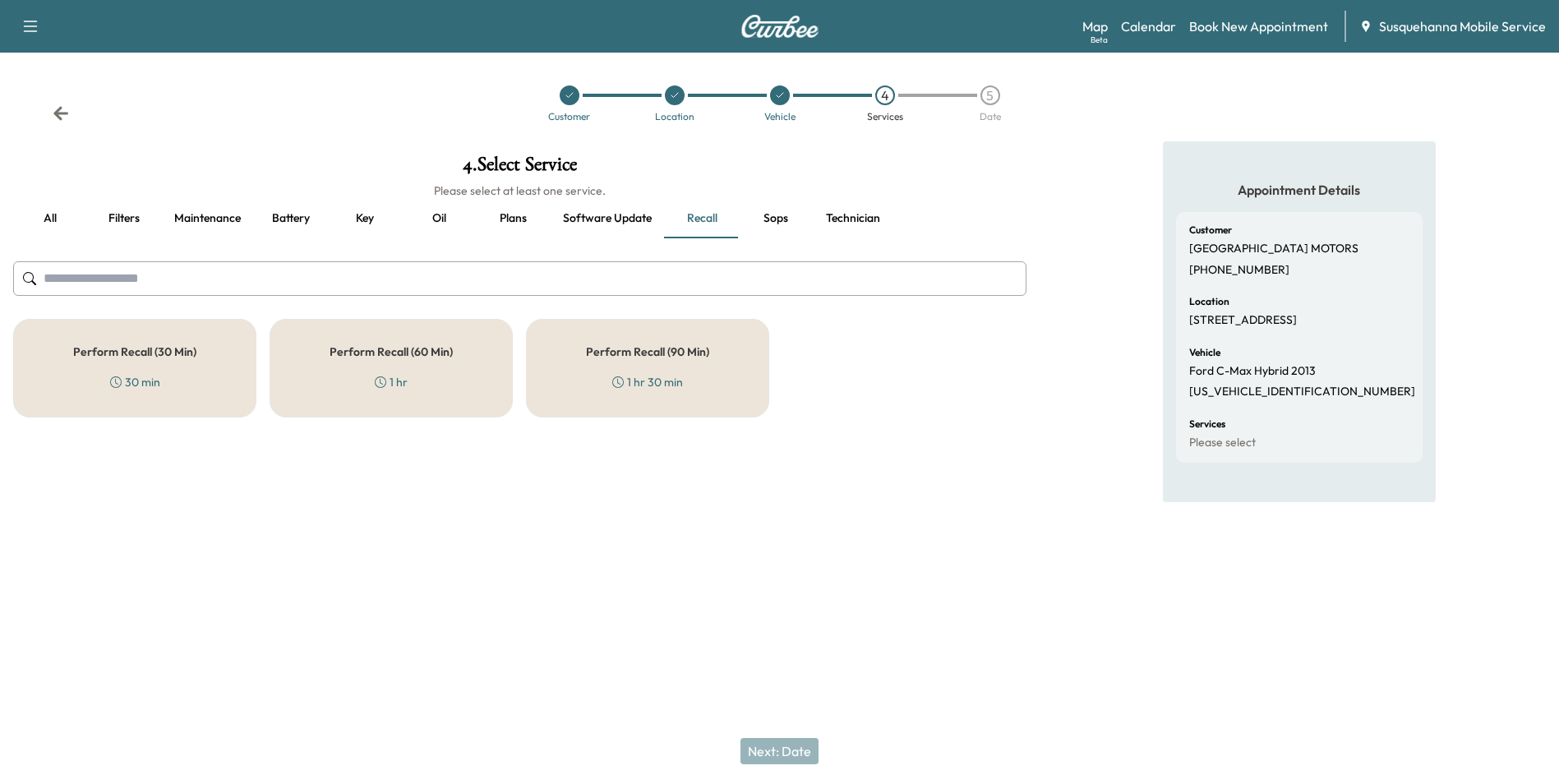
scroll to position [0, 0]
click at [192, 355] on h5 "Perform Recall (30 Min)" at bounding box center [135, 351] width 123 height 12
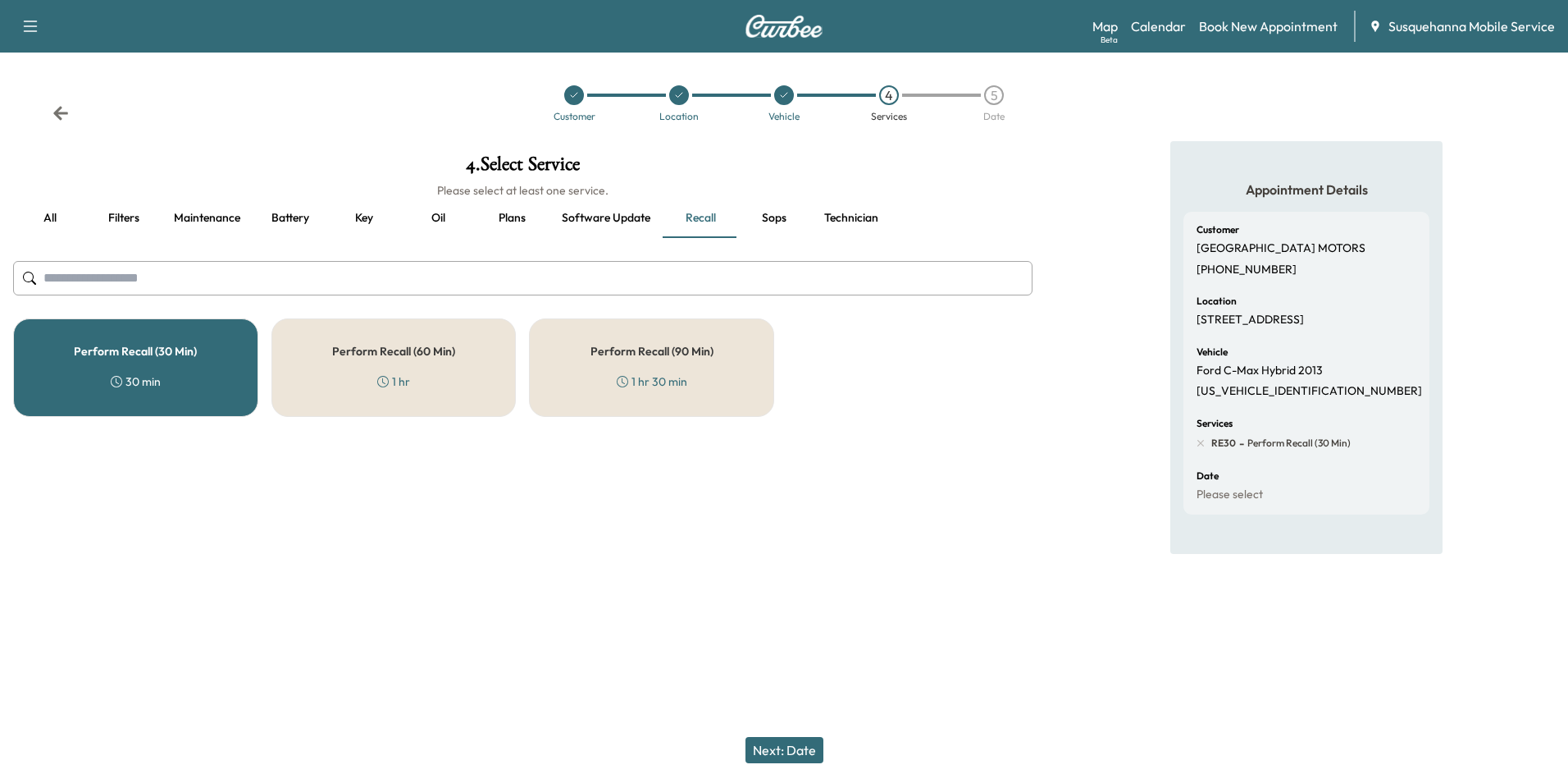
click at [830, 215] on button "Technician" at bounding box center [850, 218] width 80 height 40
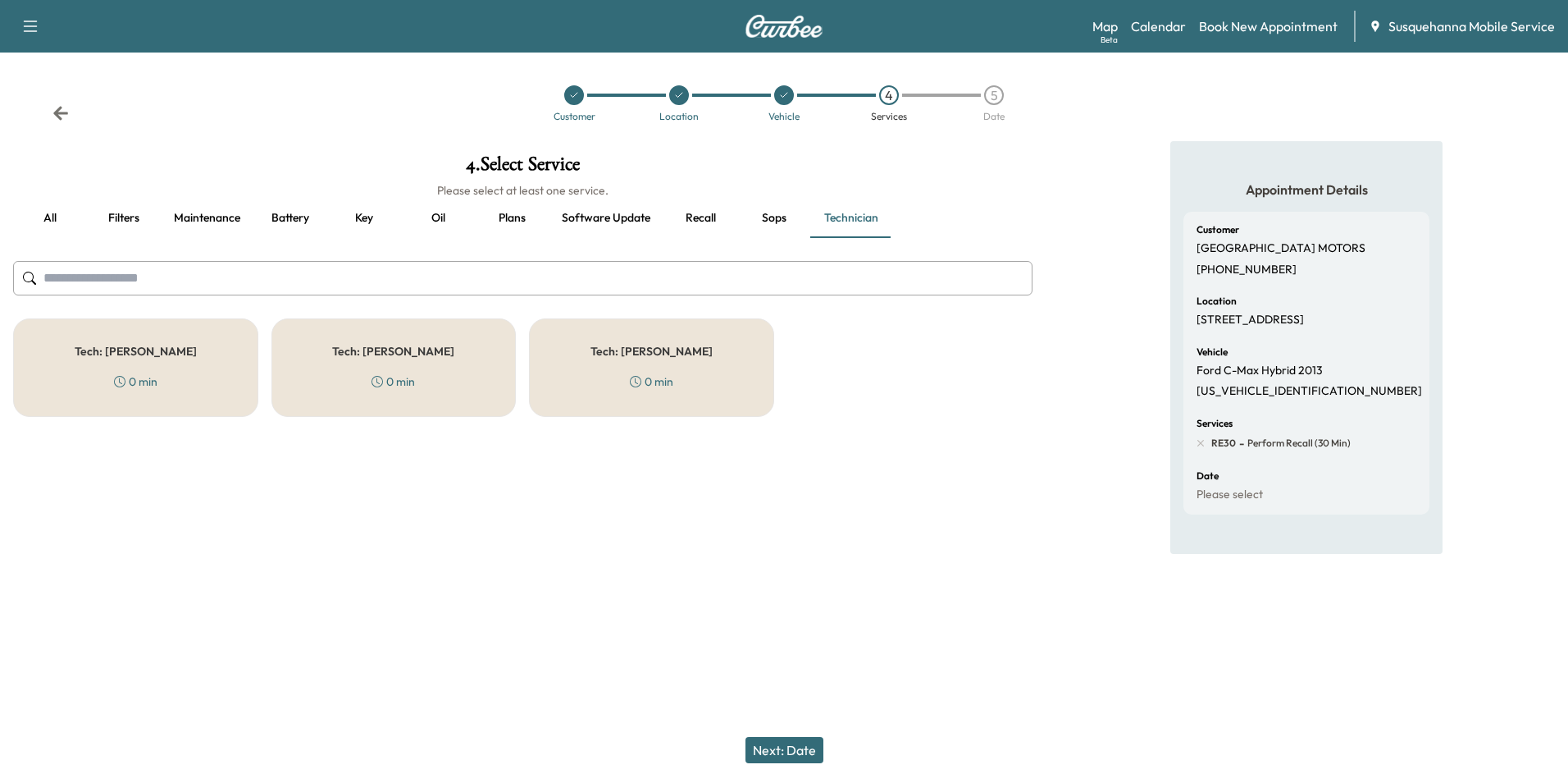
click at [392, 376] on div "0 min" at bounding box center [393, 381] width 43 height 16
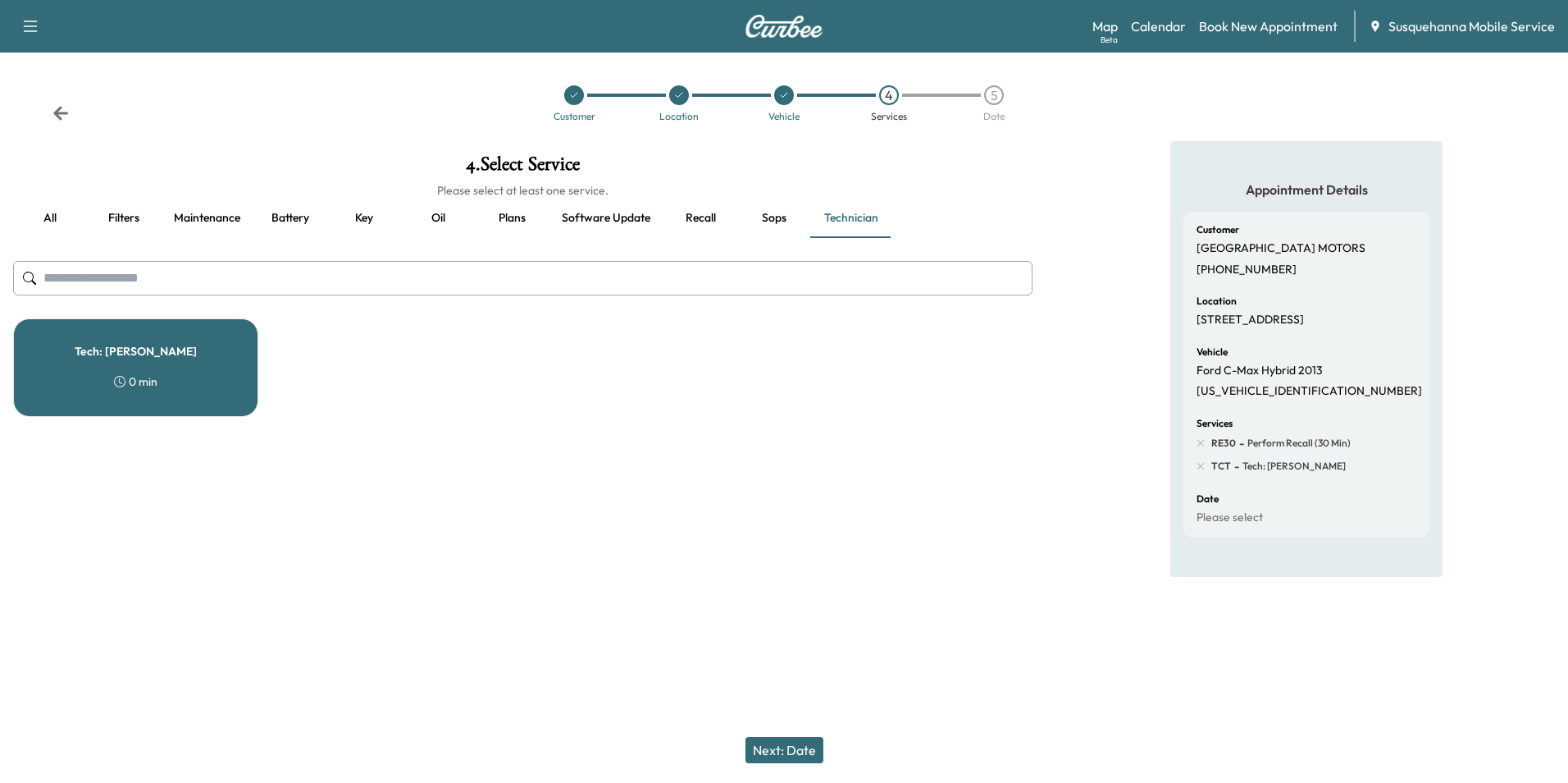
click at [790, 742] on button "Next: Date" at bounding box center [784, 749] width 78 height 26
